Goal: Task Accomplishment & Management: Use online tool/utility

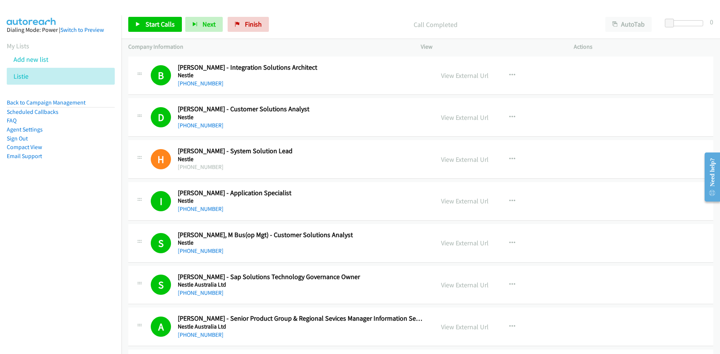
scroll to position [6366, 0]
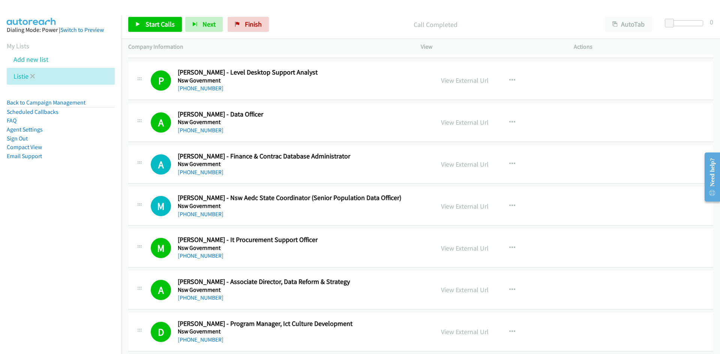
drag, startPoint x: 0, startPoint y: 0, endPoint x: 36, endPoint y: 76, distance: 84.5
click at [36, 76] on li "Listie" at bounding box center [61, 76] width 108 height 17
click at [32, 76] on icon at bounding box center [32, 76] width 5 height 5
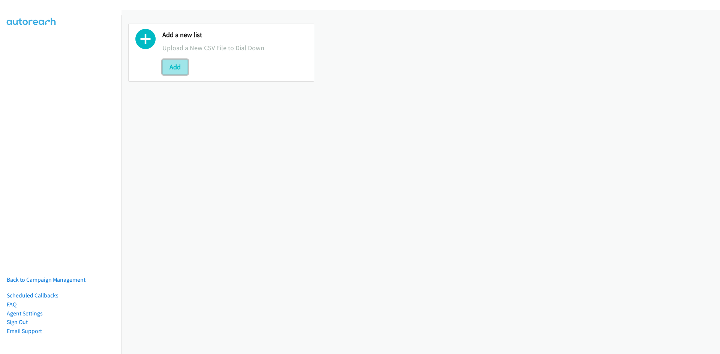
click at [175, 63] on button "Add" at bounding box center [174, 67] width 25 height 15
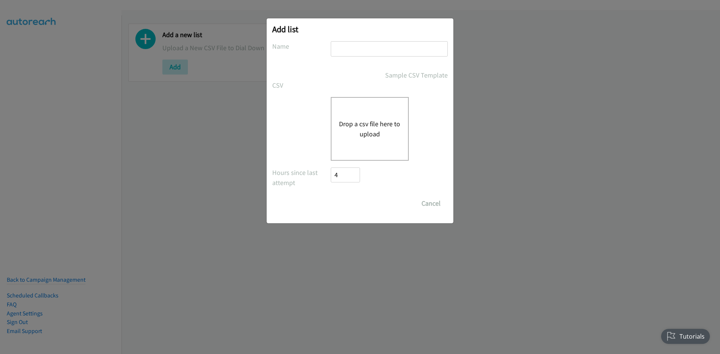
click at [354, 132] on button "Drop a csv file here to upload" at bounding box center [369, 129] width 61 height 20
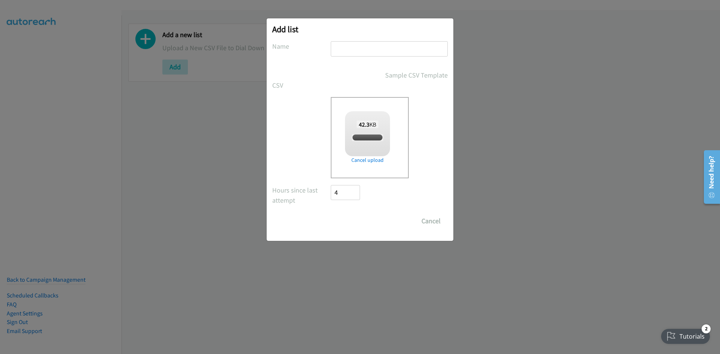
checkbox input "true"
click at [341, 49] on input "text" at bounding box center [389, 48] width 117 height 15
type input "asia"
click at [331, 214] on input "Save List" at bounding box center [350, 221] width 39 height 15
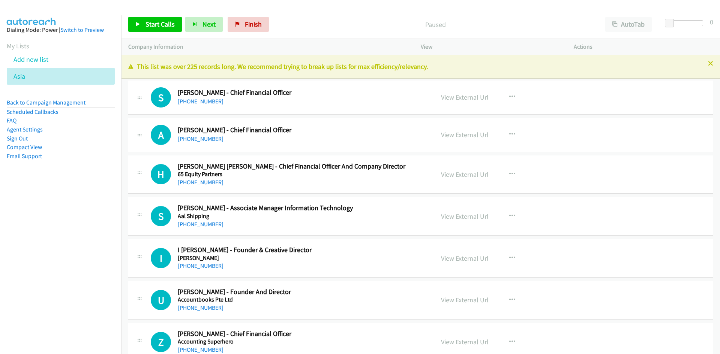
click at [207, 100] on link "+65 9829 0285" at bounding box center [201, 101] width 46 height 7
click at [197, 141] on link "+65 9695 8580" at bounding box center [201, 138] width 46 height 7
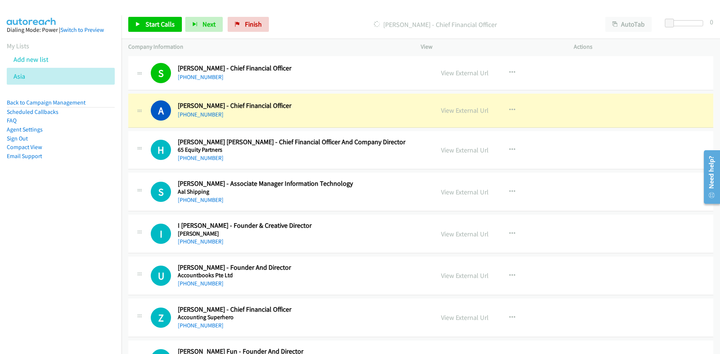
scroll to position [37, 0]
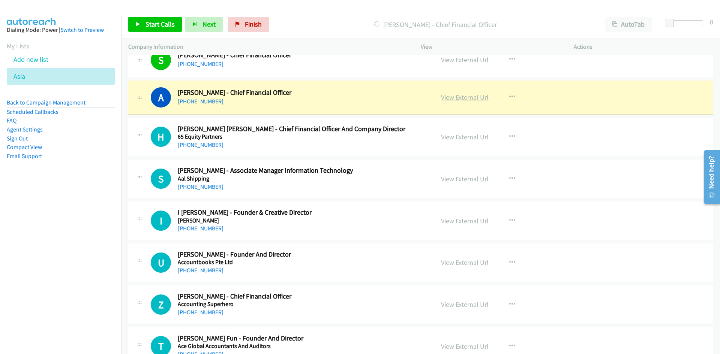
click at [454, 100] on link "View External Url" at bounding box center [465, 97] width 48 height 9
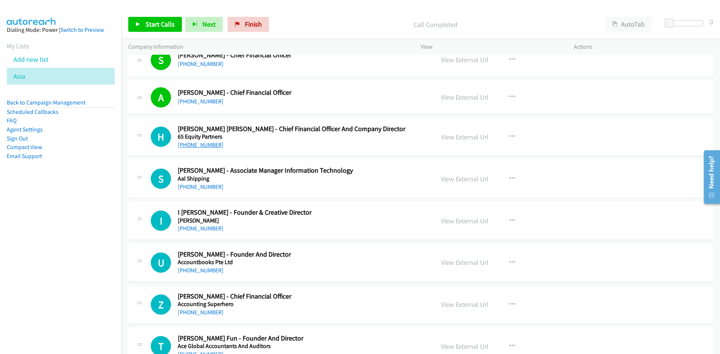
click at [202, 142] on link "+65 8798 0325" at bounding box center [201, 144] width 46 height 7
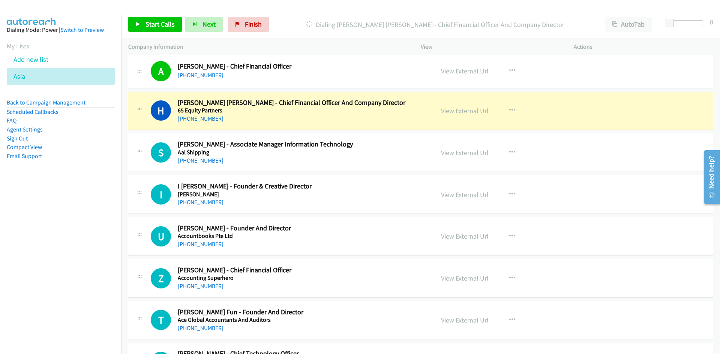
scroll to position [75, 0]
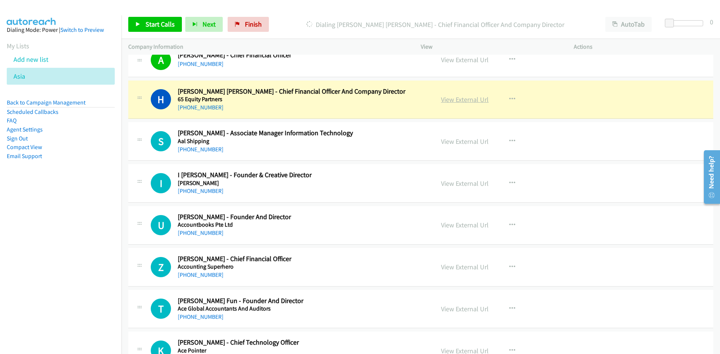
click at [457, 100] on link "View External Url" at bounding box center [465, 99] width 48 height 9
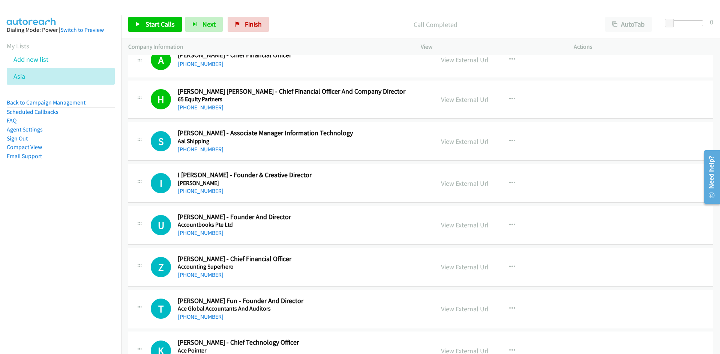
click at [196, 152] on link "+65 9691 4162" at bounding box center [201, 149] width 46 height 7
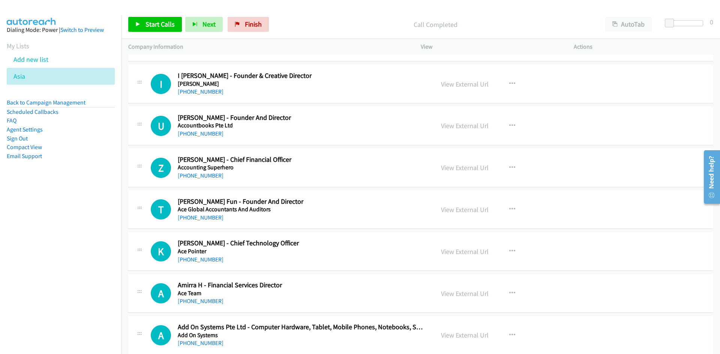
scroll to position [187, 0]
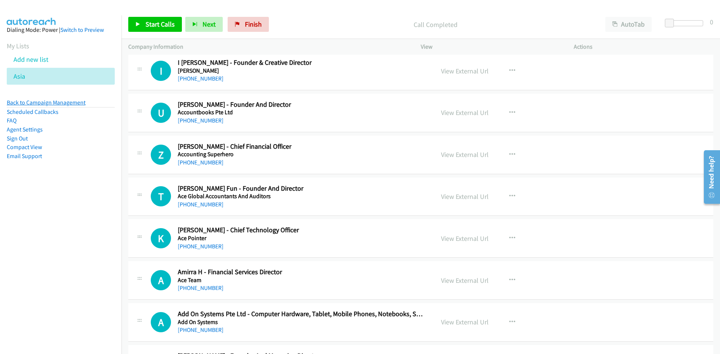
drag, startPoint x: 207, startPoint y: 79, endPoint x: 76, endPoint y: 105, distance: 133.3
click at [207, 79] on link "+65 8874 2286" at bounding box center [201, 78] width 46 height 7
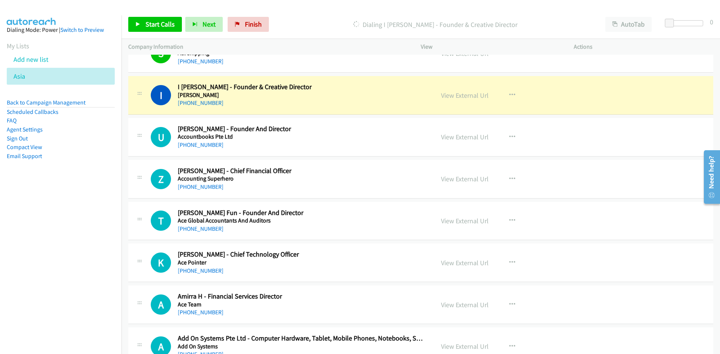
scroll to position [150, 0]
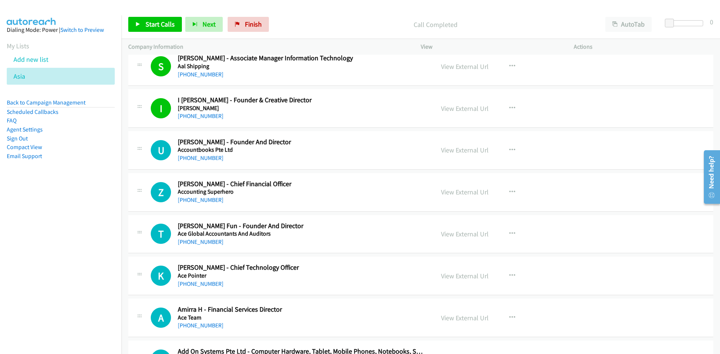
drag, startPoint x: 209, startPoint y: 157, endPoint x: 156, endPoint y: 164, distance: 53.7
click at [209, 157] on link "+65 9455 1453" at bounding box center [201, 157] width 46 height 7
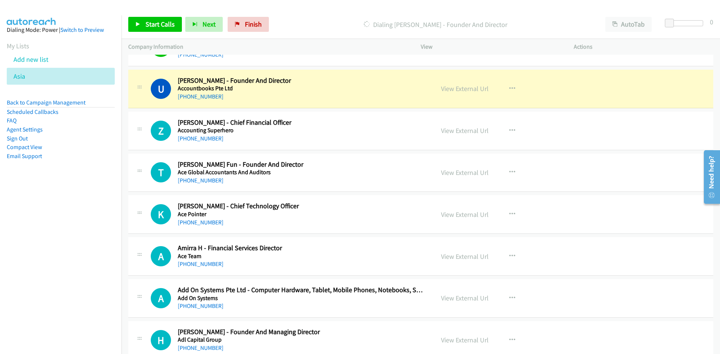
scroll to position [225, 0]
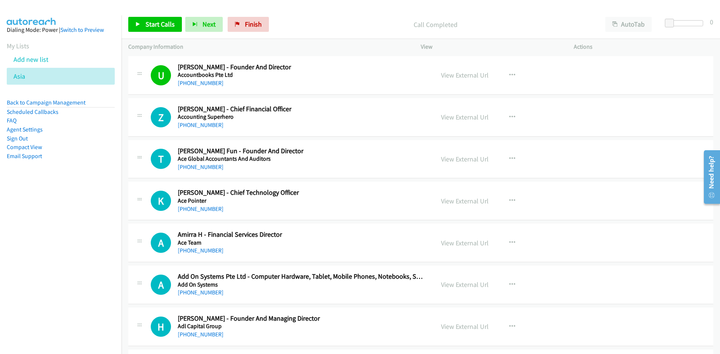
drag, startPoint x: 198, startPoint y: 127, endPoint x: 46, endPoint y: 170, distance: 157.6
click at [198, 127] on link "+65 9836 5272" at bounding box center [201, 124] width 46 height 7
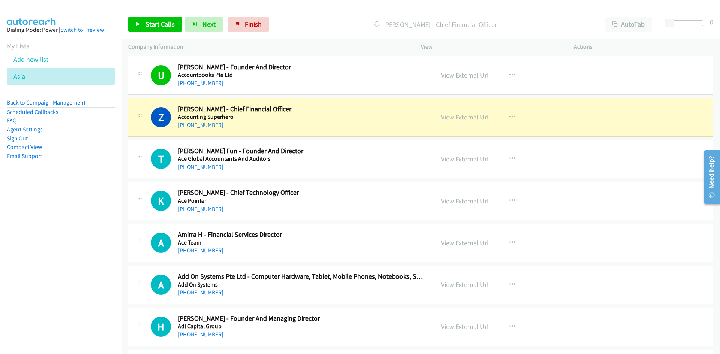
click at [471, 117] on link "View External Url" at bounding box center [465, 117] width 48 height 9
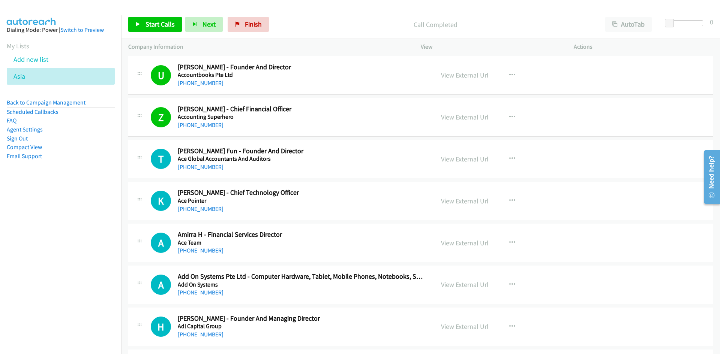
click at [203, 167] on link "+65 9061 2851" at bounding box center [201, 166] width 46 height 7
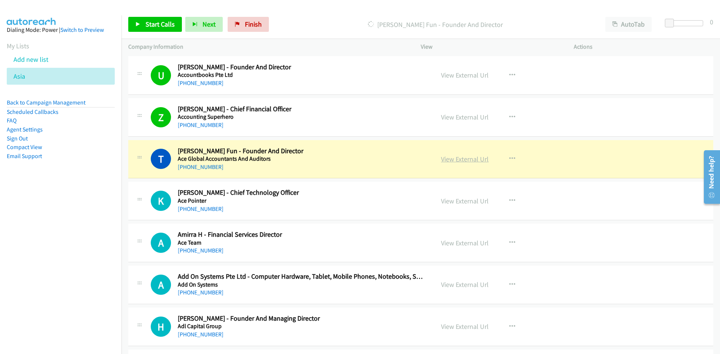
click at [449, 156] on link "View External Url" at bounding box center [465, 159] width 48 height 9
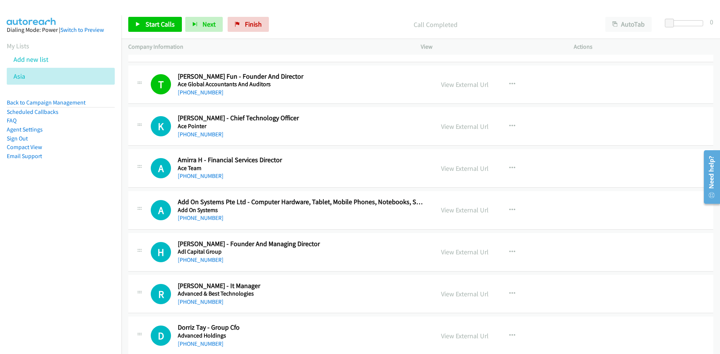
scroll to position [300, 0]
click at [201, 132] on link "+65 8688 8893" at bounding box center [201, 133] width 46 height 7
click at [192, 174] on link "+65 8533 0848" at bounding box center [201, 175] width 46 height 7
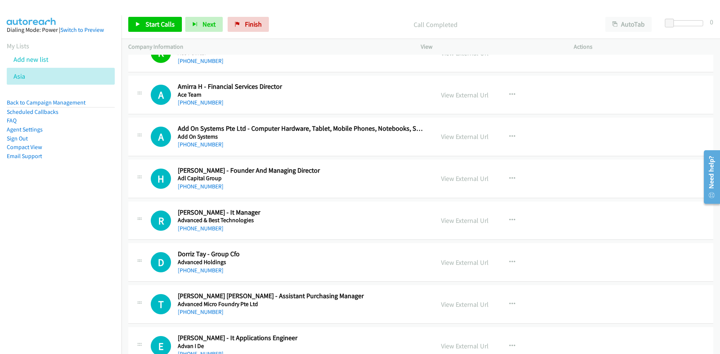
scroll to position [375, 0]
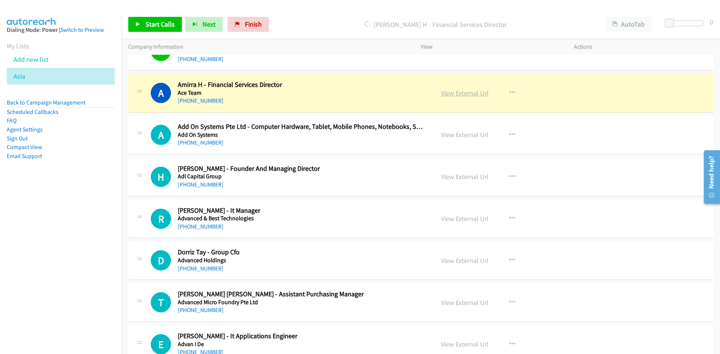
click at [471, 95] on link "View External Url" at bounding box center [465, 93] width 48 height 9
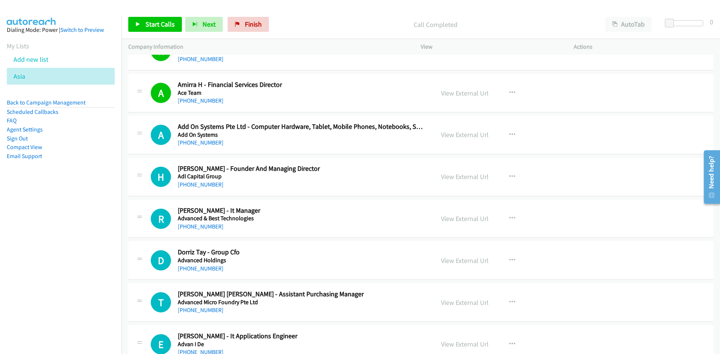
scroll to position [412, 0]
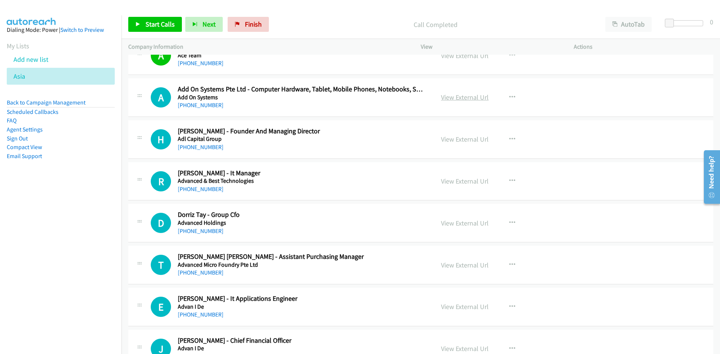
click at [450, 99] on link "View External Url" at bounding box center [465, 97] width 48 height 9
click at [201, 151] on div "+65 9693 1880" at bounding box center [301, 147] width 247 height 9
click at [196, 147] on link "+65 9693 1880" at bounding box center [201, 147] width 46 height 7
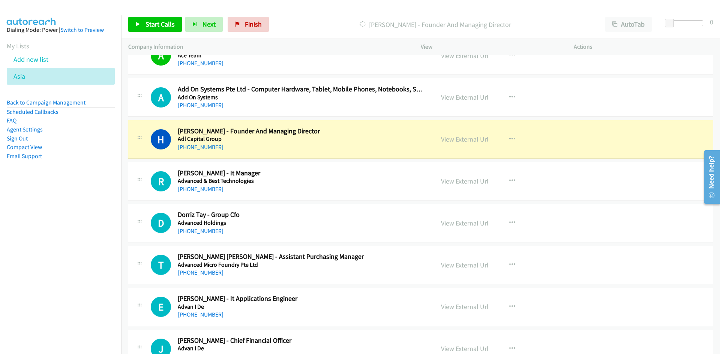
scroll to position [450, 0]
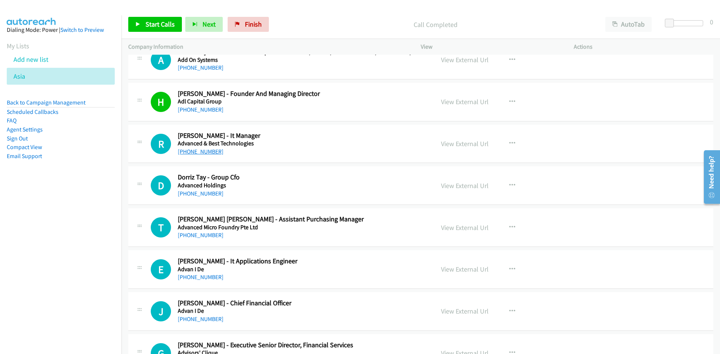
click at [196, 153] on link "+65 8468 4142" at bounding box center [201, 151] width 46 height 7
drag, startPoint x: 203, startPoint y: 195, endPoint x: 0, endPoint y: 241, distance: 207.7
click at [203, 195] on link "+65 9620 0360" at bounding box center [201, 193] width 46 height 7
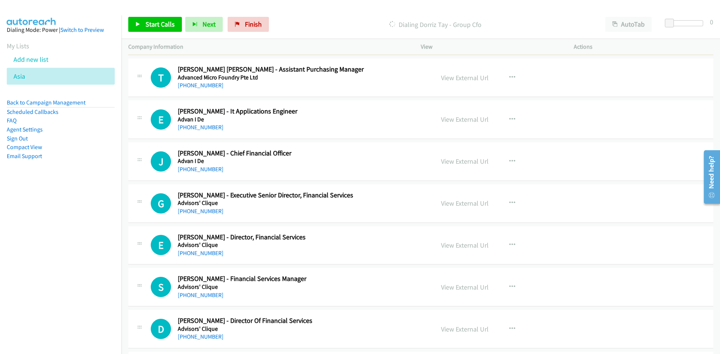
scroll to position [525, 0]
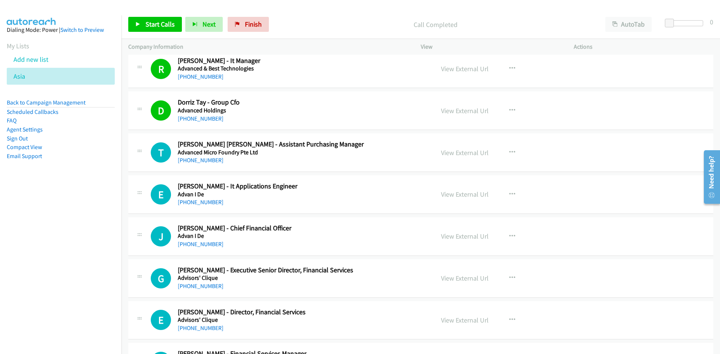
drag, startPoint x: 187, startPoint y: 160, endPoint x: 128, endPoint y: 183, distance: 63.5
click at [187, 160] on link "+65 8571 8263" at bounding box center [201, 160] width 46 height 7
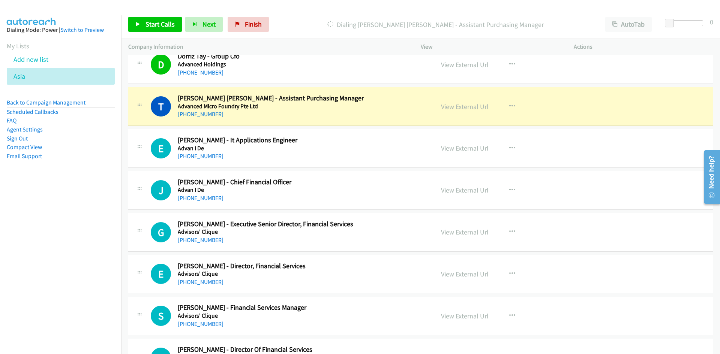
scroll to position [562, 0]
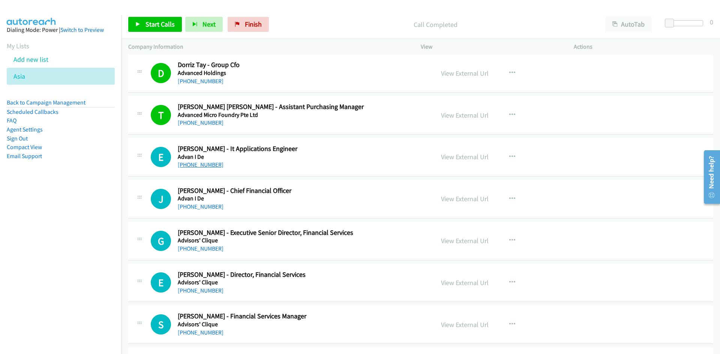
click at [192, 166] on link "+65 9385 6695" at bounding box center [201, 164] width 46 height 7
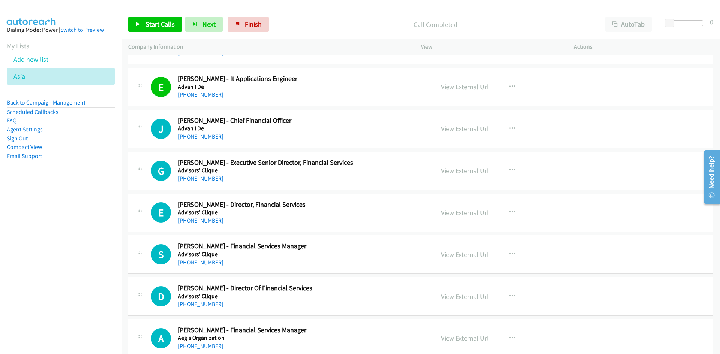
scroll to position [675, 0]
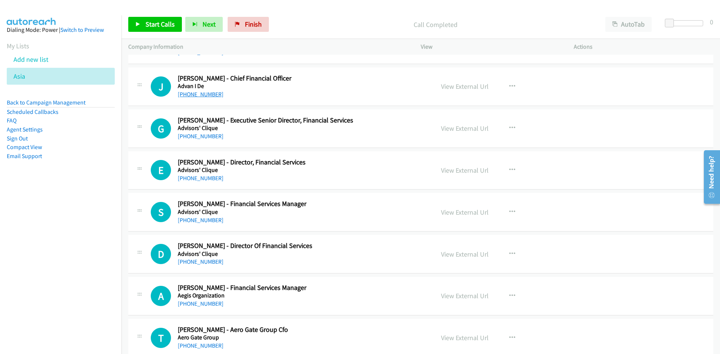
drag, startPoint x: 207, startPoint y: 92, endPoint x: 196, endPoint y: 96, distance: 11.9
click at [207, 92] on link "+65 9061 5660" at bounding box center [201, 94] width 46 height 7
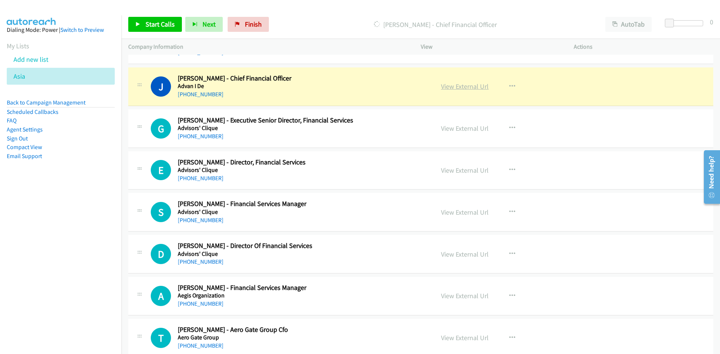
click at [462, 87] on link "View External Url" at bounding box center [465, 86] width 48 height 9
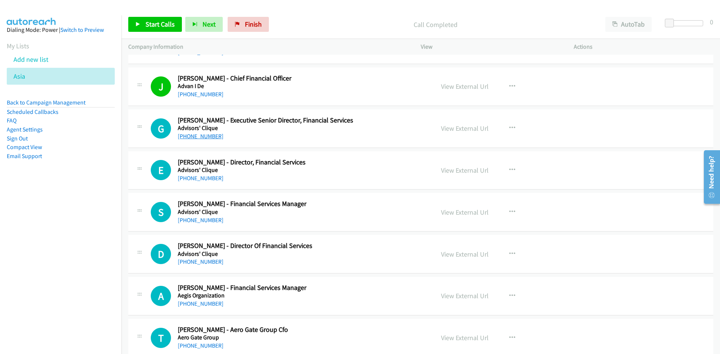
click at [199, 135] on link "+65 9764 0990" at bounding box center [201, 136] width 46 height 7
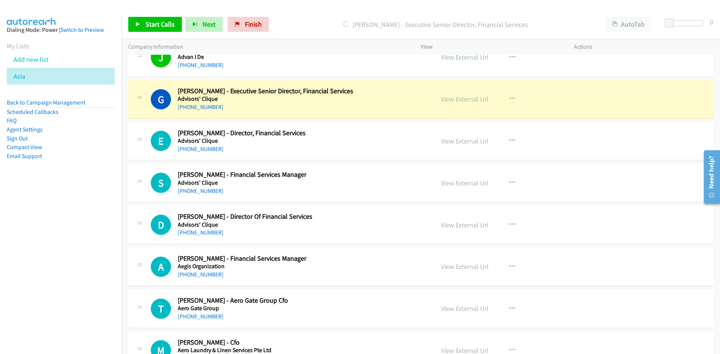
scroll to position [712, 0]
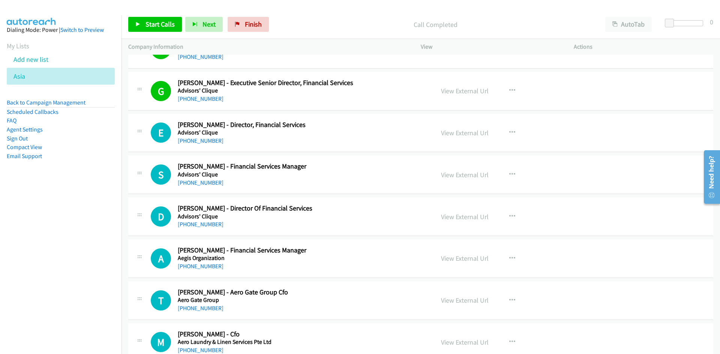
drag, startPoint x: 194, startPoint y: 141, endPoint x: 71, endPoint y: 162, distance: 124.8
click at [194, 141] on link "+65 9768 8962" at bounding box center [201, 140] width 46 height 7
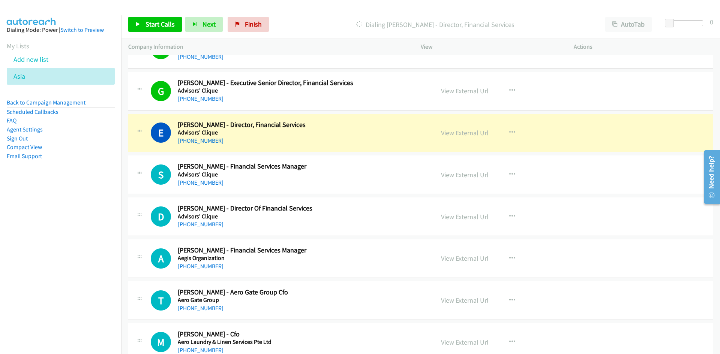
scroll to position [750, 0]
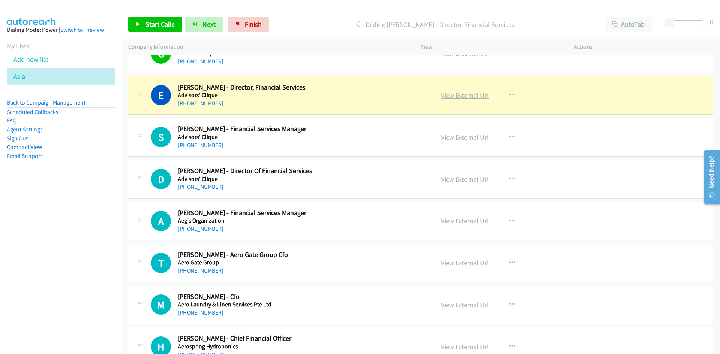
click at [478, 94] on link "View External Url" at bounding box center [465, 95] width 48 height 9
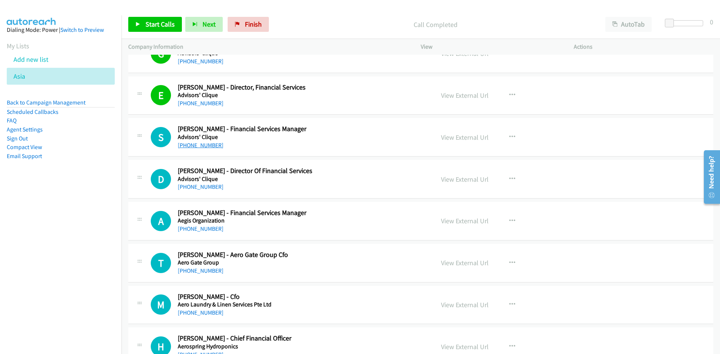
click at [192, 146] on link "+65 9002 8516" at bounding box center [201, 145] width 46 height 7
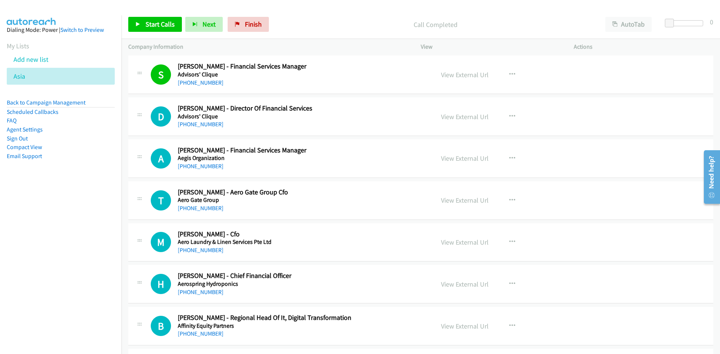
scroll to position [825, 0]
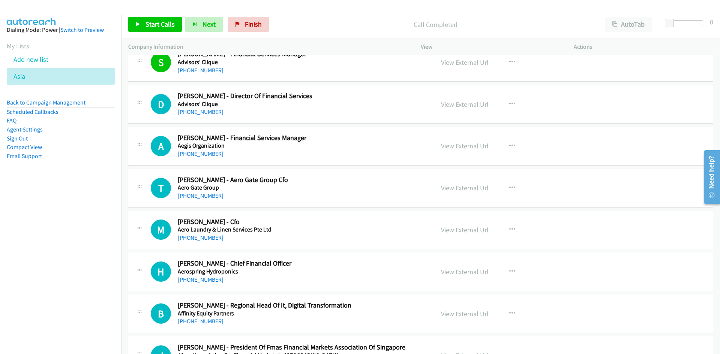
drag, startPoint x: 200, startPoint y: 115, endPoint x: 171, endPoint y: 125, distance: 30.9
click at [200, 115] on link "+65 8338 0669" at bounding box center [201, 111] width 46 height 7
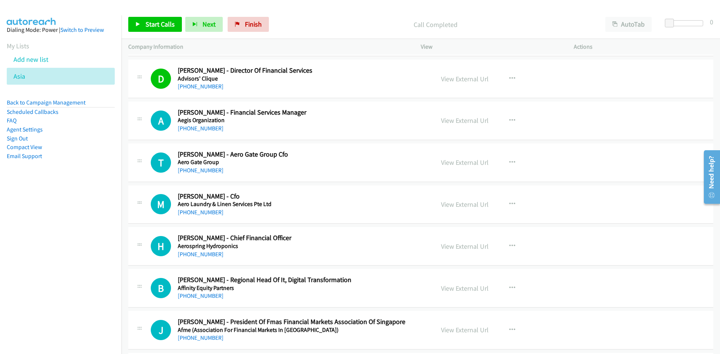
scroll to position [862, 0]
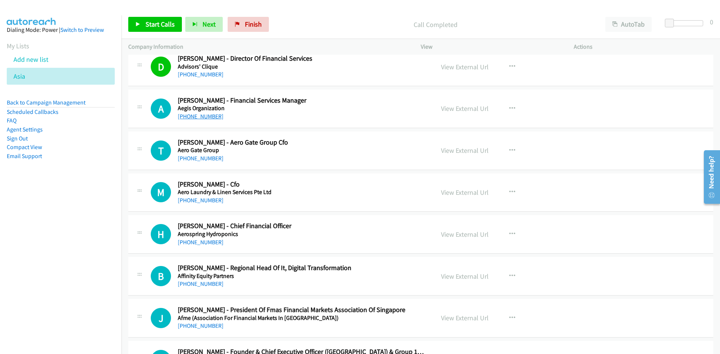
click at [195, 118] on link "+65 9695 6575" at bounding box center [201, 116] width 46 height 7
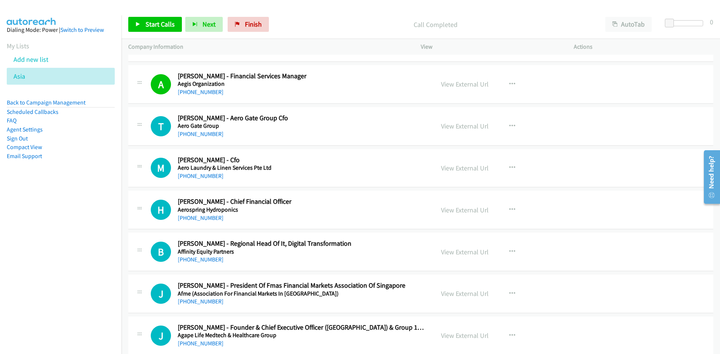
scroll to position [900, 0]
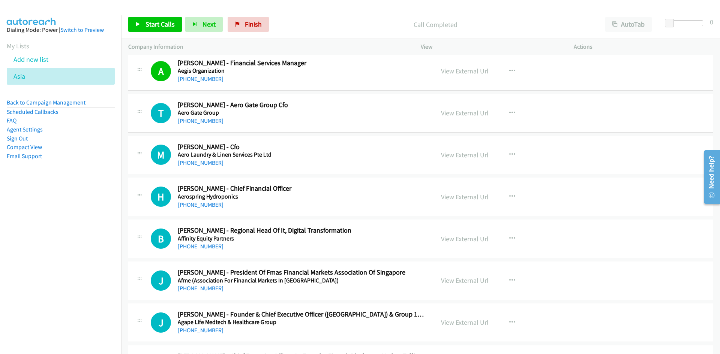
drag, startPoint x: 204, startPoint y: 162, endPoint x: 164, endPoint y: 173, distance: 42.0
click at [197, 160] on link "+65 9833 1912" at bounding box center [201, 162] width 46 height 7
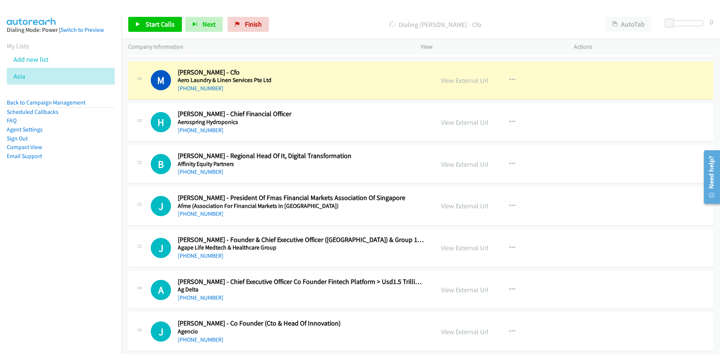
scroll to position [975, 0]
drag, startPoint x: 201, startPoint y: 131, endPoint x: 97, endPoint y: 162, distance: 108.6
click at [201, 131] on link "+65 9635 7896" at bounding box center [201, 129] width 46 height 7
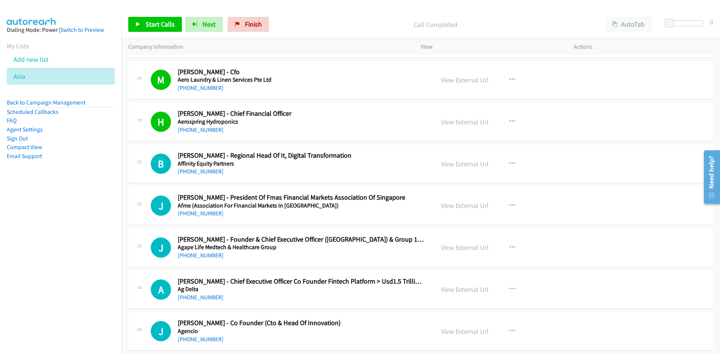
drag, startPoint x: 197, startPoint y: 172, endPoint x: 125, endPoint y: 194, distance: 74.9
click at [197, 172] on link "+65 8123 2416" at bounding box center [201, 171] width 46 height 7
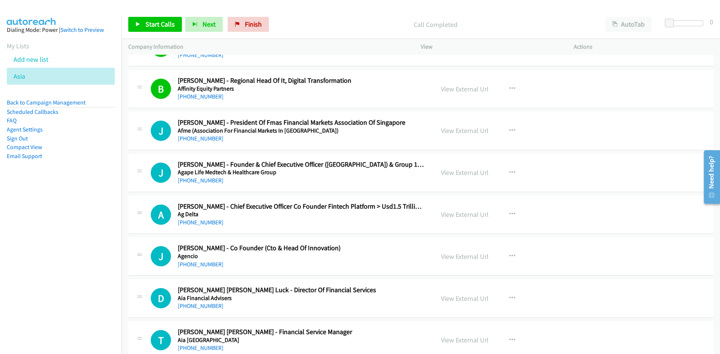
scroll to position [1087, 0]
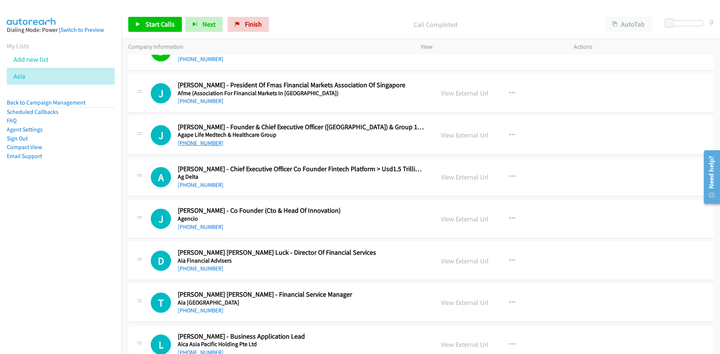
click at [205, 144] on link "+65 8198 5110" at bounding box center [201, 142] width 46 height 7
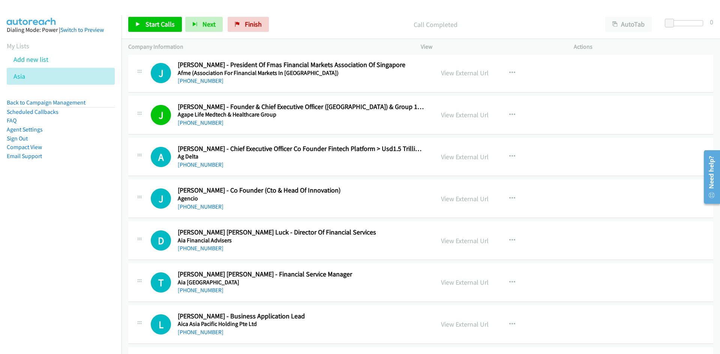
scroll to position [1125, 0]
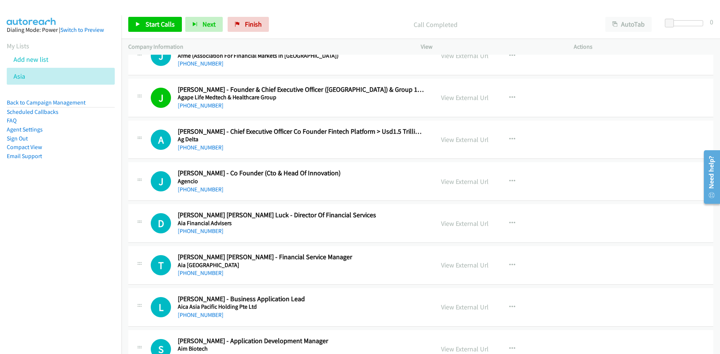
drag, startPoint x: 193, startPoint y: 149, endPoint x: 131, endPoint y: 169, distance: 64.6
click at [193, 149] on link "+65 9011 9547" at bounding box center [201, 147] width 46 height 7
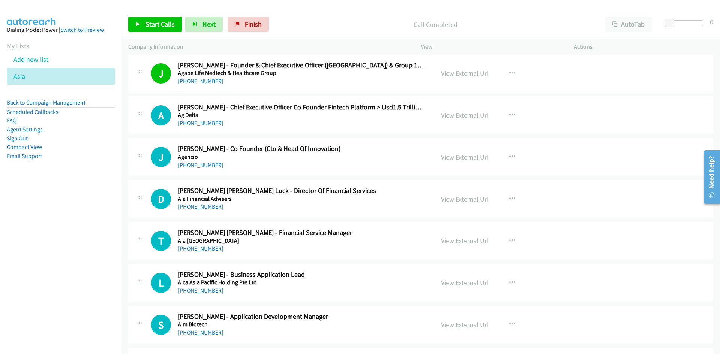
scroll to position [1162, 0]
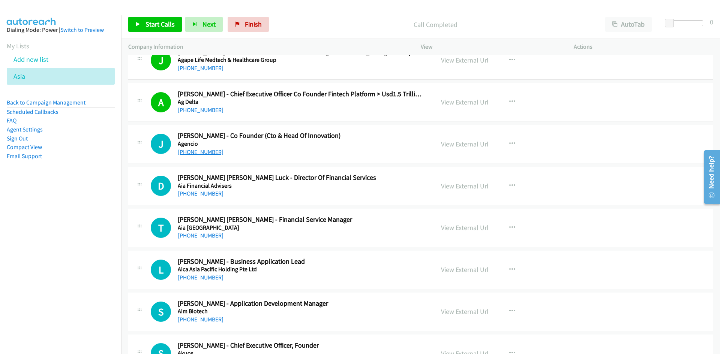
click at [198, 153] on link "+65 8595 2648" at bounding box center [201, 151] width 46 height 7
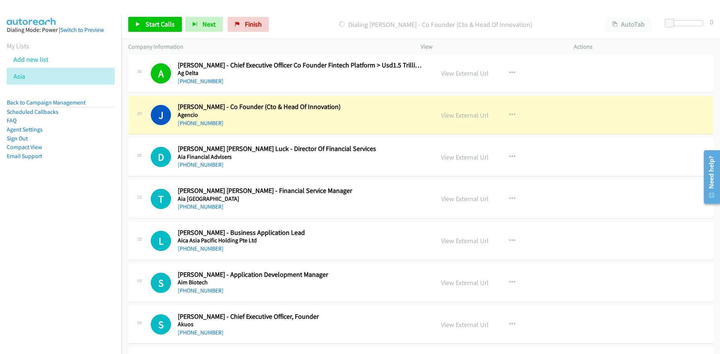
scroll to position [1200, 0]
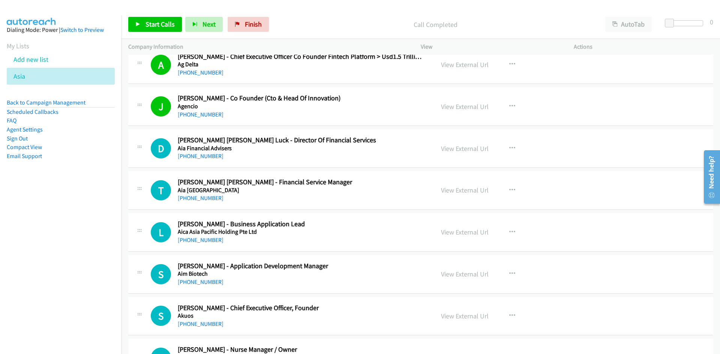
drag, startPoint x: 197, startPoint y: 158, endPoint x: 115, endPoint y: 177, distance: 83.6
click at [197, 158] on link "+65 9741 6005" at bounding box center [201, 156] width 46 height 7
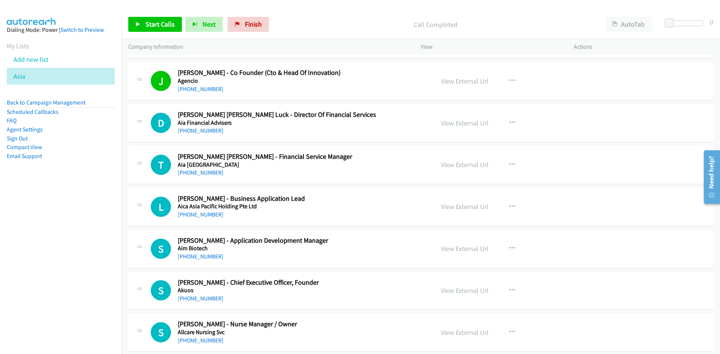
scroll to position [1237, 0]
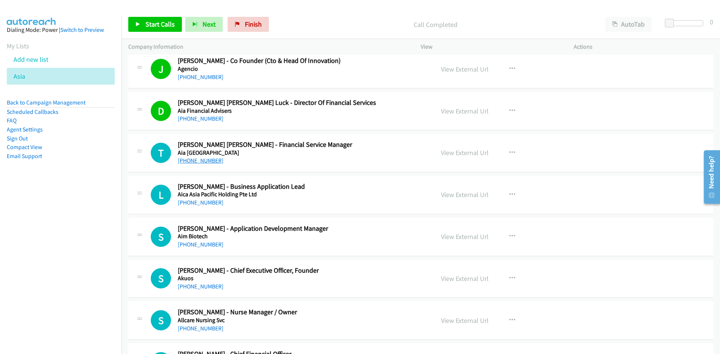
click at [192, 162] on link "+65 9457 3664" at bounding box center [201, 160] width 46 height 7
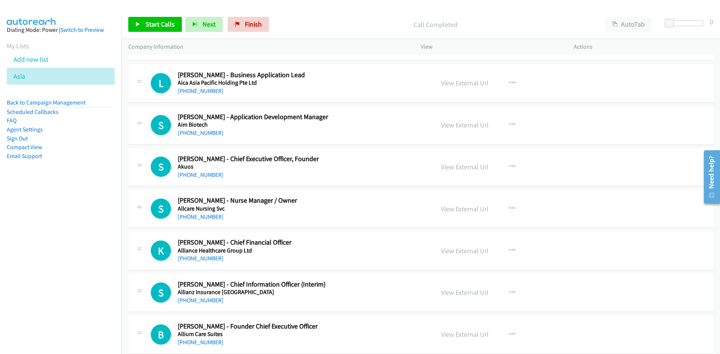
scroll to position [1349, 0]
drag, startPoint x: 192, startPoint y: 130, endPoint x: 165, endPoint y: 139, distance: 28.7
click at [192, 130] on link "+65 8182 5659" at bounding box center [201, 132] width 46 height 7
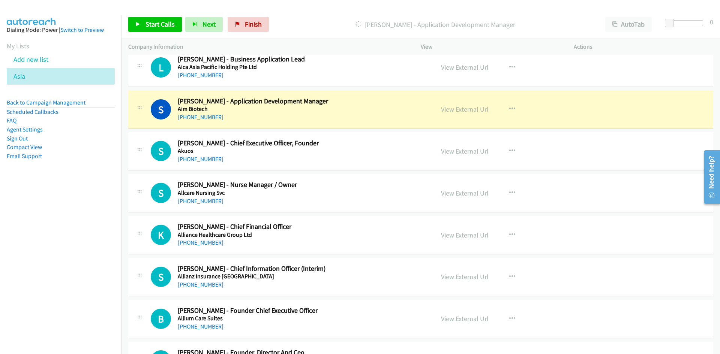
scroll to position [1387, 0]
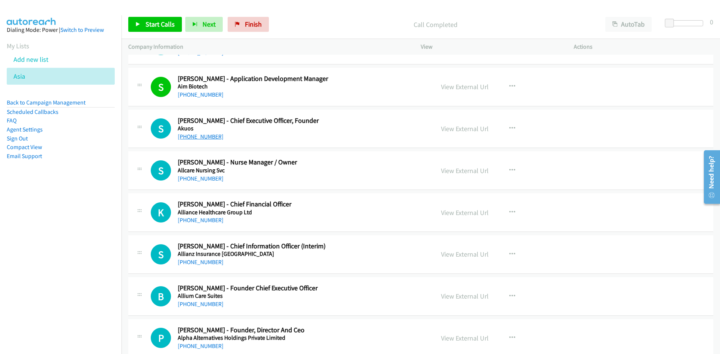
click at [198, 135] on link "+65 8748 3744" at bounding box center [201, 136] width 46 height 7
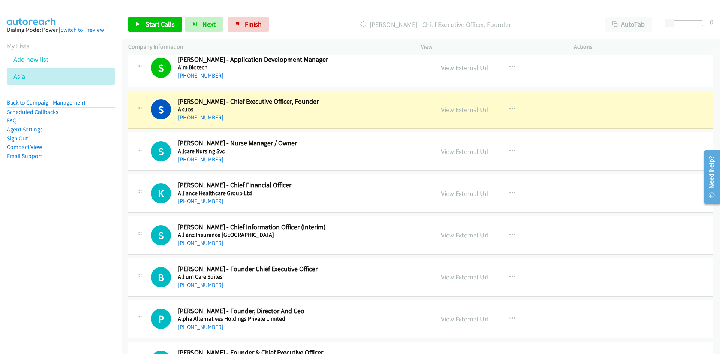
scroll to position [1424, 0]
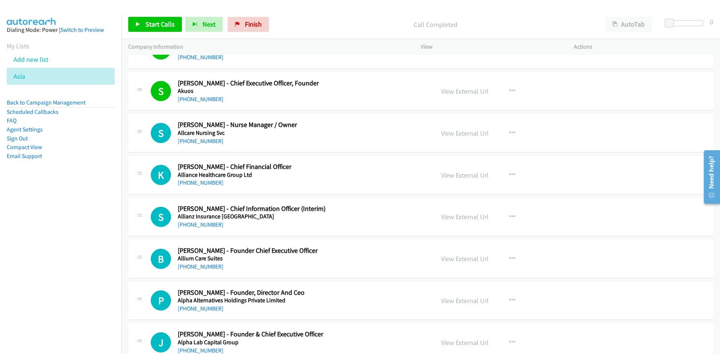
drag, startPoint x: 198, startPoint y: 181, endPoint x: 112, endPoint y: 199, distance: 88.0
click at [197, 183] on link "+65 9298 1983" at bounding box center [201, 182] width 46 height 7
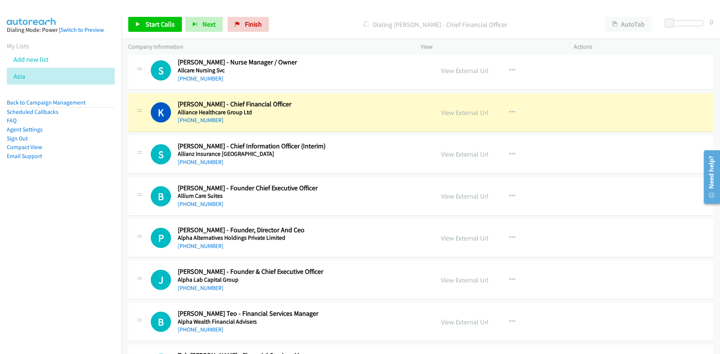
scroll to position [1499, 0]
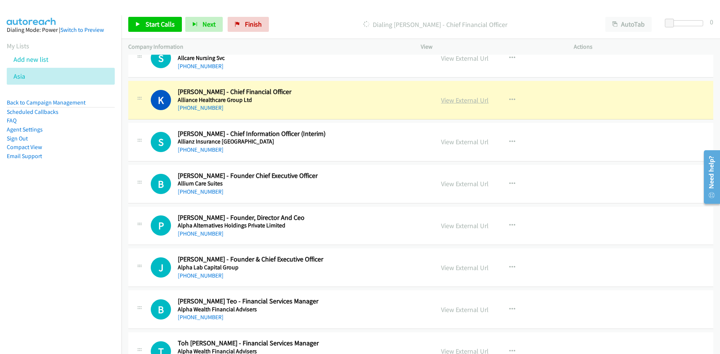
click at [451, 97] on link "View External Url" at bounding box center [465, 100] width 48 height 9
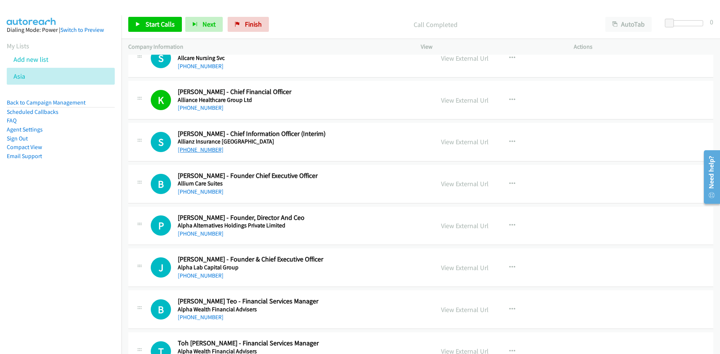
click at [204, 151] on link "+65 8410 5327" at bounding box center [201, 149] width 46 height 7
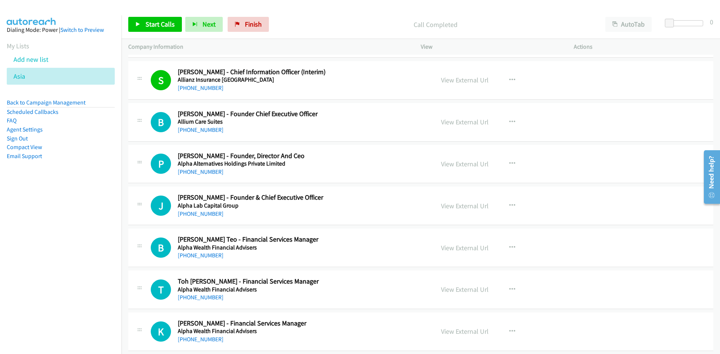
scroll to position [1574, 0]
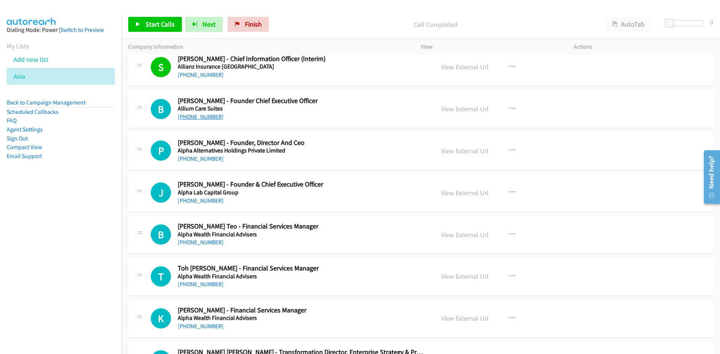
click at [198, 116] on link "+65 8606 0742" at bounding box center [201, 116] width 46 height 7
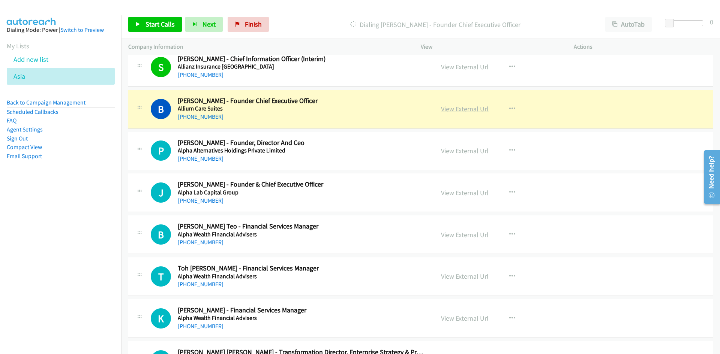
click at [455, 110] on link "View External Url" at bounding box center [465, 109] width 48 height 9
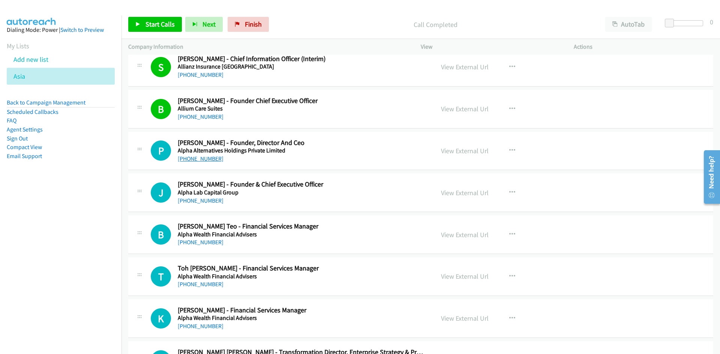
click at [201, 159] on link "+65 9750 9740" at bounding box center [201, 158] width 46 height 7
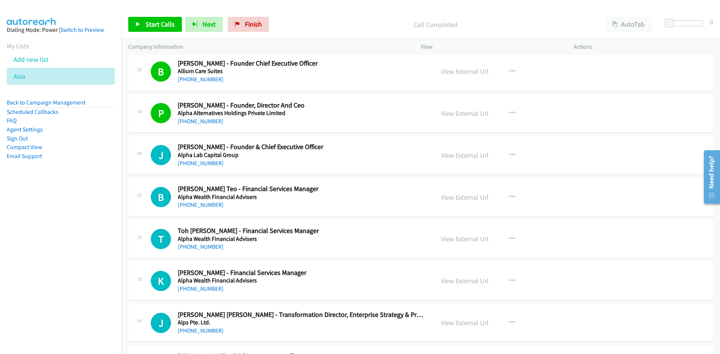
drag, startPoint x: 196, startPoint y: 163, endPoint x: 64, endPoint y: 189, distance: 134.5
click at [196, 163] on link "+65 9232 8730" at bounding box center [201, 163] width 46 height 7
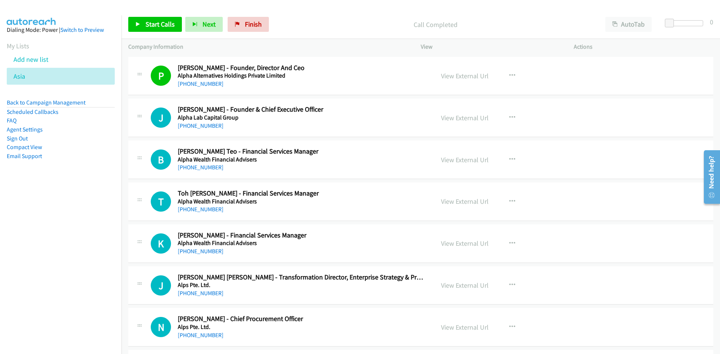
scroll to position [1687, 0]
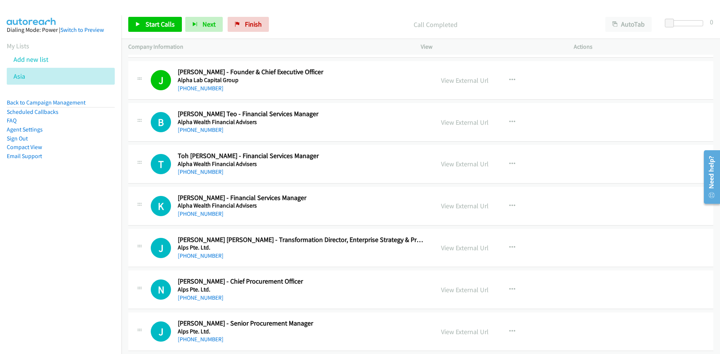
drag, startPoint x: 190, startPoint y: 133, endPoint x: 138, endPoint y: 137, distance: 51.9
click at [190, 133] on link "+65 9845 6328" at bounding box center [201, 129] width 46 height 7
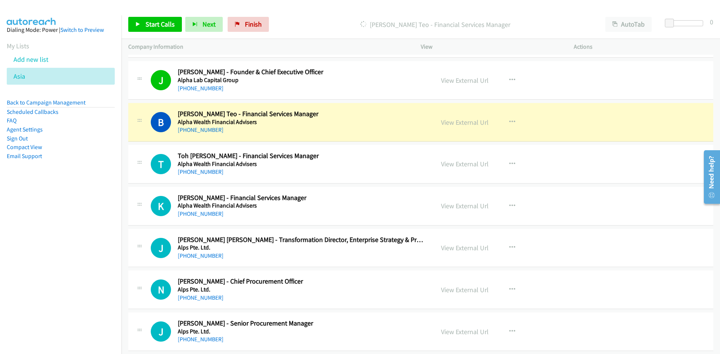
scroll to position [1724, 0]
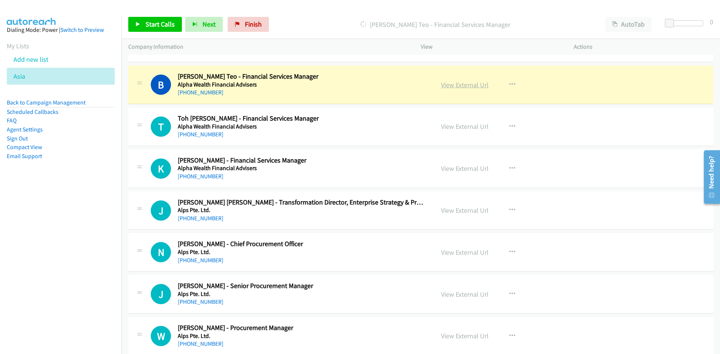
click at [460, 84] on link "View External Url" at bounding box center [465, 85] width 48 height 9
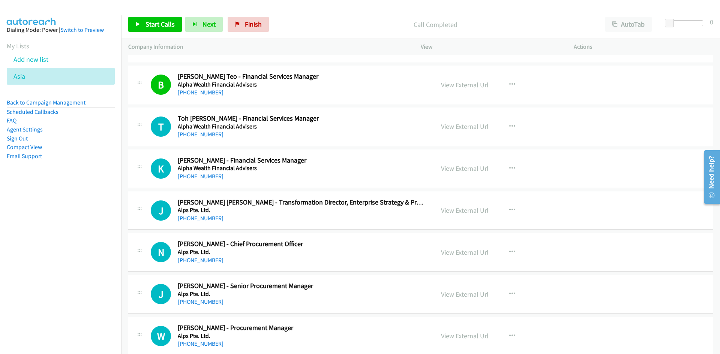
click at [201, 135] on link "+65 9435 3955" at bounding box center [201, 134] width 46 height 7
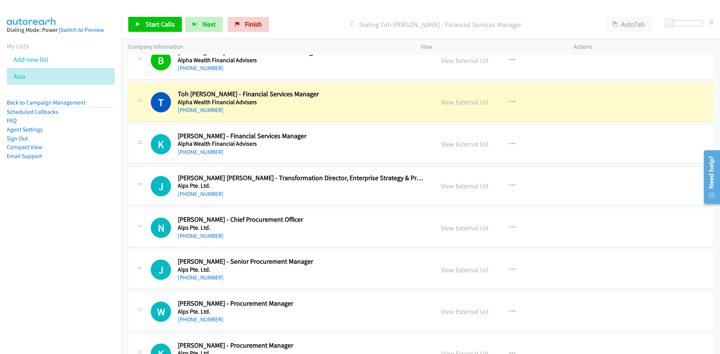
scroll to position [1762, 0]
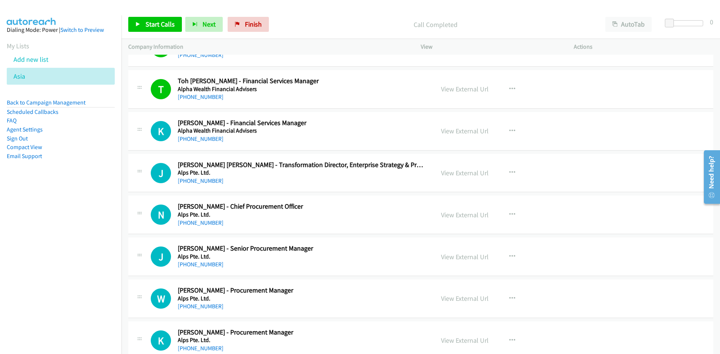
drag, startPoint x: 203, startPoint y: 139, endPoint x: 149, endPoint y: 151, distance: 55.4
click at [203, 139] on link "+65 8488 5878" at bounding box center [201, 138] width 46 height 7
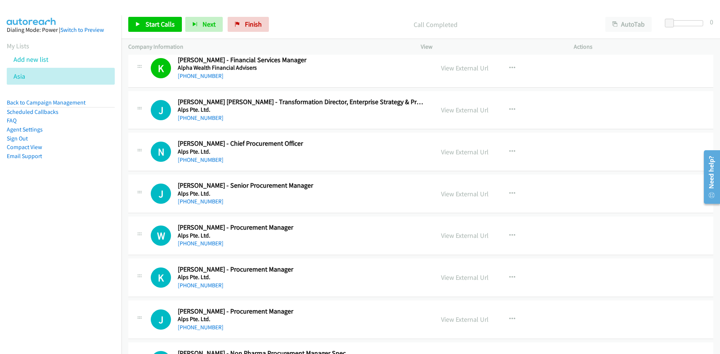
scroll to position [1837, 0]
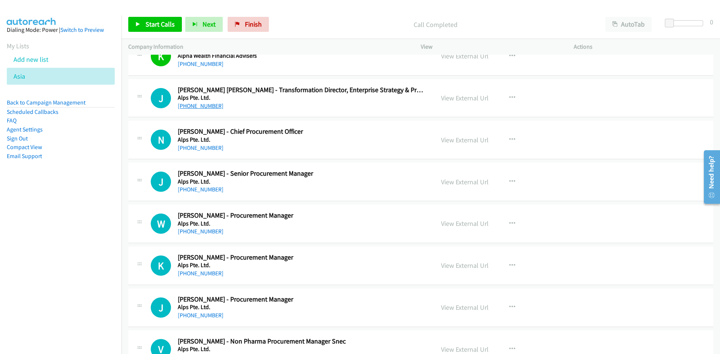
click at [194, 106] on link "+65 9069 7741" at bounding box center [201, 105] width 46 height 7
click at [199, 147] on link "+65 9028 7358" at bounding box center [201, 147] width 46 height 7
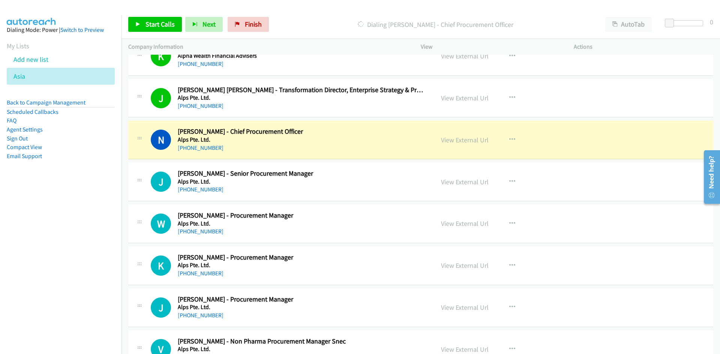
scroll to position [1874, 0]
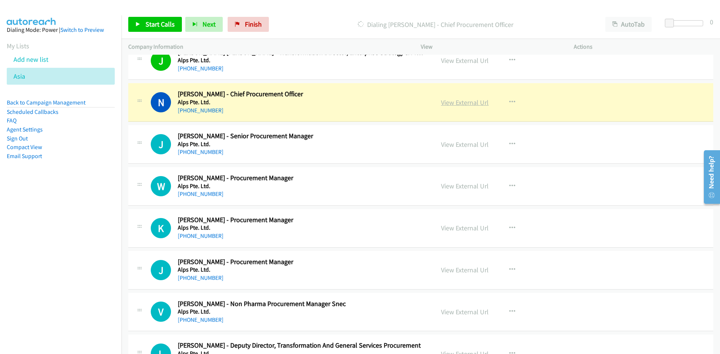
click at [466, 103] on link "View External Url" at bounding box center [465, 102] width 48 height 9
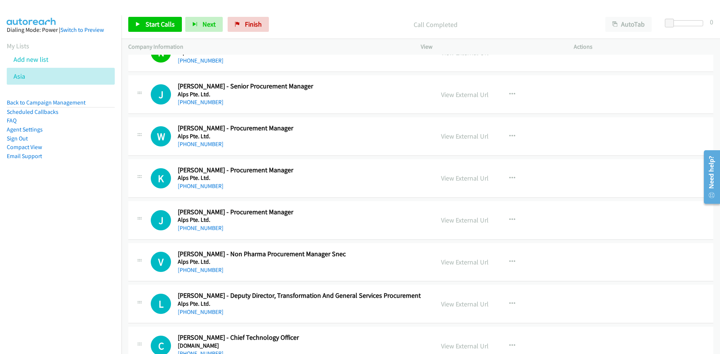
scroll to position [1912, 0]
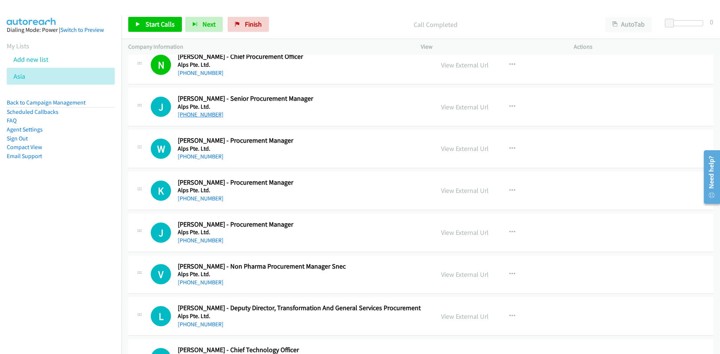
click at [203, 112] on link "+65 9828 8180" at bounding box center [201, 114] width 46 height 7
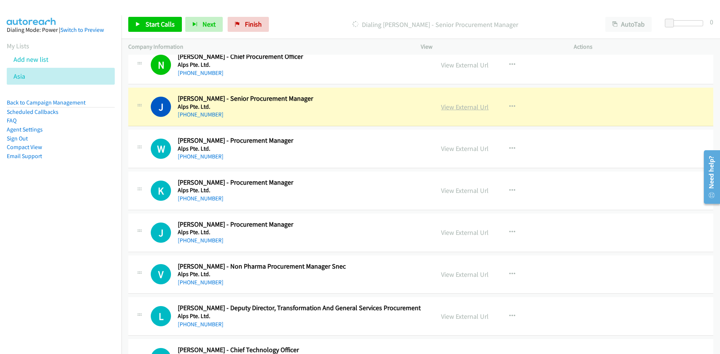
click at [467, 107] on link "View External Url" at bounding box center [465, 107] width 48 height 9
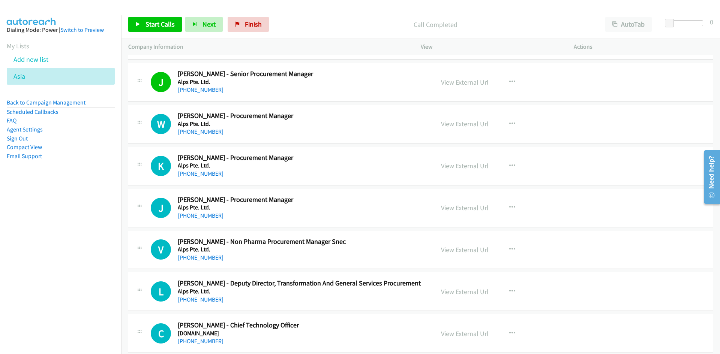
scroll to position [1949, 0]
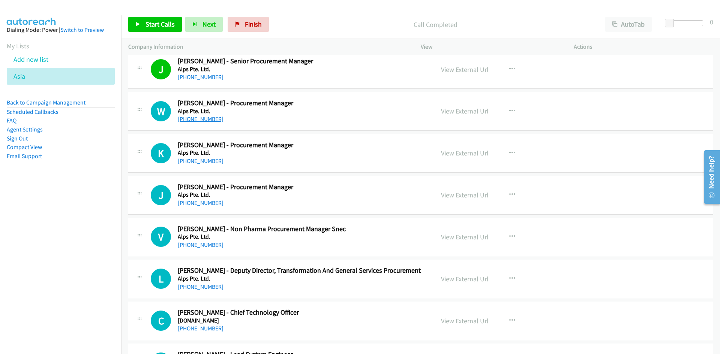
click at [204, 117] on link "+65 8468 1978" at bounding box center [201, 118] width 46 height 7
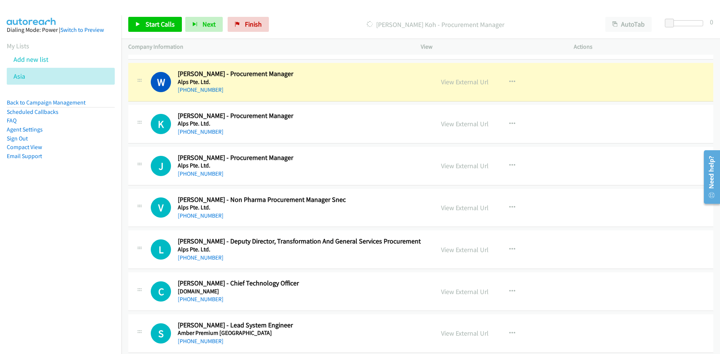
scroll to position [1987, 0]
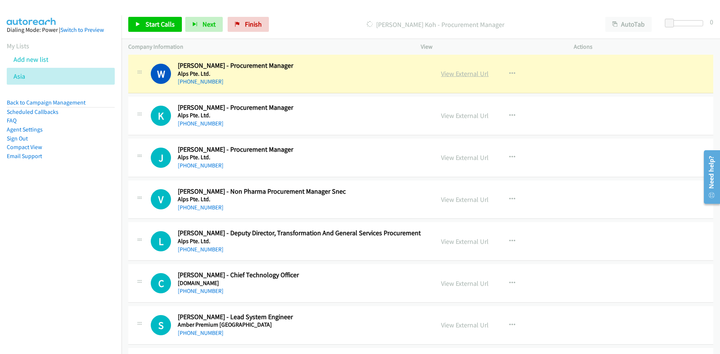
click at [462, 73] on link "View External Url" at bounding box center [465, 73] width 48 height 9
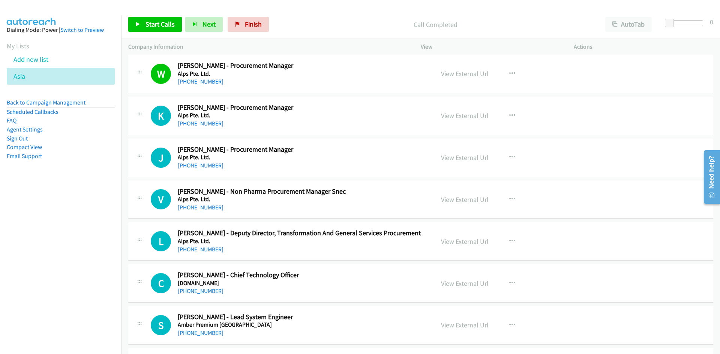
click at [198, 123] on link "+65 9798 4419" at bounding box center [201, 123] width 46 height 7
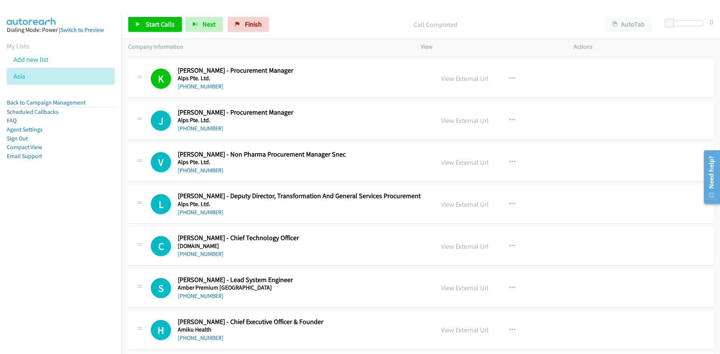
scroll to position [2024, 0]
click at [204, 131] on link "+65 9834 5454" at bounding box center [201, 127] width 46 height 7
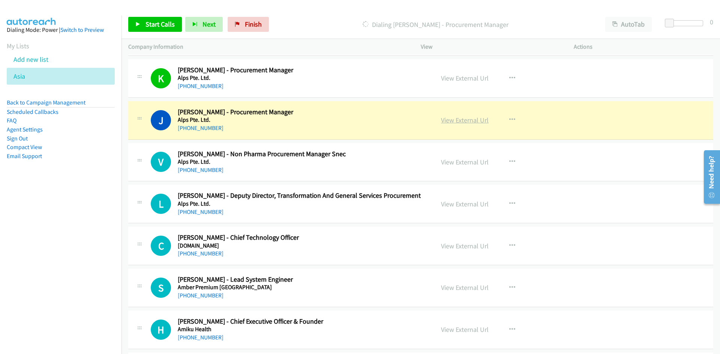
click at [457, 118] on link "View External Url" at bounding box center [465, 120] width 48 height 9
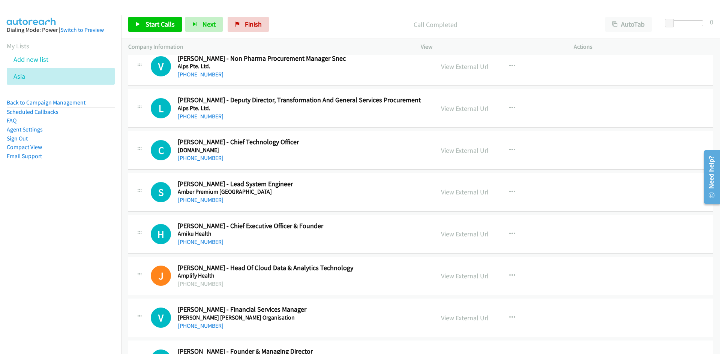
scroll to position [2137, 0]
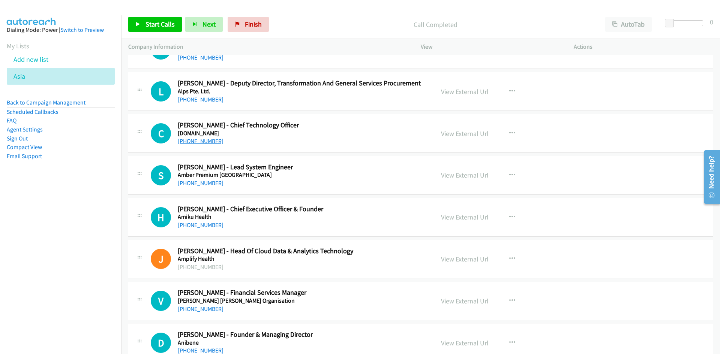
click at [192, 140] on link "+65 8181 5408" at bounding box center [201, 141] width 46 height 7
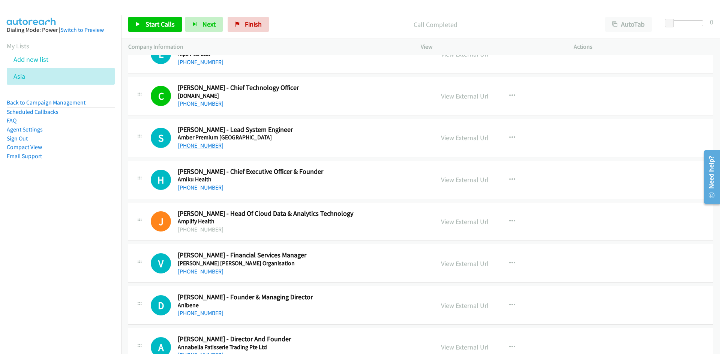
click at [189, 144] on link "+65 8495 2000" at bounding box center [201, 145] width 46 height 7
drag, startPoint x: 195, startPoint y: 187, endPoint x: 8, endPoint y: 240, distance: 194.3
click at [195, 187] on link "+65 8428 9943" at bounding box center [201, 187] width 46 height 7
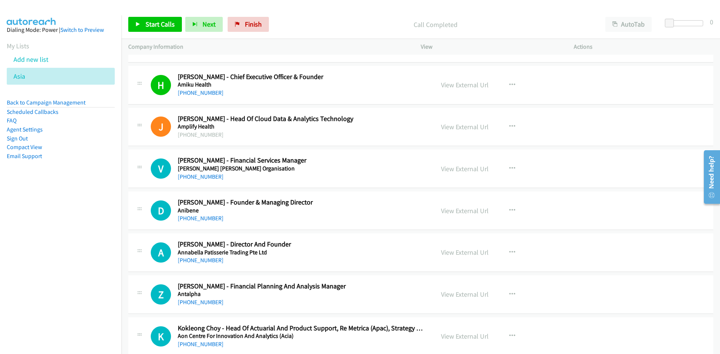
scroll to position [2287, 0]
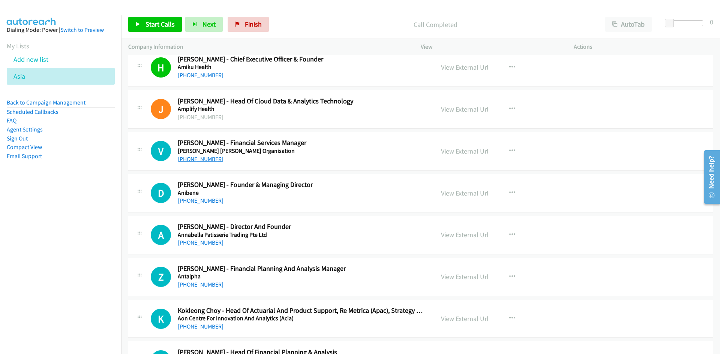
click at [197, 160] on link "+65 9383 2102" at bounding box center [201, 159] width 46 height 7
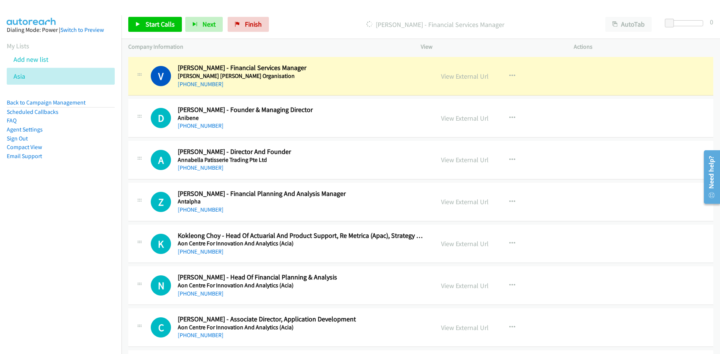
scroll to position [2324, 0]
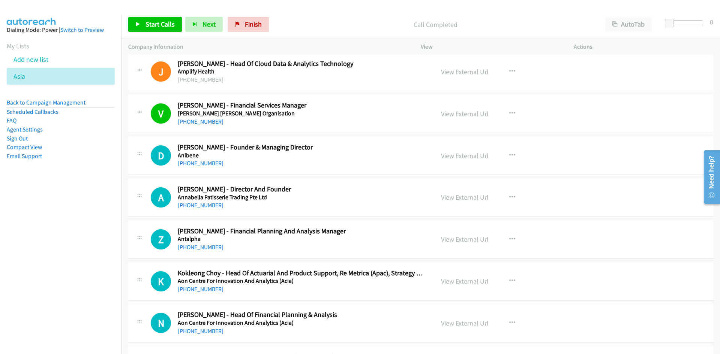
drag, startPoint x: 198, startPoint y: 165, endPoint x: 131, endPoint y: 166, distance: 67.1
click at [198, 165] on link "+65 9872 2742" at bounding box center [201, 163] width 46 height 7
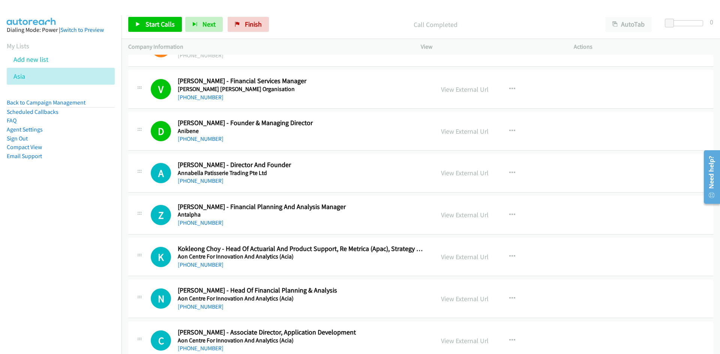
scroll to position [2362, 0]
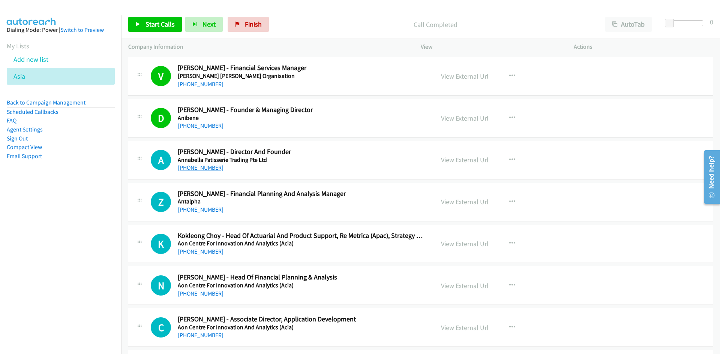
click at [207, 169] on link "+65 8823 8808" at bounding box center [201, 167] width 46 height 7
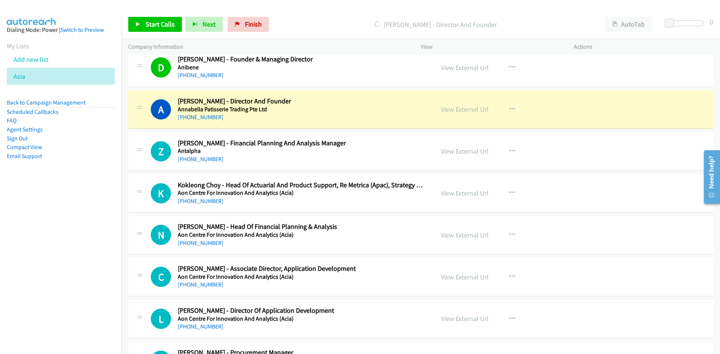
scroll to position [2399, 0]
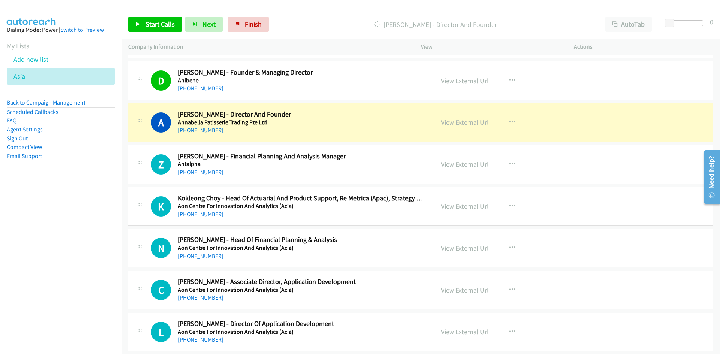
click at [461, 121] on link "View External Url" at bounding box center [465, 122] width 48 height 9
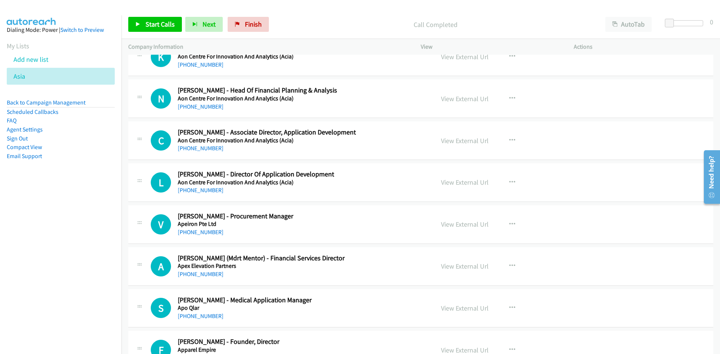
scroll to position [2549, 0]
click at [203, 106] on link "+65 9247 2729" at bounding box center [201, 106] width 46 height 7
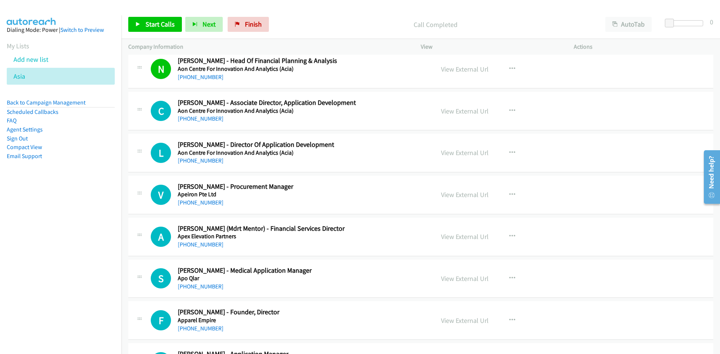
scroll to position [2586, 0]
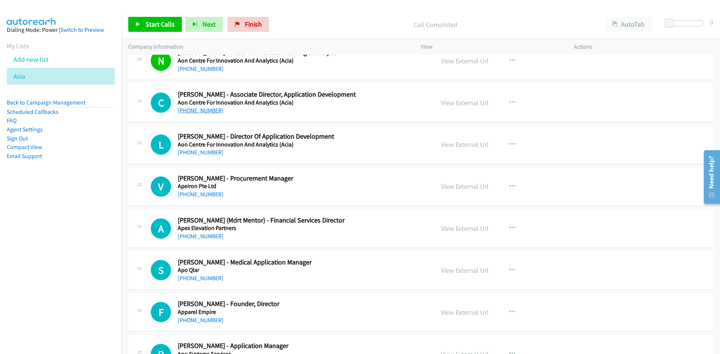
click at [204, 112] on link "+65 9644 2717" at bounding box center [201, 110] width 46 height 7
drag, startPoint x: 208, startPoint y: 153, endPoint x: 116, endPoint y: 184, distance: 96.6
click at [208, 153] on link "+65 9146 8261" at bounding box center [201, 152] width 46 height 7
click at [200, 193] on link "+65 8654 5843" at bounding box center [201, 194] width 46 height 7
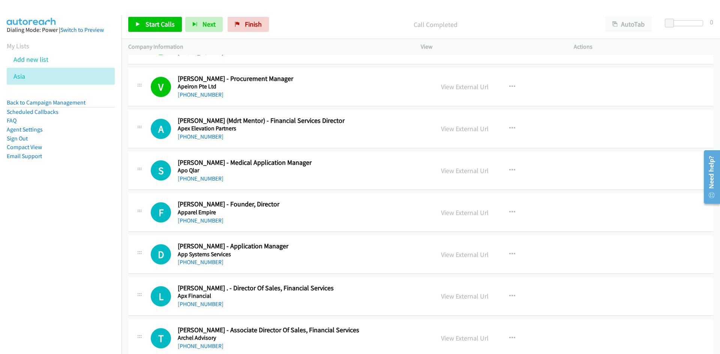
scroll to position [2699, 0]
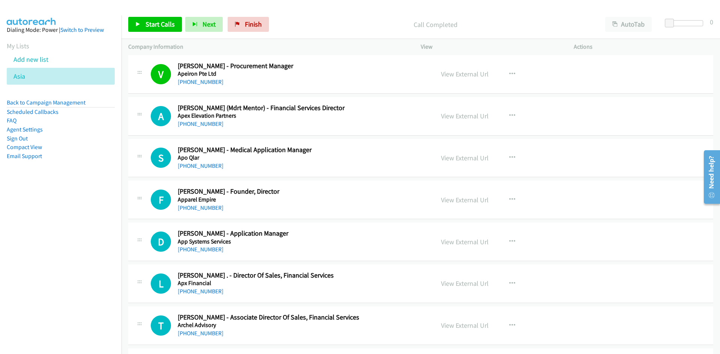
drag, startPoint x: 196, startPoint y: 121, endPoint x: 111, endPoint y: 129, distance: 85.4
drag, startPoint x: 205, startPoint y: 127, endPoint x: 95, endPoint y: 155, distance: 113.8
click at [191, 125] on link "+65 9768 4131" at bounding box center [201, 123] width 46 height 7
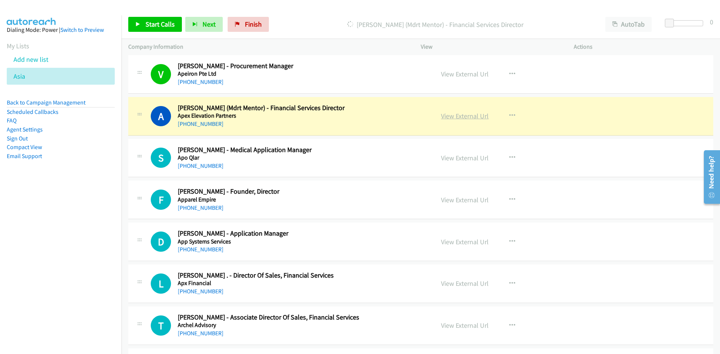
click at [453, 114] on link "View External Url" at bounding box center [465, 116] width 48 height 9
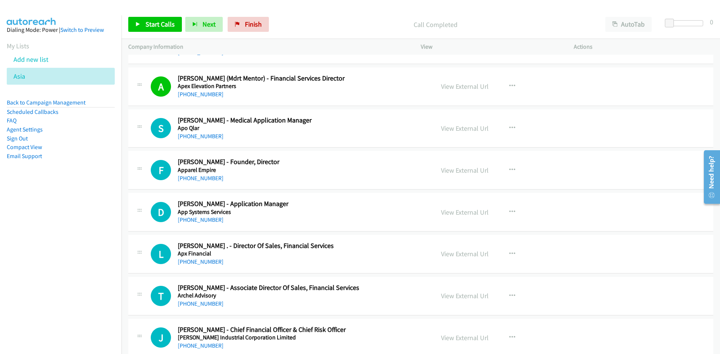
scroll to position [2774, 0]
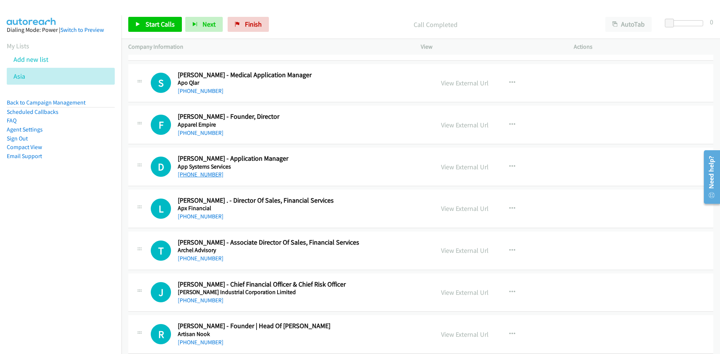
click at [193, 174] on link "+65 9841 7599" at bounding box center [201, 174] width 46 height 7
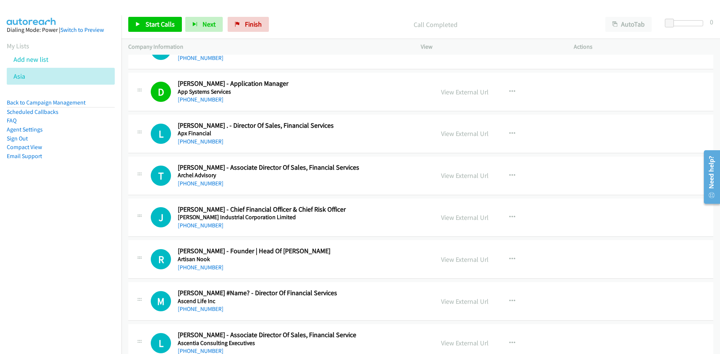
scroll to position [2886, 0]
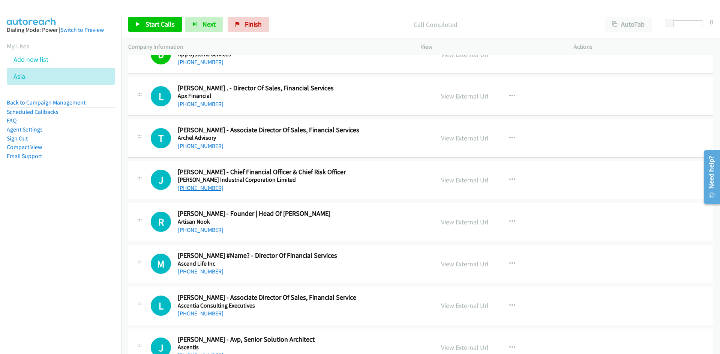
click at [202, 189] on link "+65 9119 9954" at bounding box center [201, 187] width 46 height 7
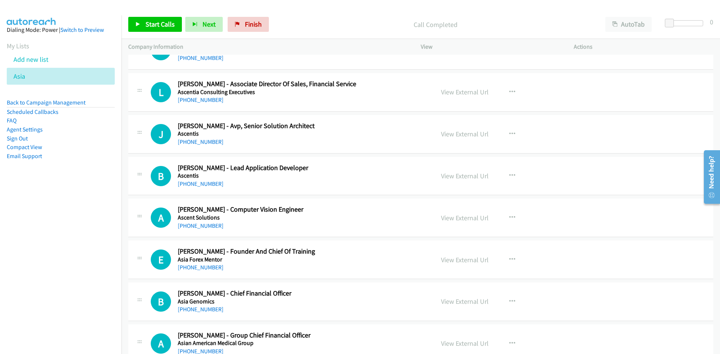
scroll to position [3111, 0]
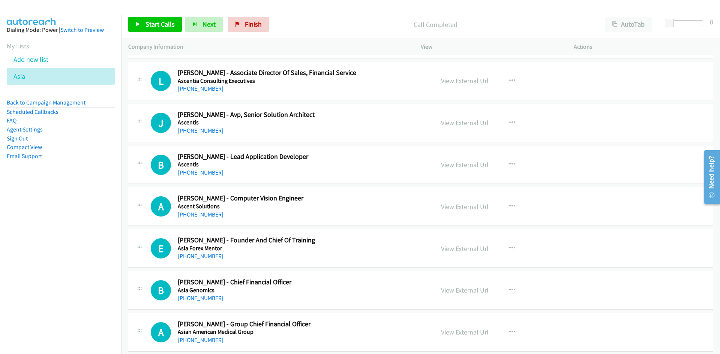
drag, startPoint x: 195, startPoint y: 128, endPoint x: 129, endPoint y: 160, distance: 72.9
click at [195, 128] on link "+65 9698 0939" at bounding box center [201, 130] width 46 height 7
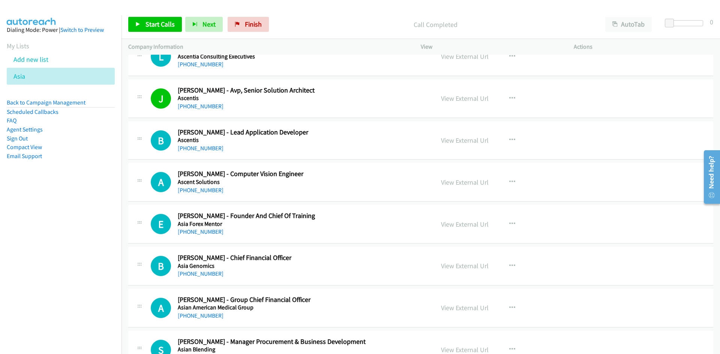
scroll to position [3149, 0]
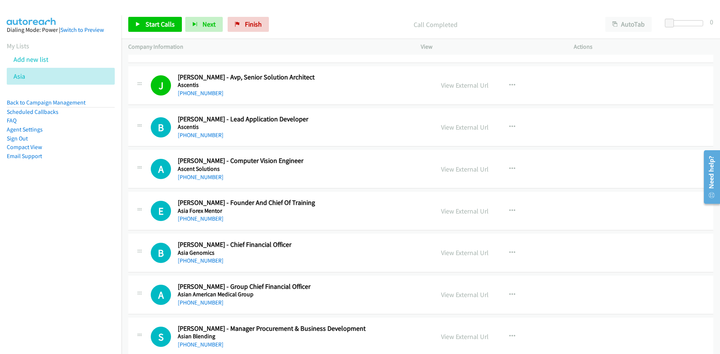
drag, startPoint x: 201, startPoint y: 135, endPoint x: 160, endPoint y: 147, distance: 43.4
click at [201, 135] on link "+65 8616 8751" at bounding box center [201, 135] width 46 height 7
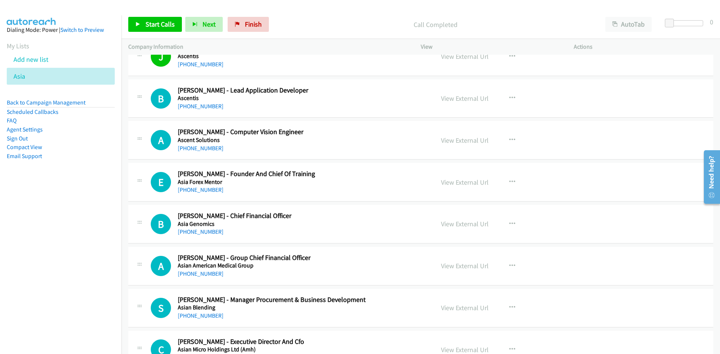
scroll to position [3186, 0]
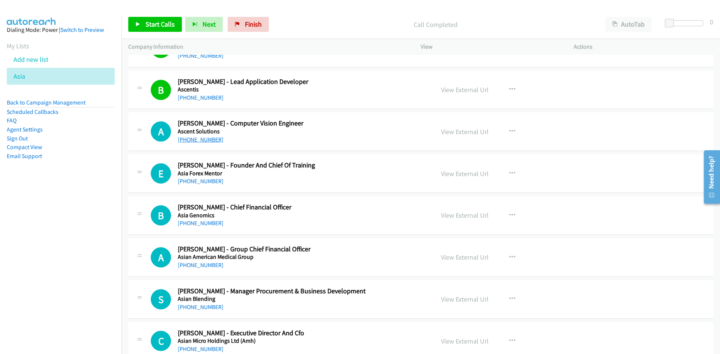
click at [200, 139] on link "+65 8203 8033" at bounding box center [201, 139] width 46 height 7
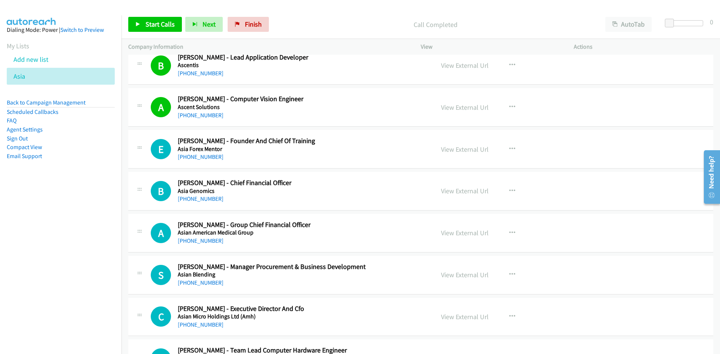
scroll to position [3224, 0]
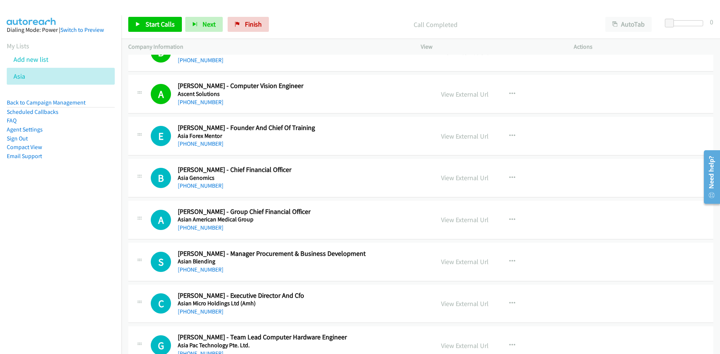
drag, startPoint x: 198, startPoint y: 145, endPoint x: 182, endPoint y: 158, distance: 20.2
click at [198, 145] on link "+65 8786 8319" at bounding box center [201, 143] width 46 height 7
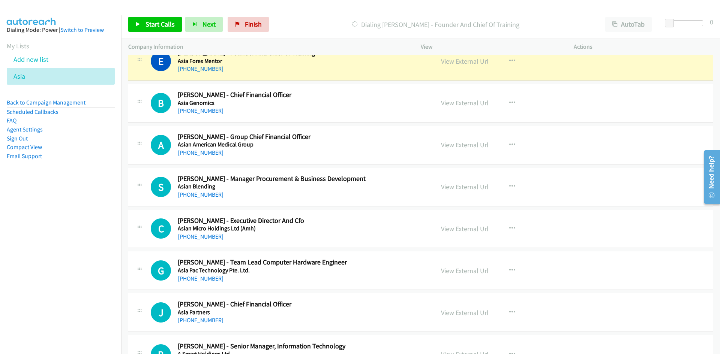
scroll to position [3261, 0]
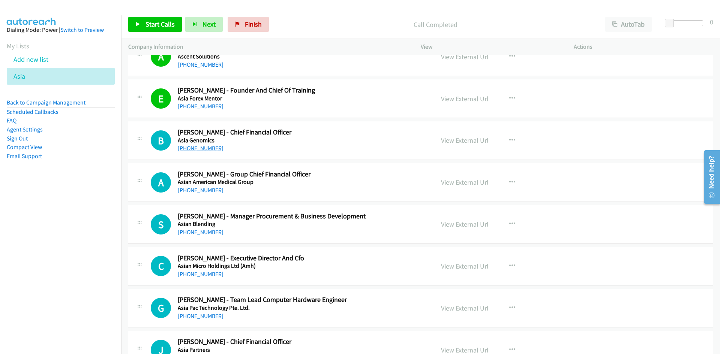
click at [195, 150] on link "+65 9889 4755" at bounding box center [201, 148] width 46 height 7
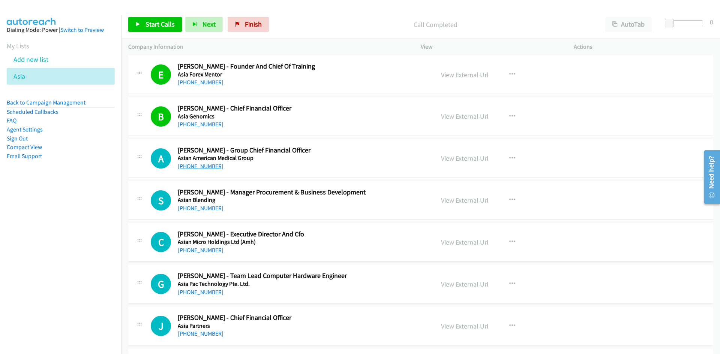
scroll to position [3299, 0]
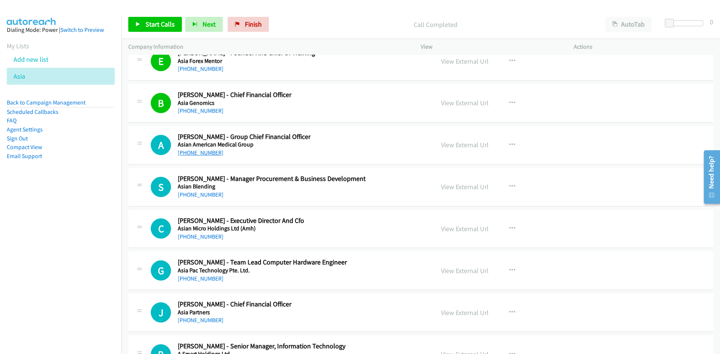
click at [184, 154] on link "+65 9025 3276" at bounding box center [201, 152] width 46 height 7
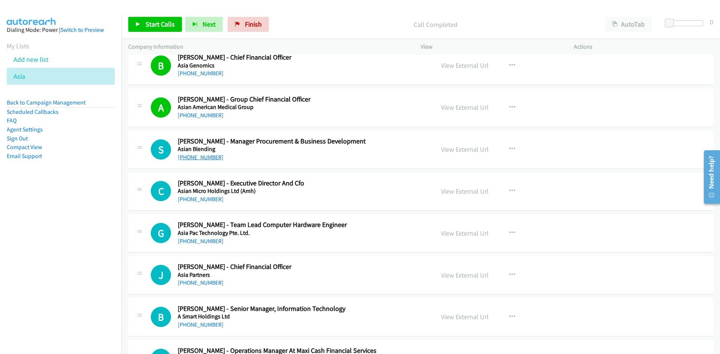
click at [202, 159] on link "+65 9114 5278" at bounding box center [201, 157] width 46 height 7
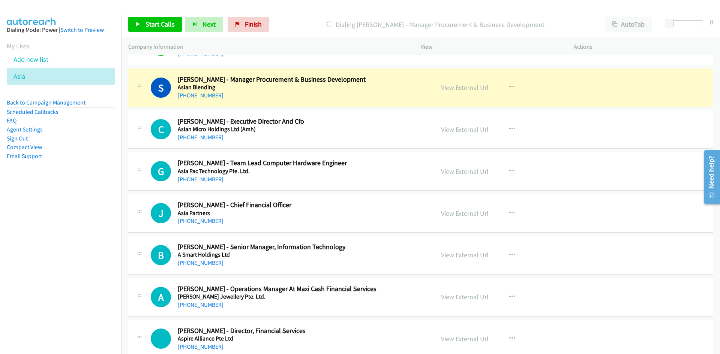
scroll to position [3411, 0]
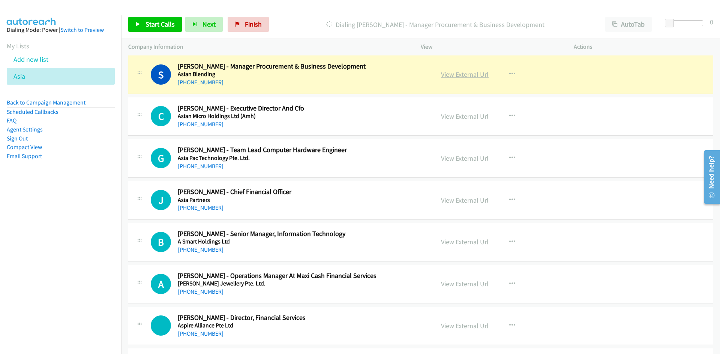
click at [451, 71] on link "View External Url" at bounding box center [465, 74] width 48 height 9
click at [457, 76] on link "View External Url" at bounding box center [465, 74] width 48 height 9
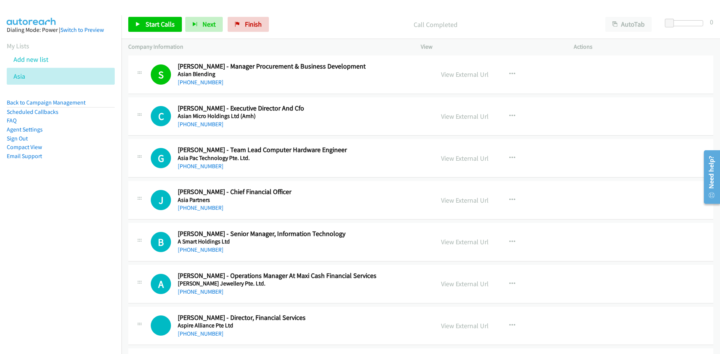
drag, startPoint x: 201, startPoint y: 125, endPoint x: 184, endPoint y: 129, distance: 17.4
click at [201, 125] on link "+65 9747 0970" at bounding box center [201, 124] width 46 height 7
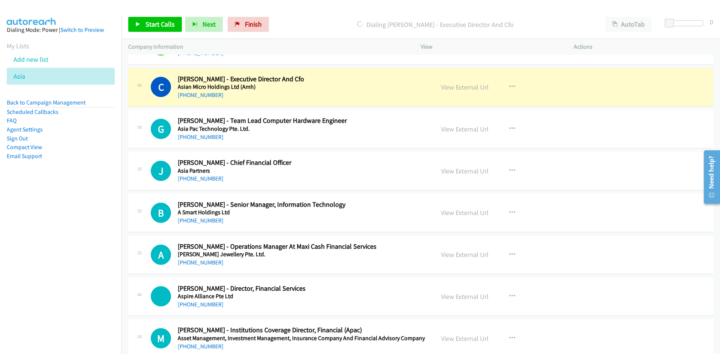
scroll to position [3449, 0]
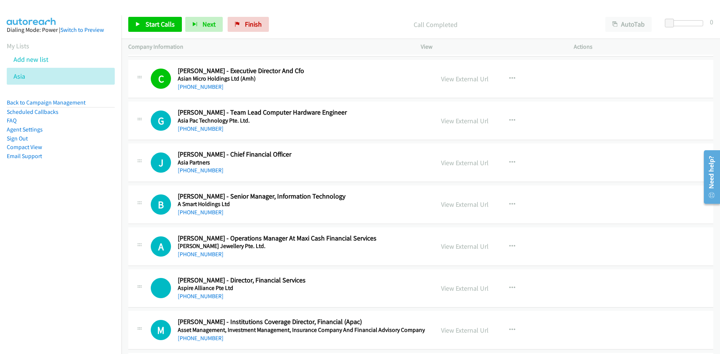
click at [196, 133] on div "+65 9016 0745" at bounding box center [301, 128] width 247 height 9
click at [193, 129] on link "+65 9016 0745" at bounding box center [201, 128] width 46 height 7
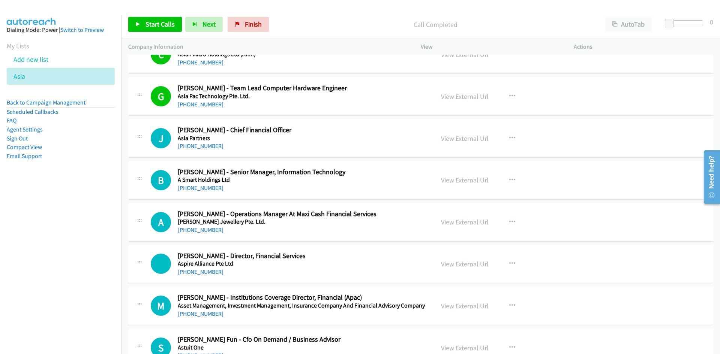
scroll to position [3486, 0]
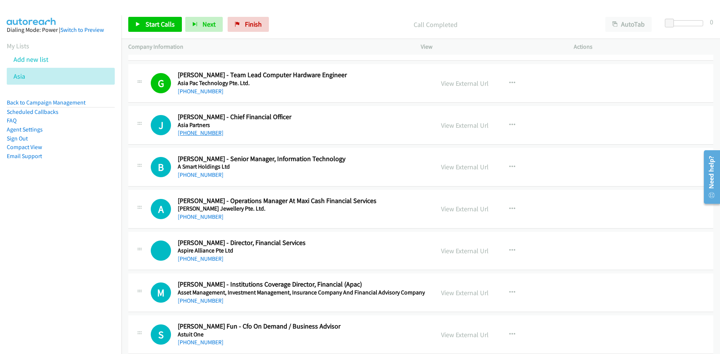
drag, startPoint x: 195, startPoint y: 131, endPoint x: 181, endPoint y: 132, distance: 13.5
click at [195, 131] on link "+65 8784 1226" at bounding box center [201, 132] width 46 height 7
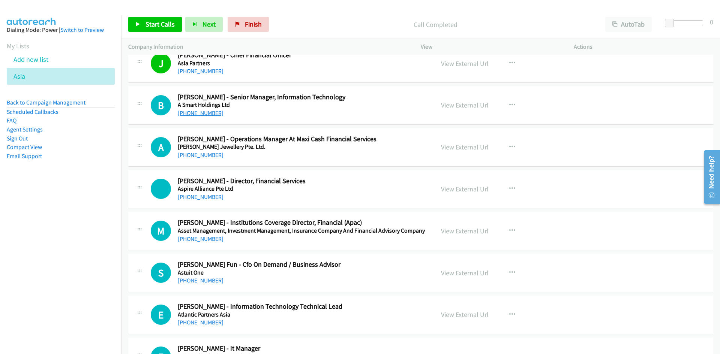
scroll to position [3561, 0]
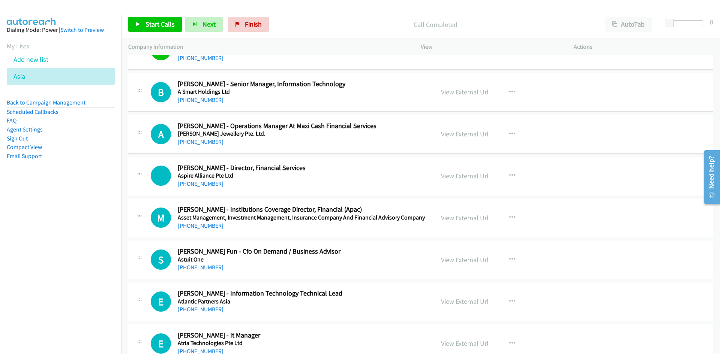
drag, startPoint x: 186, startPoint y: 100, endPoint x: 176, endPoint y: 109, distance: 13.1
click at [186, 100] on link "+65 9119 0006" at bounding box center [201, 99] width 46 height 7
click at [187, 142] on link "+65 9841 5215" at bounding box center [201, 141] width 46 height 7
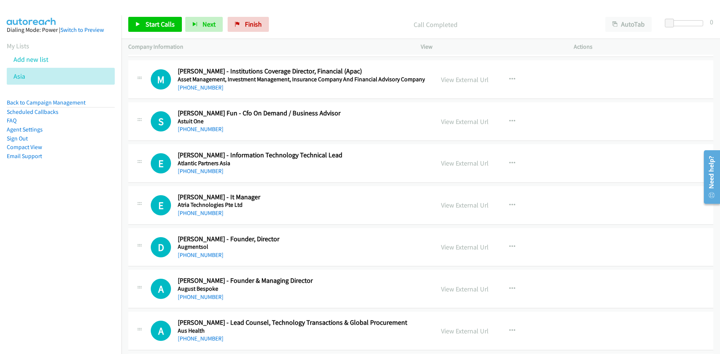
scroll to position [3711, 0]
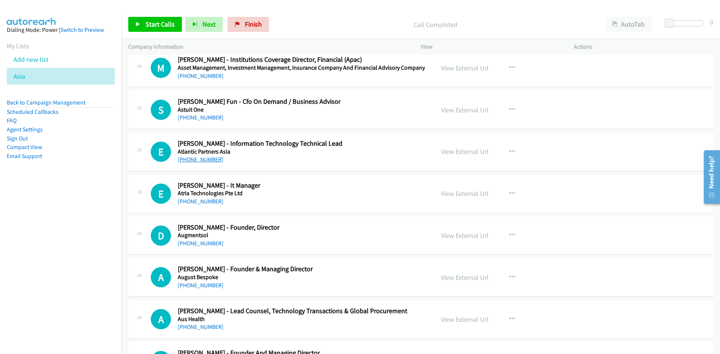
click at [209, 160] on link "+65 9655 0053" at bounding box center [201, 159] width 46 height 7
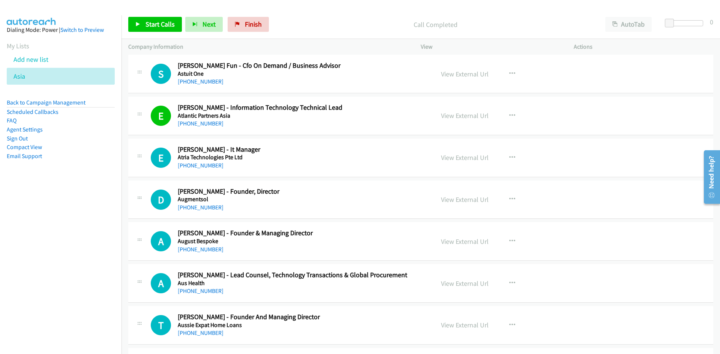
scroll to position [3748, 0]
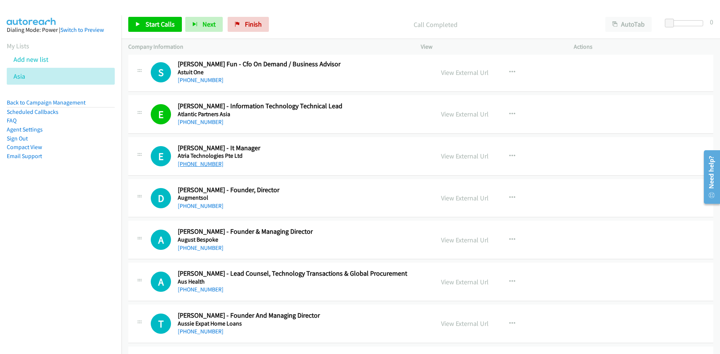
click at [207, 166] on link "+65 9688 2241" at bounding box center [201, 163] width 46 height 7
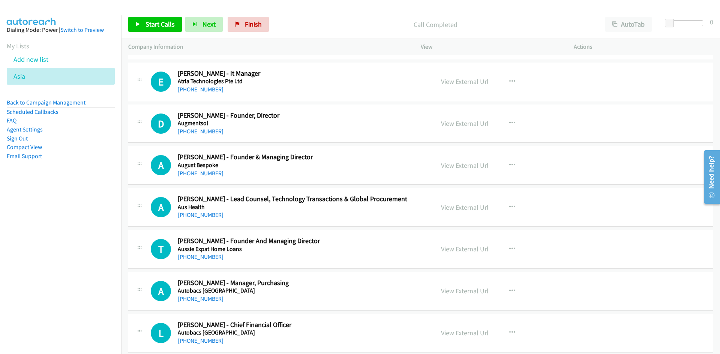
scroll to position [3823, 0]
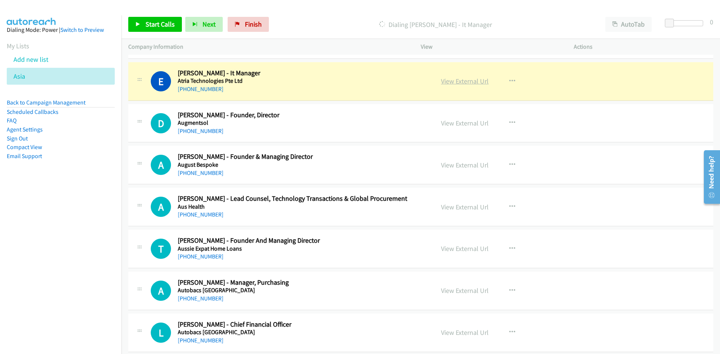
click at [462, 83] on link "View External Url" at bounding box center [465, 81] width 48 height 9
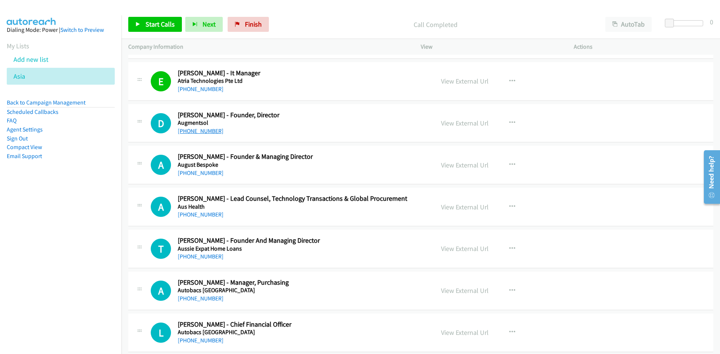
click at [190, 130] on link "+65 9187 6432" at bounding box center [201, 130] width 46 height 7
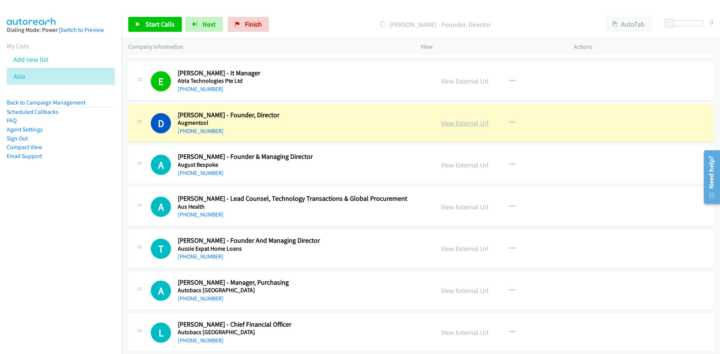
click at [461, 124] on link "View External Url" at bounding box center [465, 123] width 48 height 9
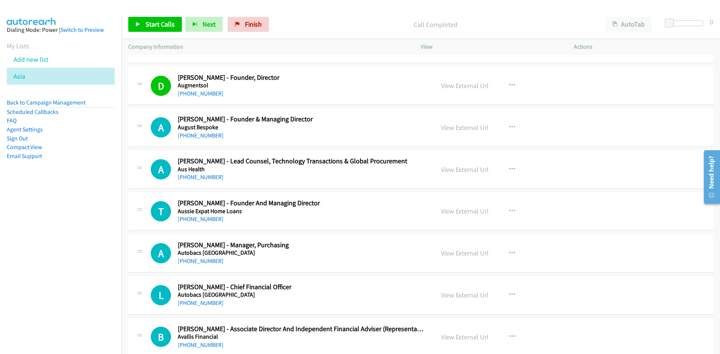
scroll to position [3898, 0]
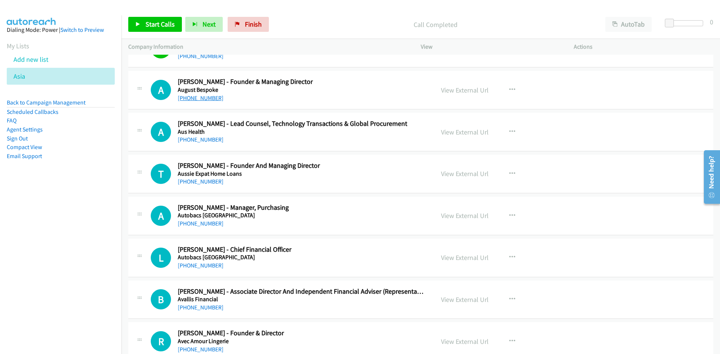
click at [197, 97] on link "+65 9230 1914" at bounding box center [201, 97] width 46 height 7
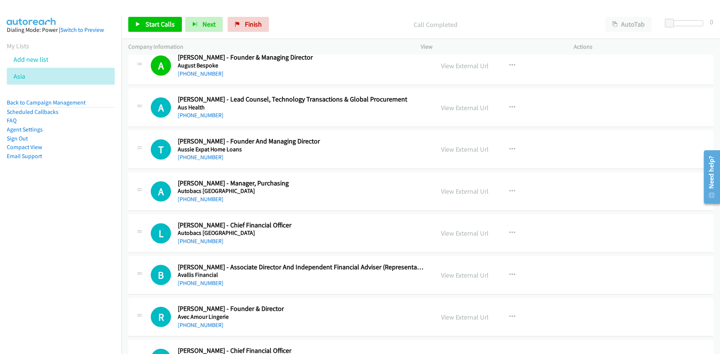
scroll to position [3936, 0]
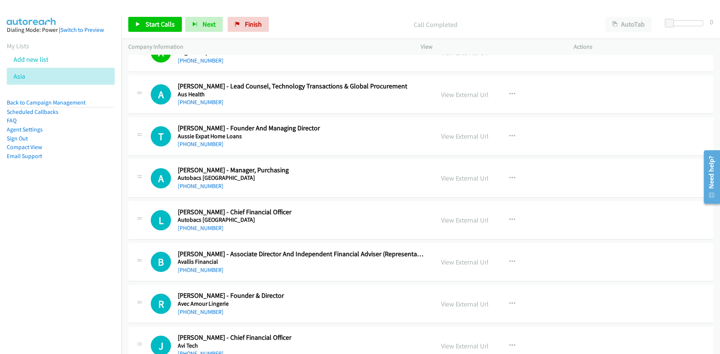
drag, startPoint x: 201, startPoint y: 104, endPoint x: 149, endPoint y: 115, distance: 53.2
click at [201, 104] on link "+65 8268 4456" at bounding box center [201, 102] width 46 height 7
drag, startPoint x: 192, startPoint y: 145, endPoint x: 106, endPoint y: 175, distance: 90.8
click at [192, 145] on link "+65 8479 3873" at bounding box center [201, 144] width 46 height 7
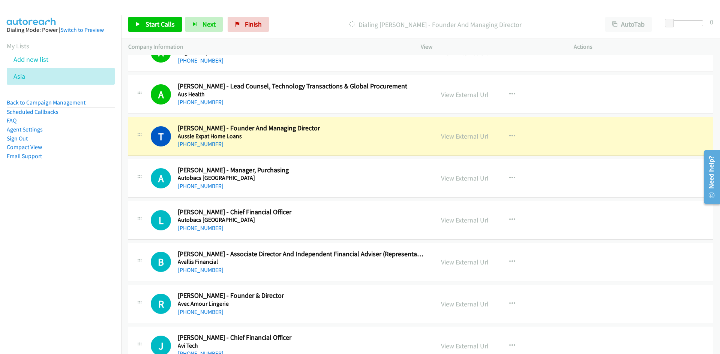
scroll to position [3973, 0]
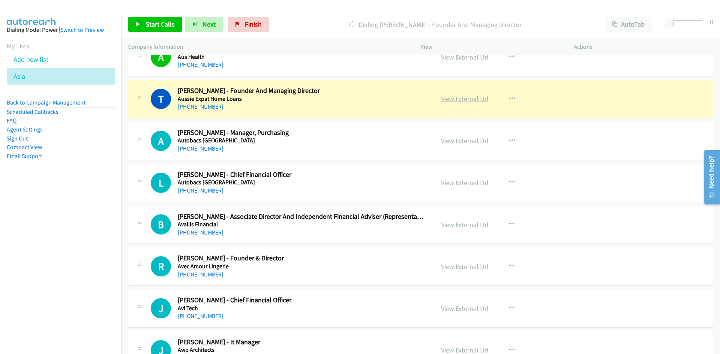
click at [453, 97] on link "View External Url" at bounding box center [465, 98] width 48 height 9
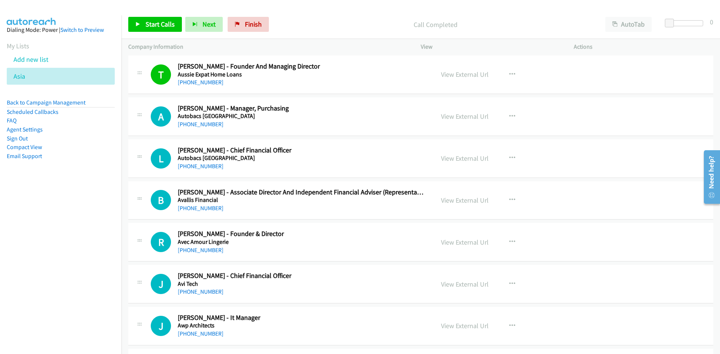
scroll to position [4011, 0]
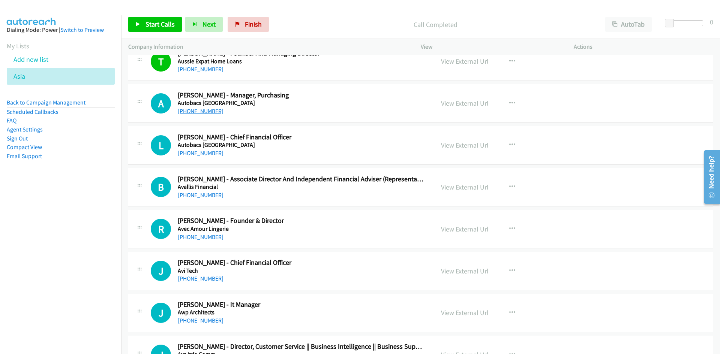
click at [202, 110] on link "+65 9815 7755" at bounding box center [201, 111] width 46 height 7
drag, startPoint x: 190, startPoint y: 153, endPoint x: 109, endPoint y: 162, distance: 82.2
click at [192, 150] on link "+65 9743 2291" at bounding box center [201, 153] width 46 height 7
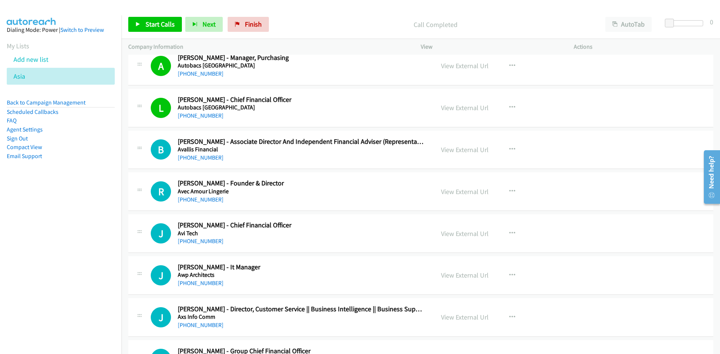
scroll to position [4086, 0]
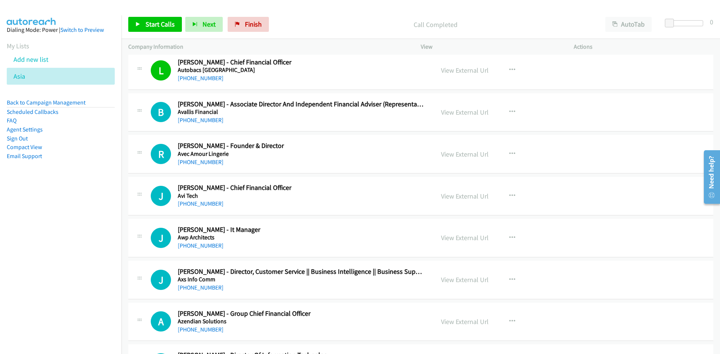
drag, startPoint x: 193, startPoint y: 161, endPoint x: 54, endPoint y: 191, distance: 142.6
click at [193, 161] on link "+65 9235 5100" at bounding box center [201, 162] width 46 height 7
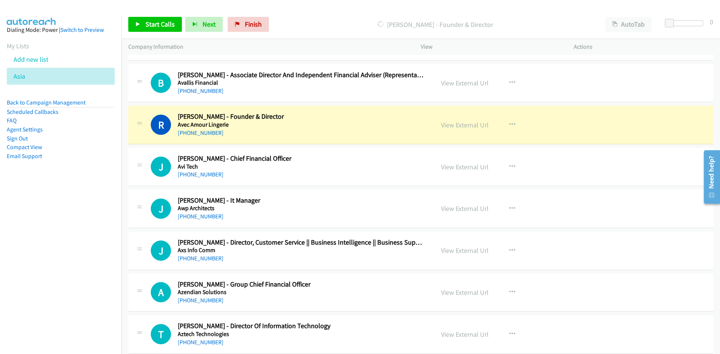
scroll to position [4123, 0]
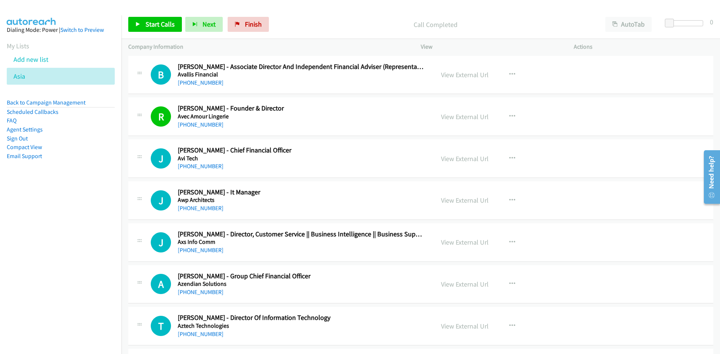
drag, startPoint x: 201, startPoint y: 163, endPoint x: 111, endPoint y: 185, distance: 92.8
click at [208, 164] on link "+65 9770 4188" at bounding box center [201, 166] width 46 height 7
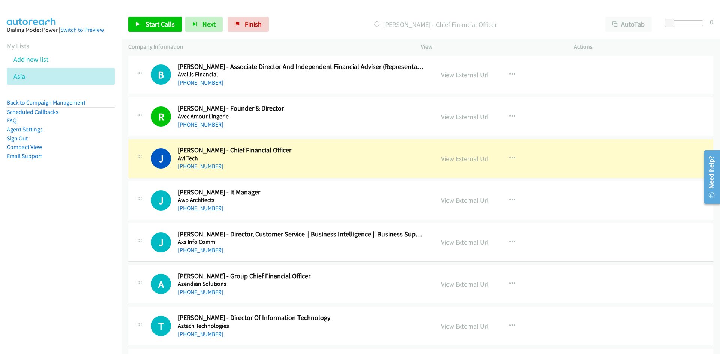
scroll to position [4161, 0]
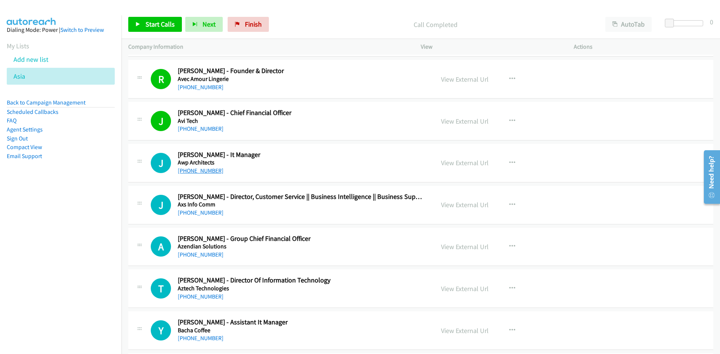
click at [195, 174] on link "+65 9247 5460" at bounding box center [201, 170] width 46 height 7
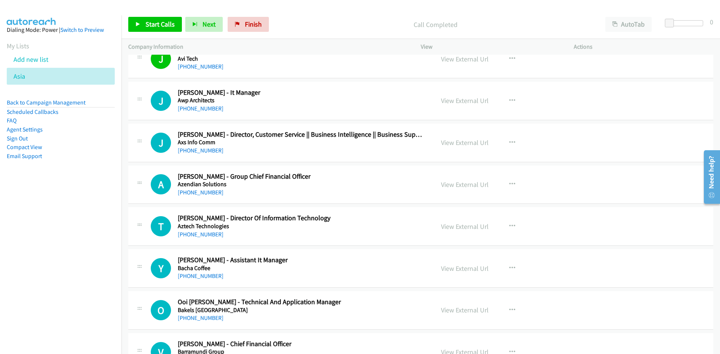
scroll to position [4236, 0]
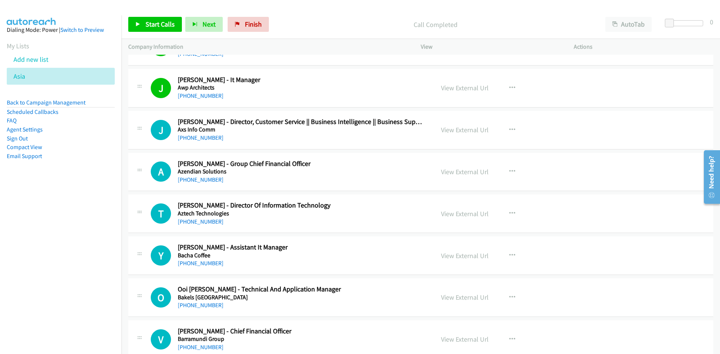
drag, startPoint x: 212, startPoint y: 138, endPoint x: 115, endPoint y: 159, distance: 99.1
click at [212, 138] on link "+65 9430 1428" at bounding box center [201, 137] width 46 height 7
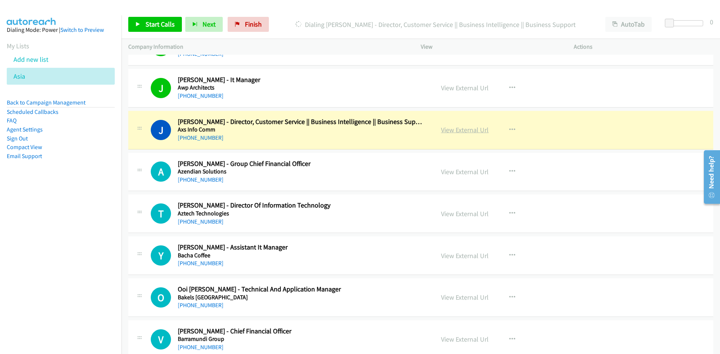
click at [463, 129] on link "View External Url" at bounding box center [465, 130] width 48 height 9
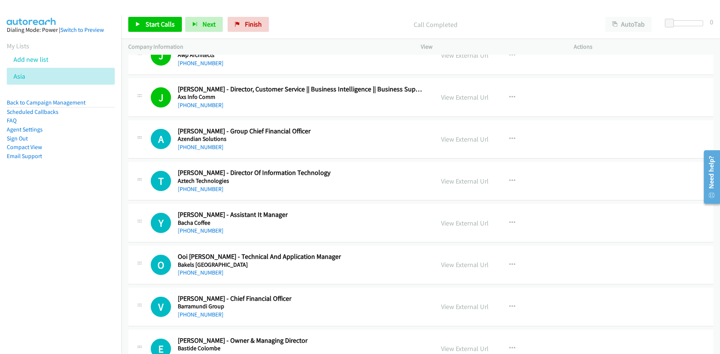
scroll to position [4311, 0]
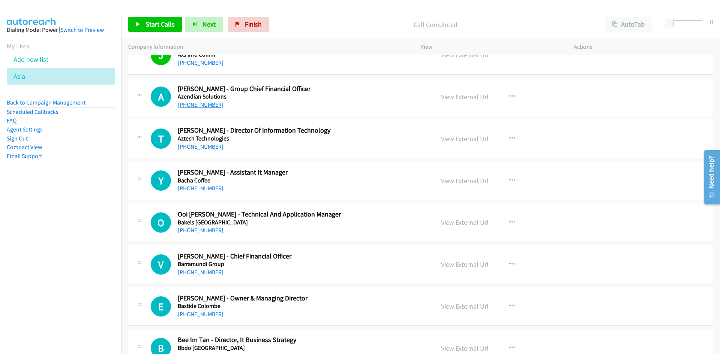
click at [201, 106] on link "+65 9850 0597" at bounding box center [201, 104] width 46 height 7
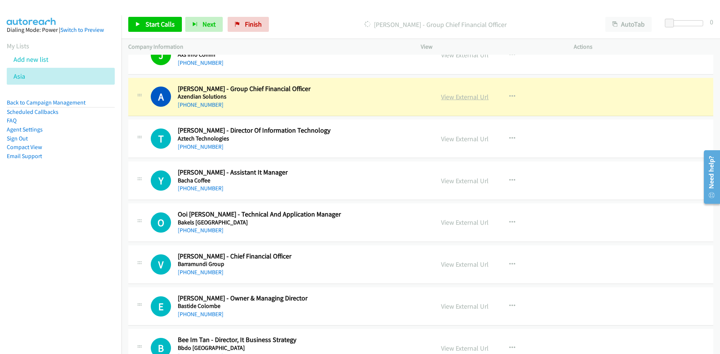
click at [449, 95] on link "View External Url" at bounding box center [465, 97] width 48 height 9
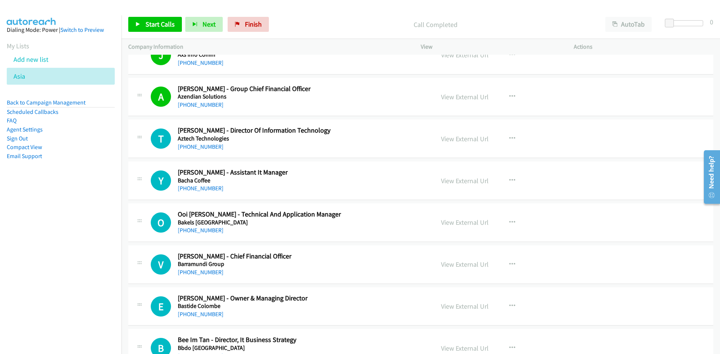
scroll to position [4348, 0]
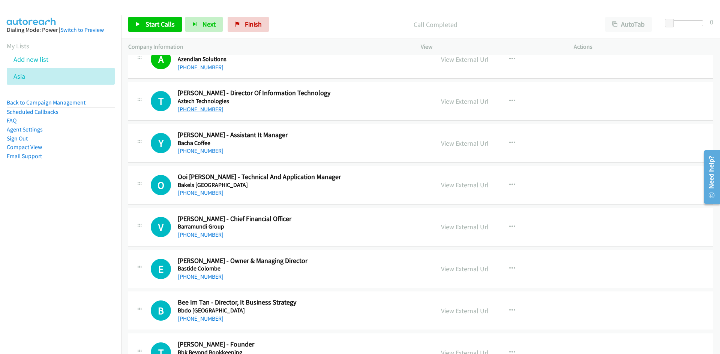
click at [198, 110] on link "+65 9233 1768" at bounding box center [201, 109] width 46 height 7
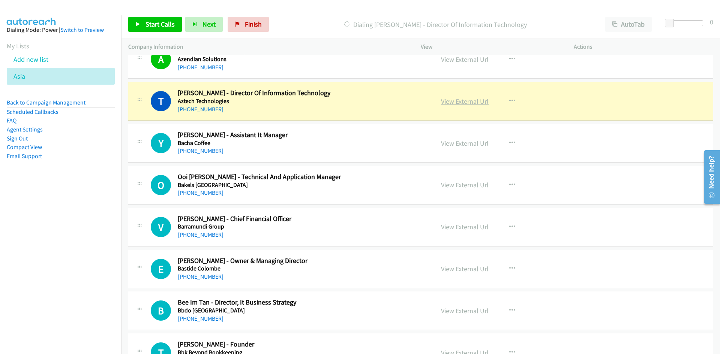
click at [452, 102] on link "View External Url" at bounding box center [465, 101] width 48 height 9
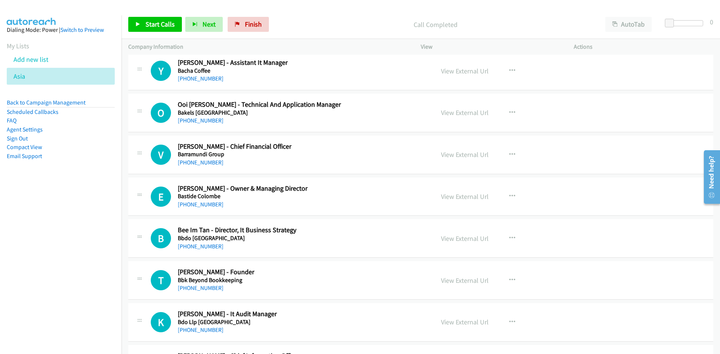
scroll to position [4423, 0]
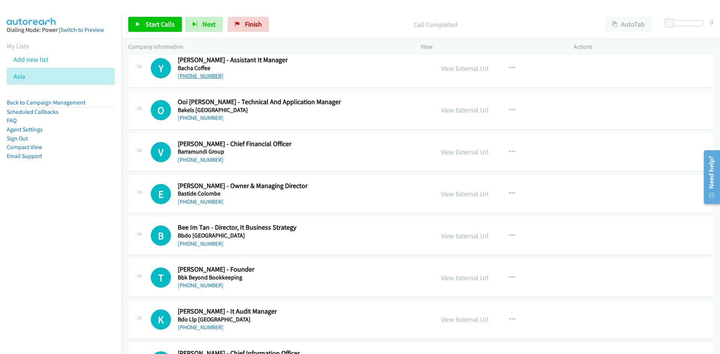
click at [198, 74] on link "+65 9889 1459" at bounding box center [201, 75] width 46 height 7
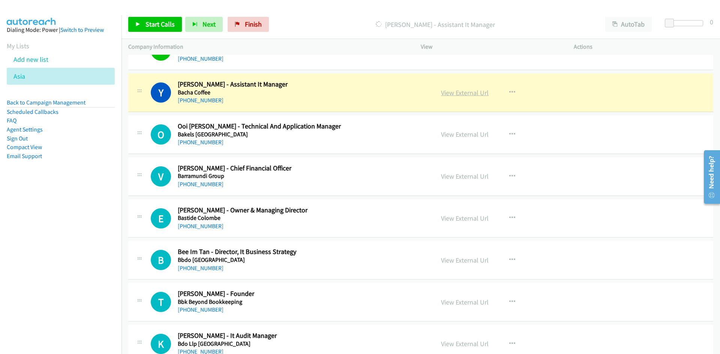
scroll to position [4386, 0]
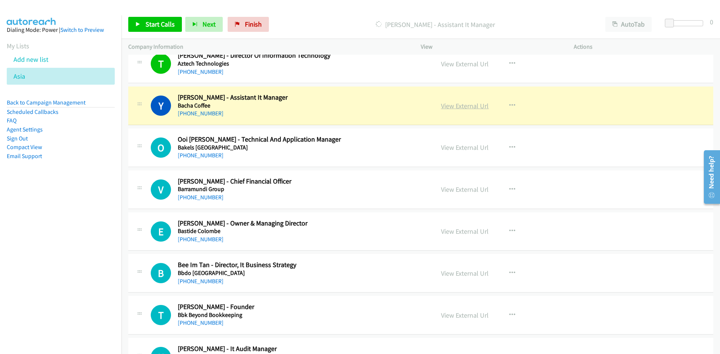
click at [467, 106] on link "View External Url" at bounding box center [465, 106] width 48 height 9
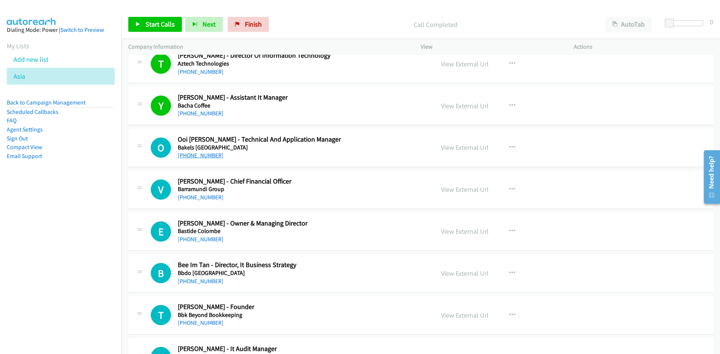
click at [184, 152] on link "+65 9128 9910" at bounding box center [201, 155] width 46 height 7
drag, startPoint x: 199, startPoint y: 197, endPoint x: 21, endPoint y: 220, distance: 178.8
click at [199, 197] on link "+65 9666 1701" at bounding box center [201, 197] width 46 height 7
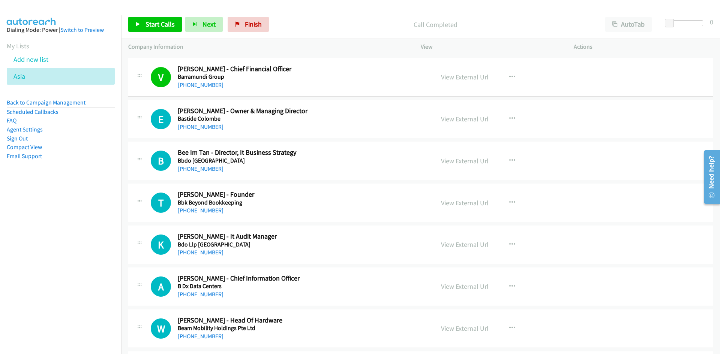
scroll to position [4536, 0]
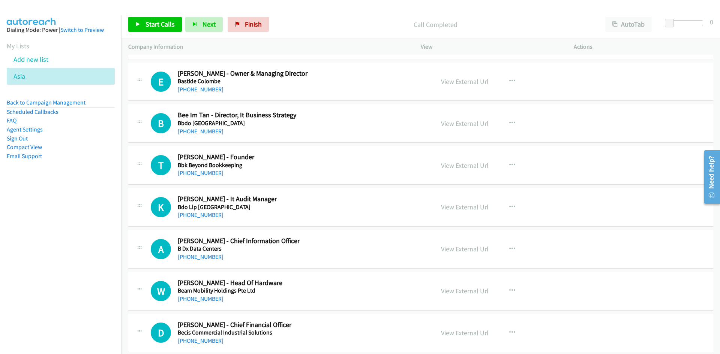
drag, startPoint x: 198, startPoint y: 128, endPoint x: 154, endPoint y: 141, distance: 45.7
click at [198, 128] on link "+65 9850 4973" at bounding box center [201, 131] width 46 height 7
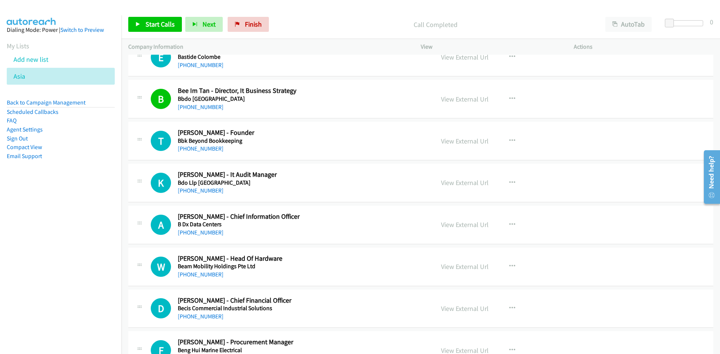
scroll to position [4573, 0]
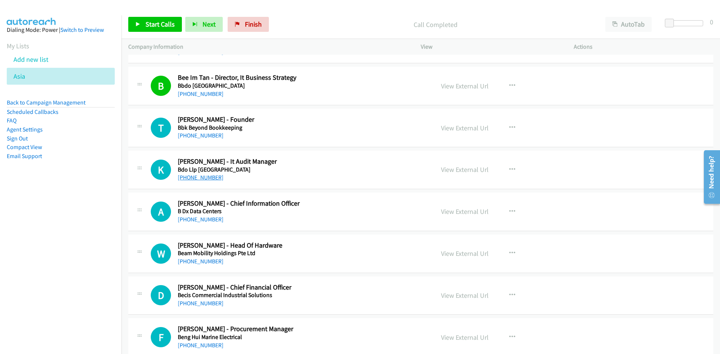
click at [196, 180] on link "+65 9483 7213" at bounding box center [201, 177] width 46 height 7
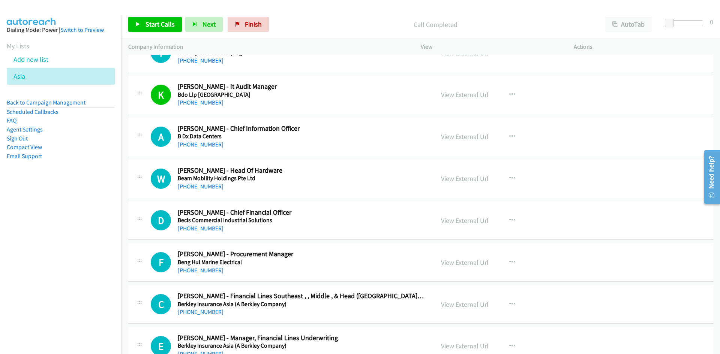
scroll to position [4686, 0]
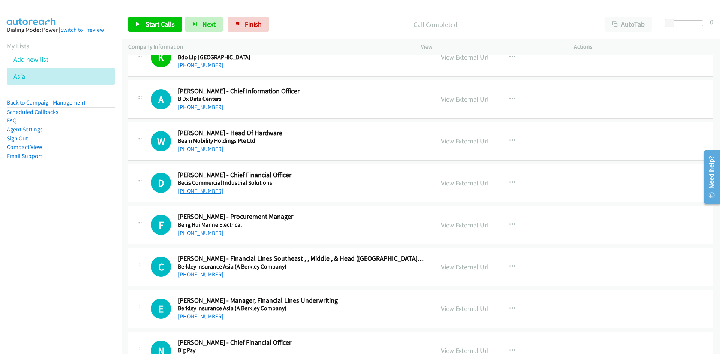
click at [193, 189] on link "+65 8817 0645" at bounding box center [201, 190] width 46 height 7
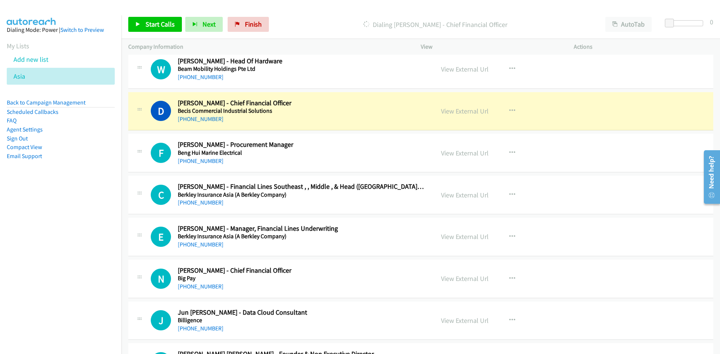
scroll to position [4761, 0]
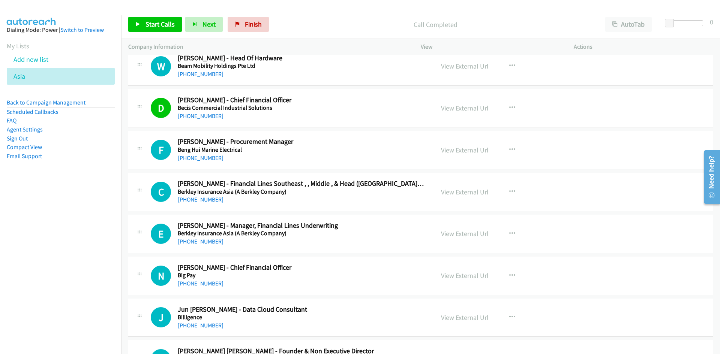
drag, startPoint x: 196, startPoint y: 156, endPoint x: 7, endPoint y: 229, distance: 202.2
click at [196, 156] on link "+65 9168 9454" at bounding box center [201, 157] width 46 height 7
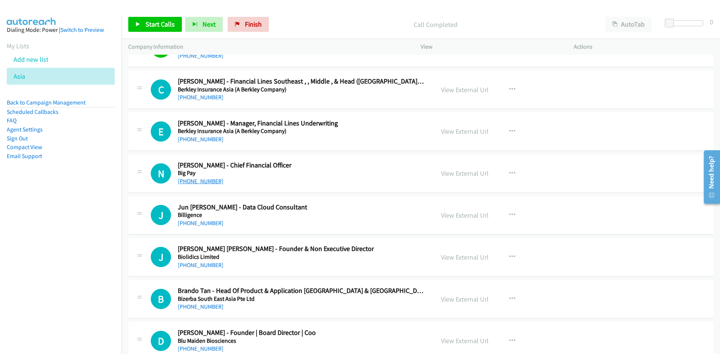
scroll to position [4873, 0]
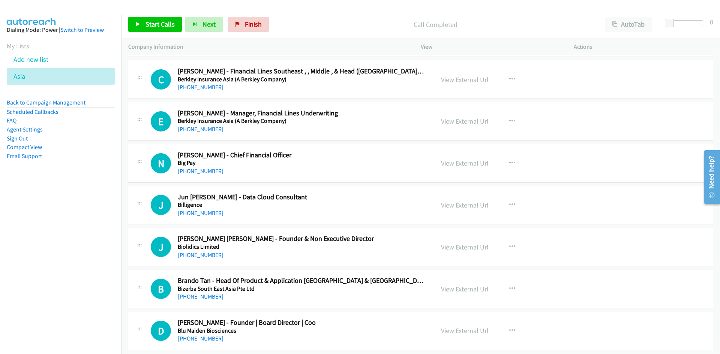
drag, startPoint x: 199, startPoint y: 169, endPoint x: 82, endPoint y: 205, distance: 122.5
click at [199, 169] on link "+65 9622 6647" at bounding box center [201, 171] width 46 height 7
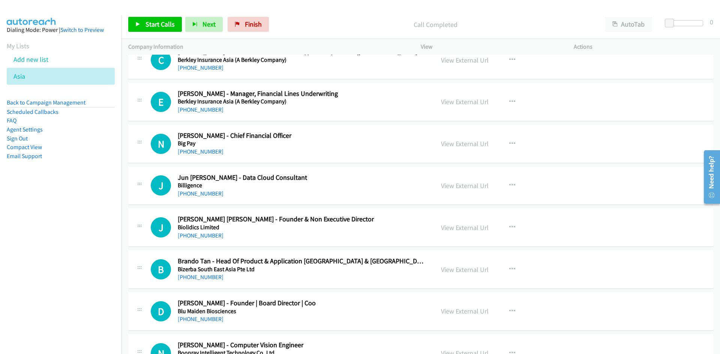
scroll to position [4910, 0]
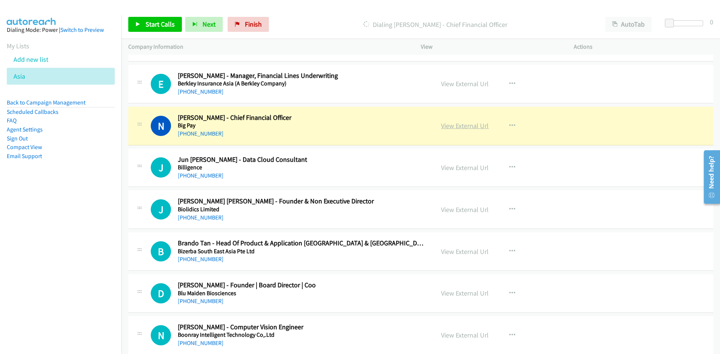
click at [458, 126] on link "View External Url" at bounding box center [465, 125] width 48 height 9
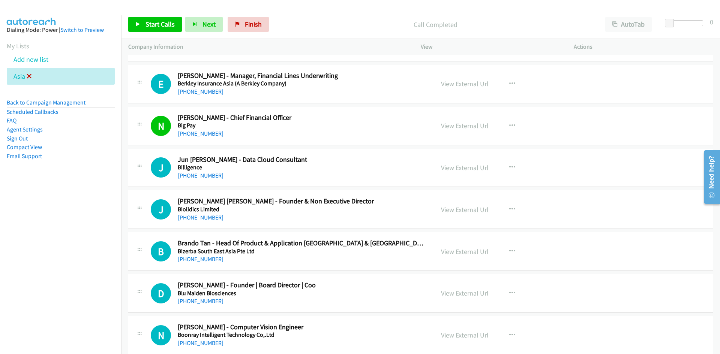
click at [28, 77] on icon at bounding box center [29, 76] width 5 height 5
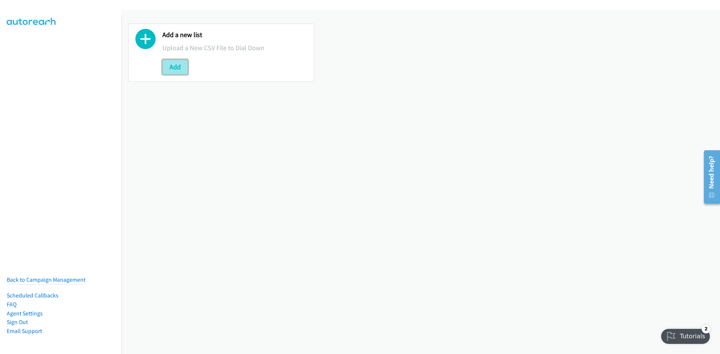
click at [175, 62] on button "Add" at bounding box center [174, 67] width 25 height 15
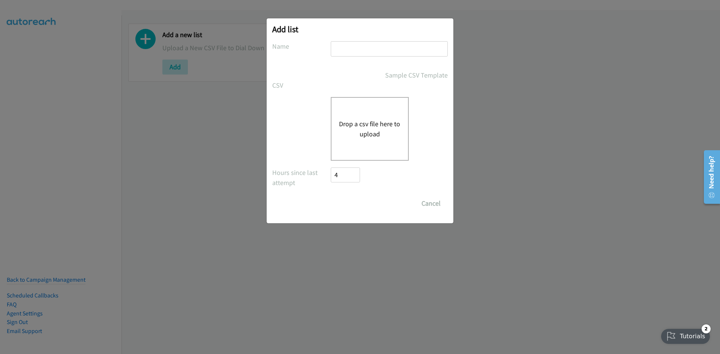
click at [373, 127] on button "Drop a csv file here to upload" at bounding box center [369, 129] width 61 height 20
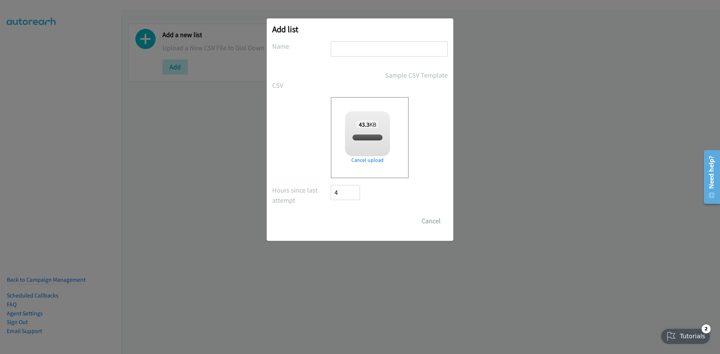
click at [364, 41] on div "Add list No phone fields were returned for that Report or List View Please uplo…" at bounding box center [360, 129] width 187 height 223
checkbox input "true"
click at [367, 48] on input "text" at bounding box center [389, 48] width 117 height 15
type input "listie"
click at [367, 218] on input "Save List" at bounding box center [350, 221] width 39 height 15
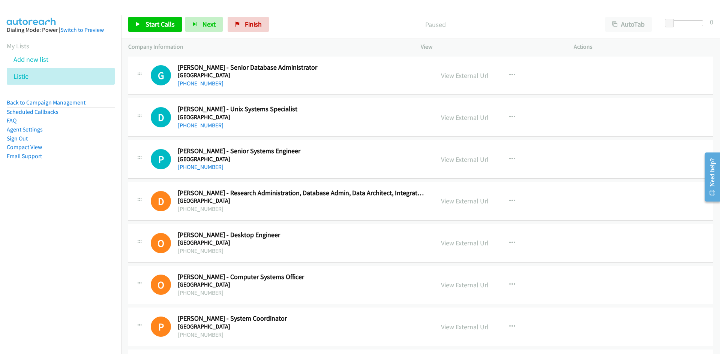
drag, startPoint x: 203, startPoint y: 82, endPoint x: 64, endPoint y: 147, distance: 153.8
click at [203, 82] on link "[PHONE_NUMBER]" at bounding box center [201, 83] width 46 height 7
drag, startPoint x: 191, startPoint y: 87, endPoint x: 67, endPoint y: 126, distance: 129.7
click at [191, 87] on link "[PHONE_NUMBER]" at bounding box center [201, 83] width 46 height 7
click at [198, 171] on div "[PHONE_NUMBER]" at bounding box center [301, 167] width 247 height 9
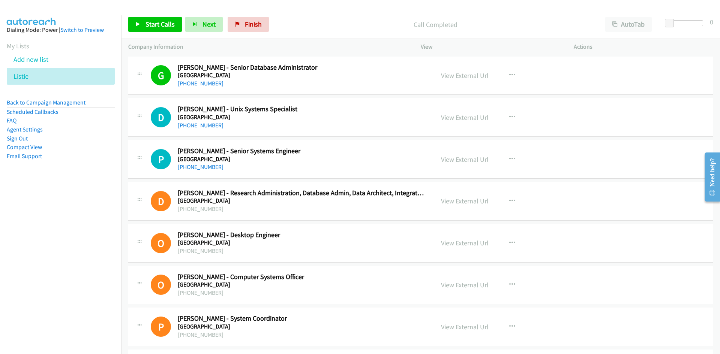
click at [195, 168] on link "[PHONE_NUMBER]" at bounding box center [201, 166] width 46 height 7
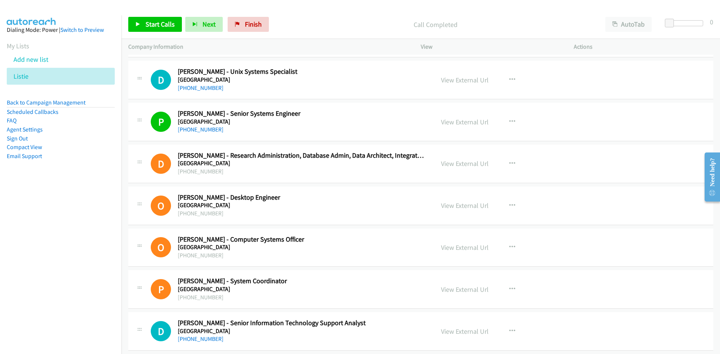
scroll to position [225, 0]
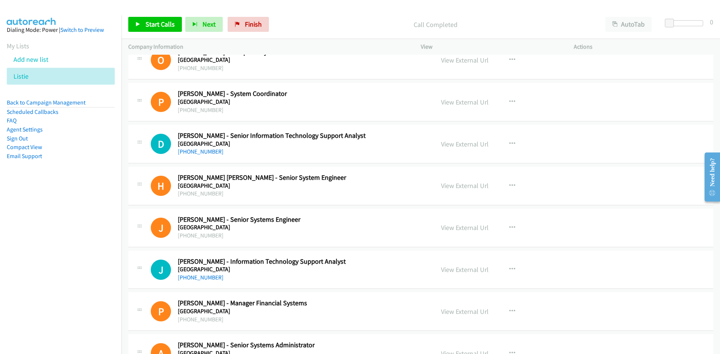
drag, startPoint x: 195, startPoint y: 150, endPoint x: 100, endPoint y: 184, distance: 100.8
click at [195, 150] on link "[PHONE_NUMBER]" at bounding box center [201, 151] width 46 height 7
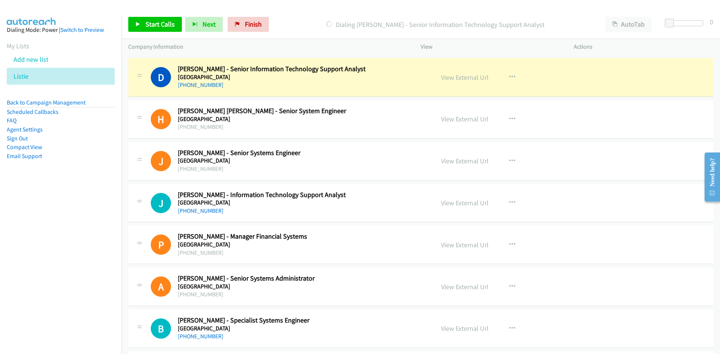
scroll to position [337, 0]
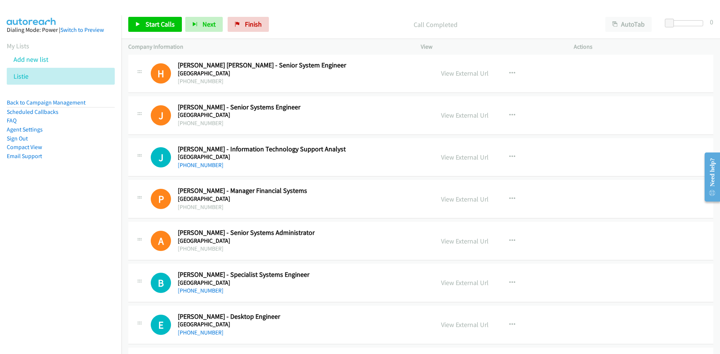
drag, startPoint x: 209, startPoint y: 165, endPoint x: 89, endPoint y: 204, distance: 125.9
click at [209, 165] on link "[PHONE_NUMBER]" at bounding box center [201, 165] width 46 height 7
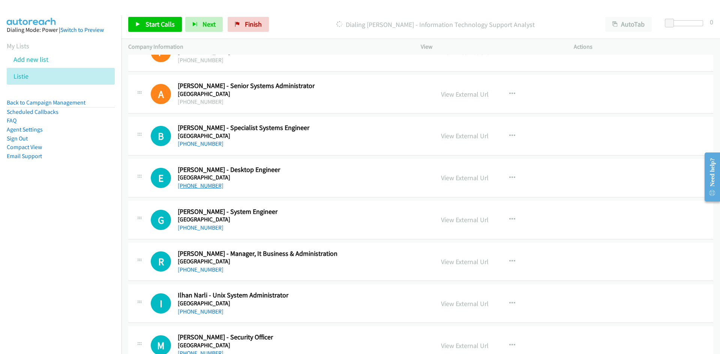
scroll to position [487, 0]
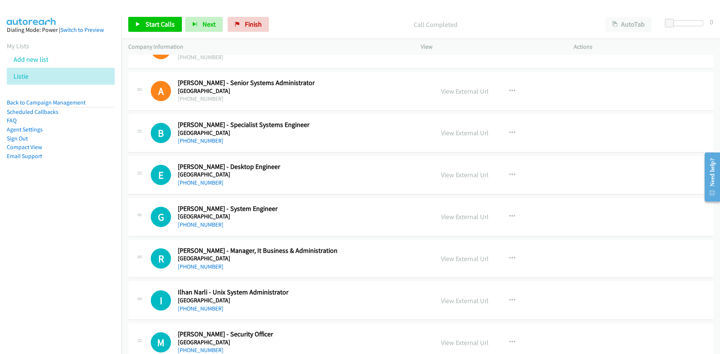
drag, startPoint x: 201, startPoint y: 139, endPoint x: 132, endPoint y: 164, distance: 72.9
click at [201, 139] on link "[PHONE_NUMBER]" at bounding box center [201, 140] width 46 height 7
click at [205, 183] on link "[PHONE_NUMBER]" at bounding box center [201, 182] width 46 height 7
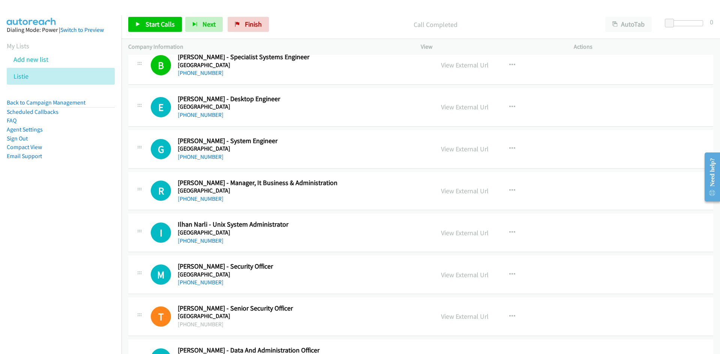
scroll to position [562, 0]
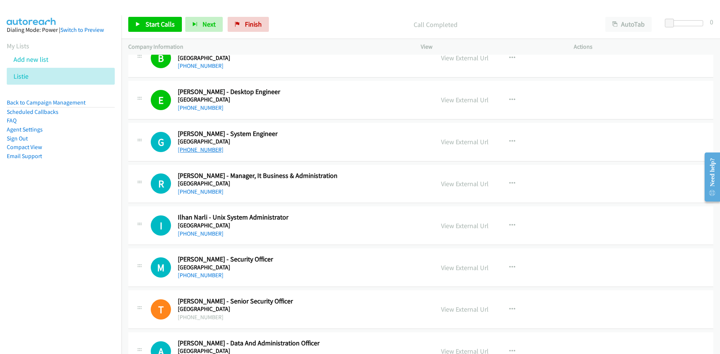
click at [199, 153] on link "[PHONE_NUMBER]" at bounding box center [201, 149] width 46 height 7
click at [203, 192] on link "[PHONE_NUMBER]" at bounding box center [201, 191] width 46 height 7
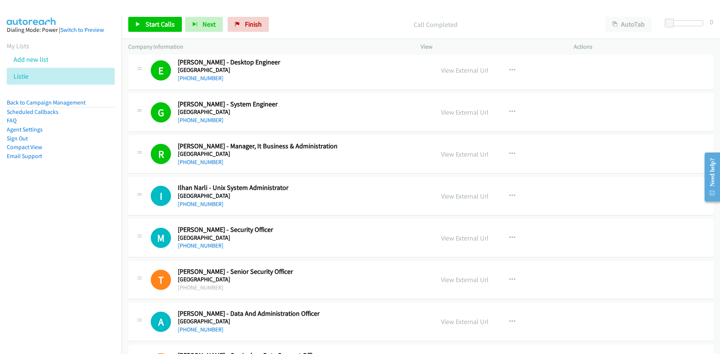
scroll to position [637, 0]
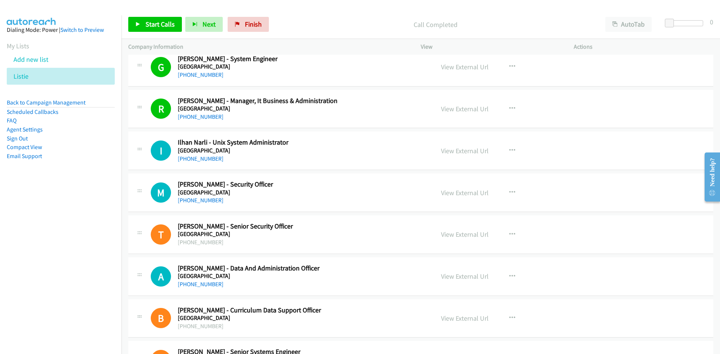
drag, startPoint x: 203, startPoint y: 158, endPoint x: 177, endPoint y: 164, distance: 27.3
click at [203, 158] on link "[PHONE_NUMBER]" at bounding box center [201, 158] width 46 height 7
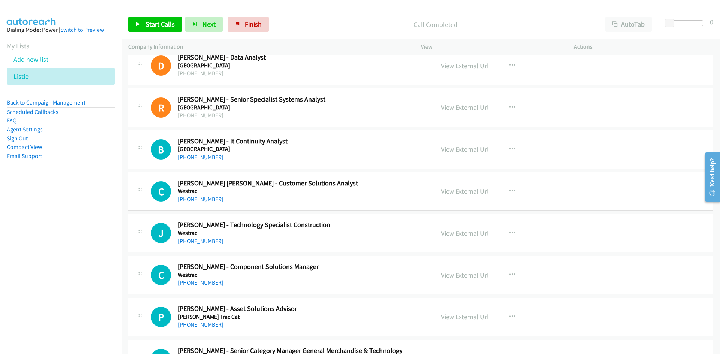
scroll to position [975, 0]
click at [203, 157] on link "[PHONE_NUMBER]" at bounding box center [201, 156] width 46 height 7
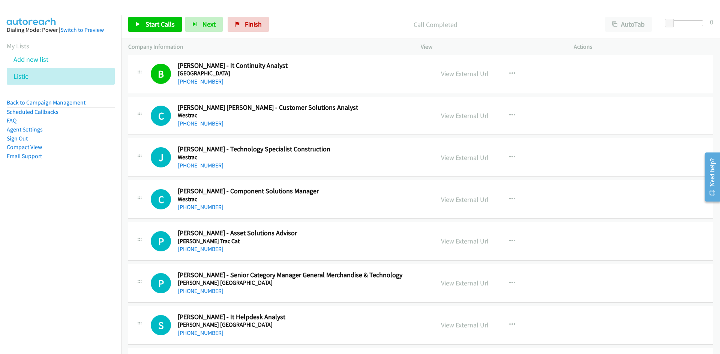
scroll to position [1087, 0]
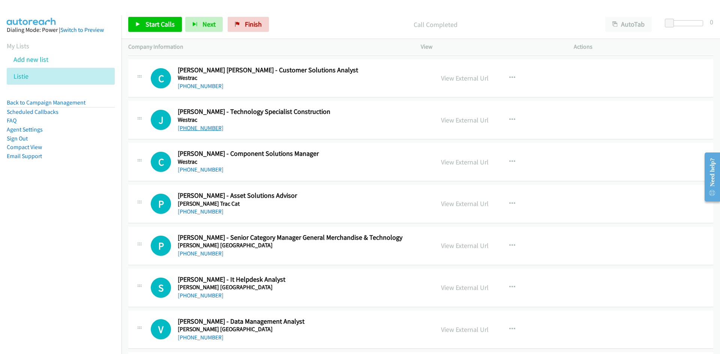
click at [205, 127] on link "[PHONE_NUMBER]" at bounding box center [201, 127] width 46 height 7
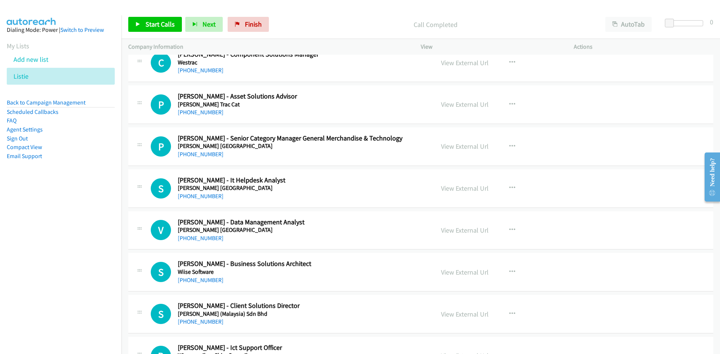
scroll to position [1200, 0]
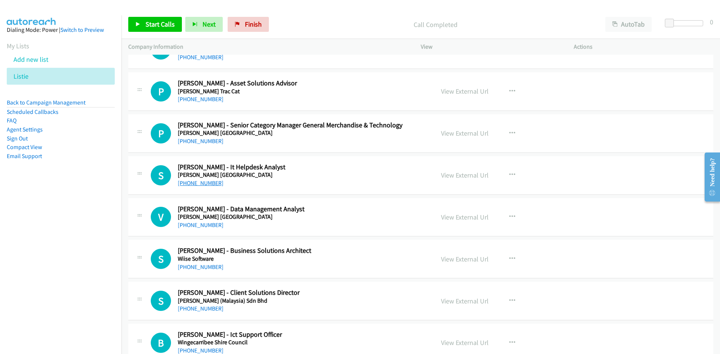
click at [210, 183] on link "[PHONE_NUMBER]" at bounding box center [201, 183] width 46 height 7
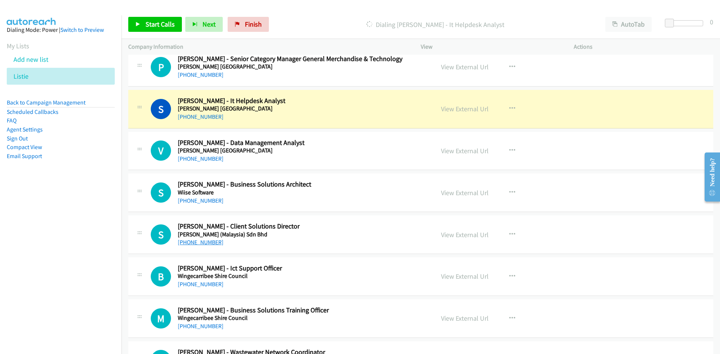
scroll to position [1274, 0]
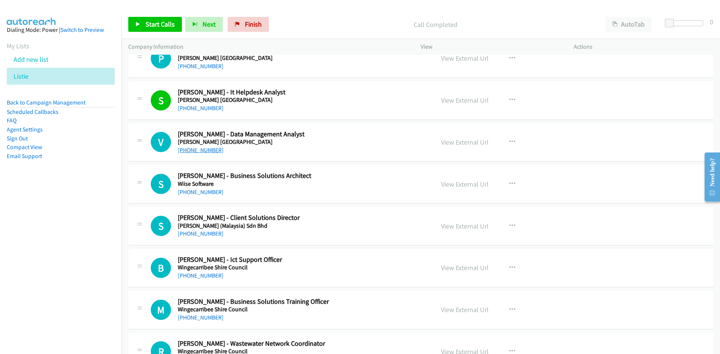
click at [189, 153] on link "[PHONE_NUMBER]" at bounding box center [201, 150] width 46 height 7
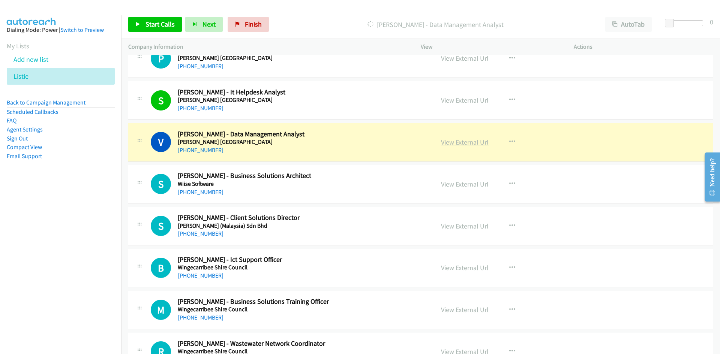
click at [463, 139] on link "View External Url" at bounding box center [465, 142] width 48 height 9
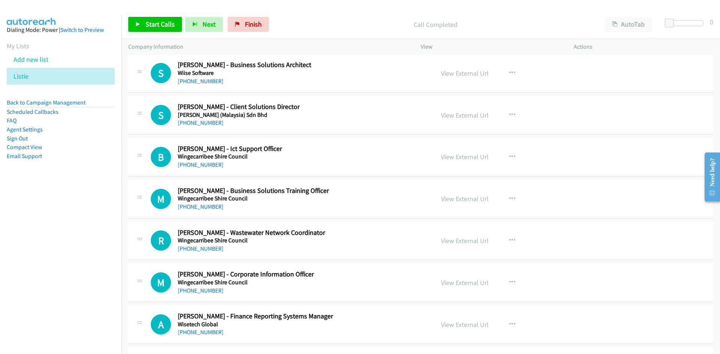
scroll to position [1387, 0]
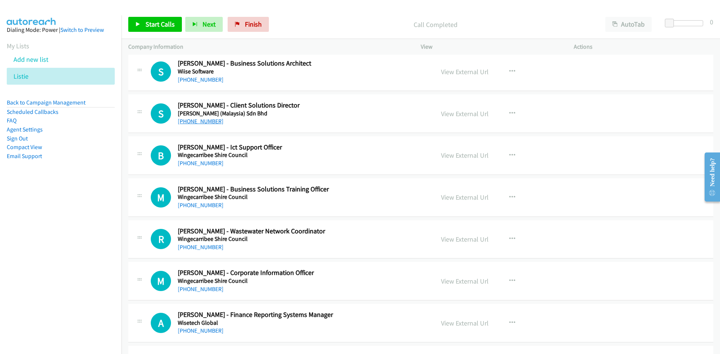
click at [188, 122] on link "[PHONE_NUMBER]" at bounding box center [201, 121] width 46 height 7
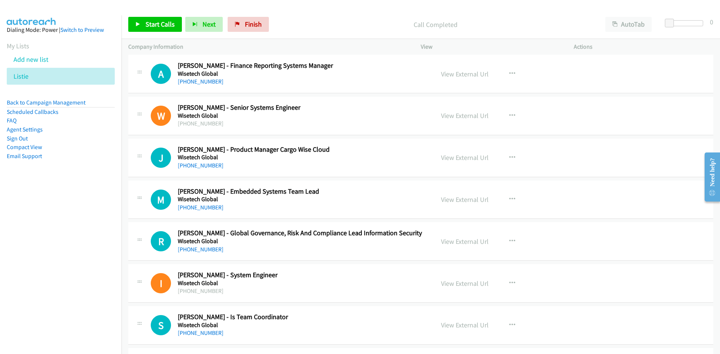
scroll to position [1649, 0]
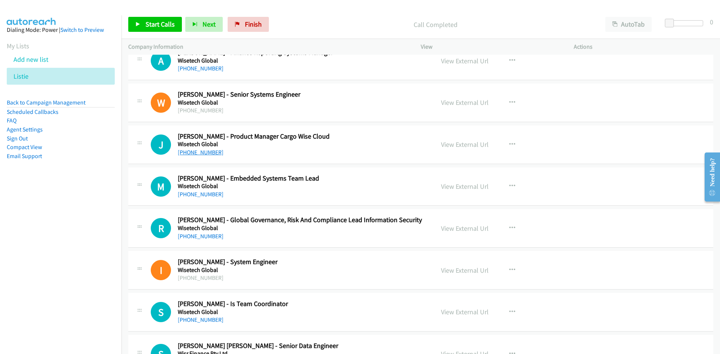
click at [210, 151] on link "[PHONE_NUMBER]" at bounding box center [201, 152] width 46 height 7
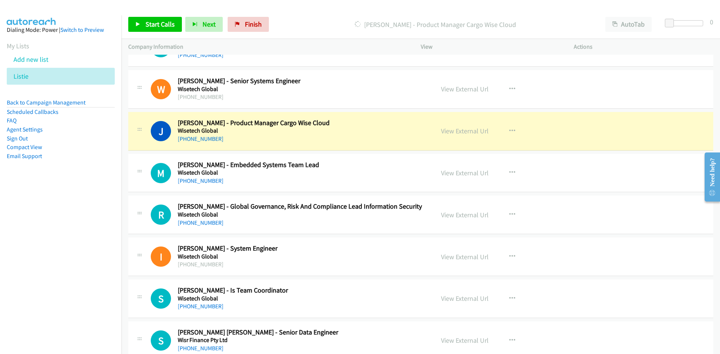
scroll to position [1687, 0]
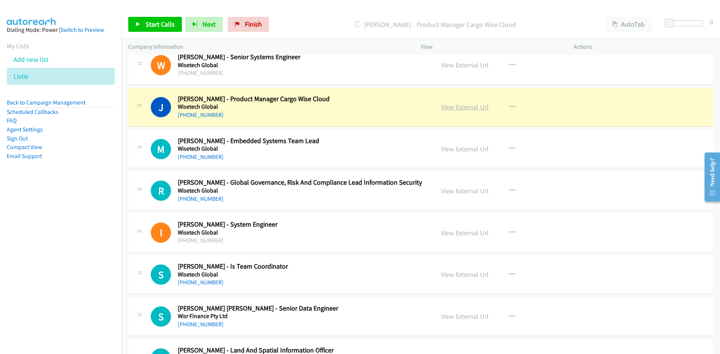
click at [459, 106] on link "View External Url" at bounding box center [465, 107] width 48 height 9
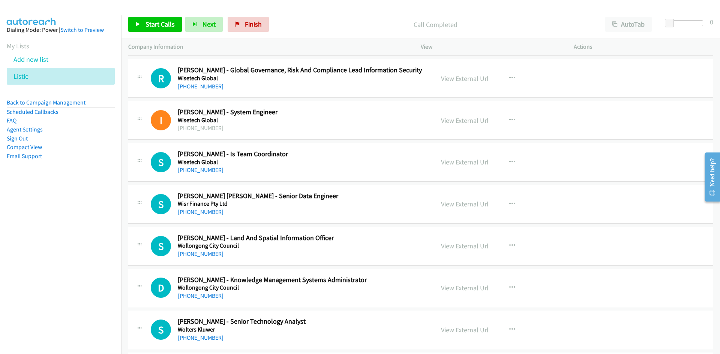
scroll to position [1837, 0]
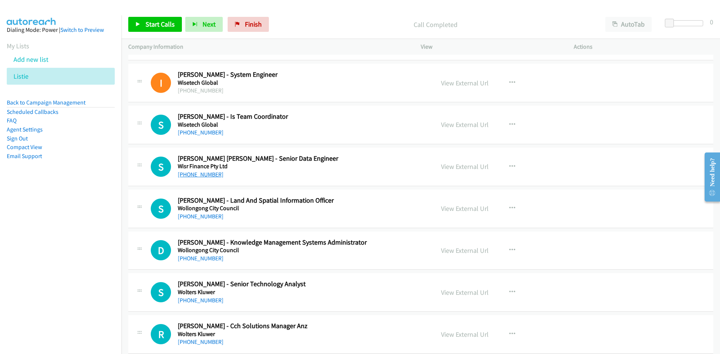
click at [211, 174] on link "[PHONE_NUMBER]" at bounding box center [201, 174] width 46 height 7
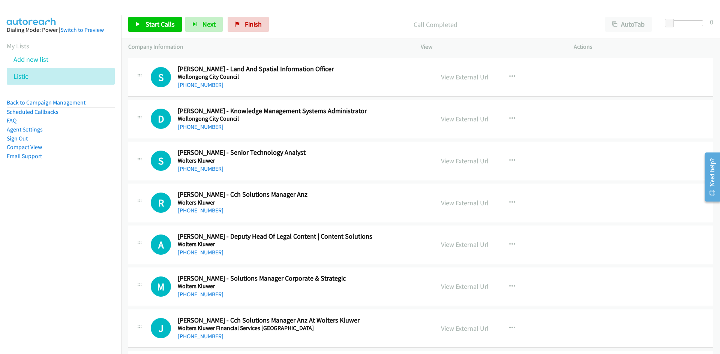
scroll to position [1987, 0]
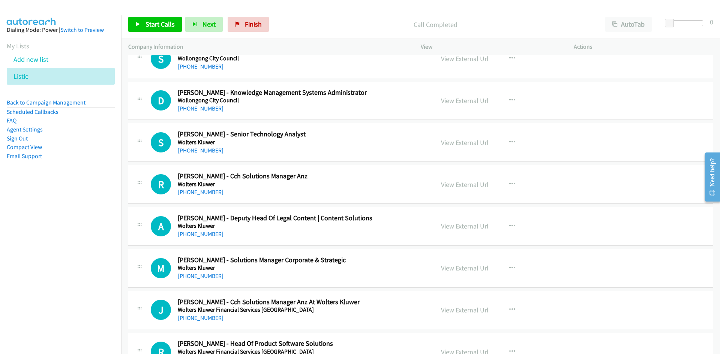
drag, startPoint x: 208, startPoint y: 149, endPoint x: 141, endPoint y: 160, distance: 67.9
click at [208, 149] on link "[PHONE_NUMBER]" at bounding box center [201, 150] width 46 height 7
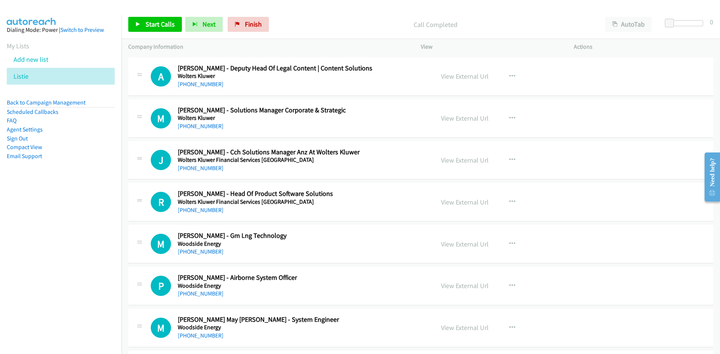
scroll to position [2174, 0]
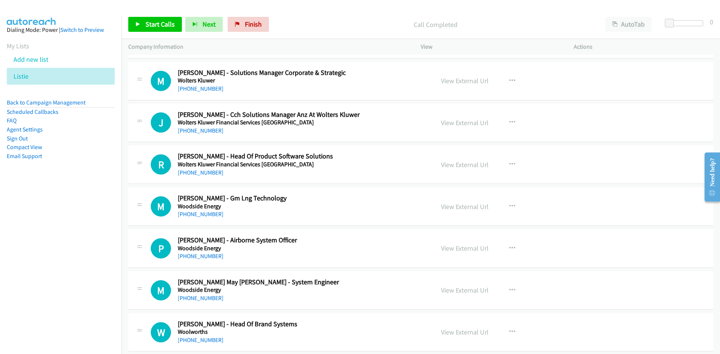
drag, startPoint x: 200, startPoint y: 171, endPoint x: 75, endPoint y: 201, distance: 128.6
click at [200, 171] on link "[PHONE_NUMBER]" at bounding box center [201, 172] width 46 height 7
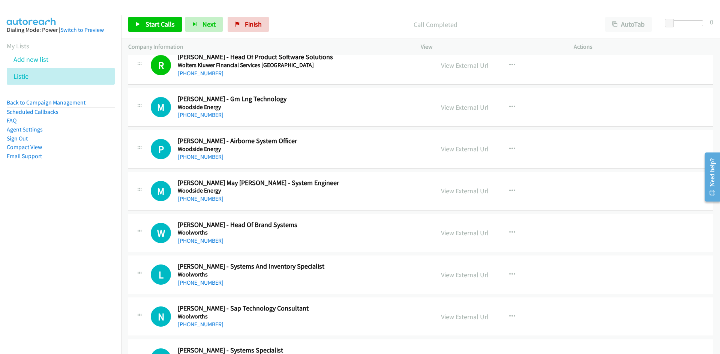
scroll to position [2287, 0]
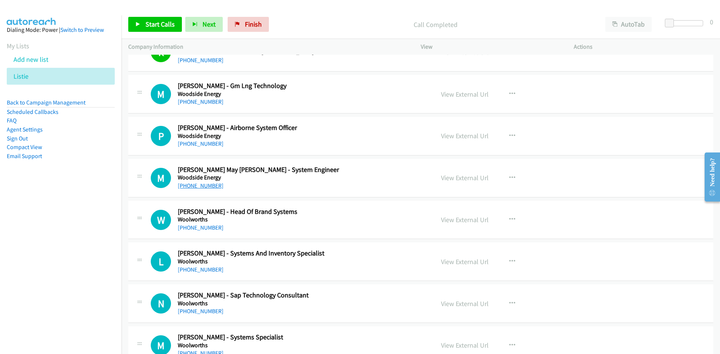
click at [195, 184] on link "[PHONE_NUMBER]" at bounding box center [201, 185] width 46 height 7
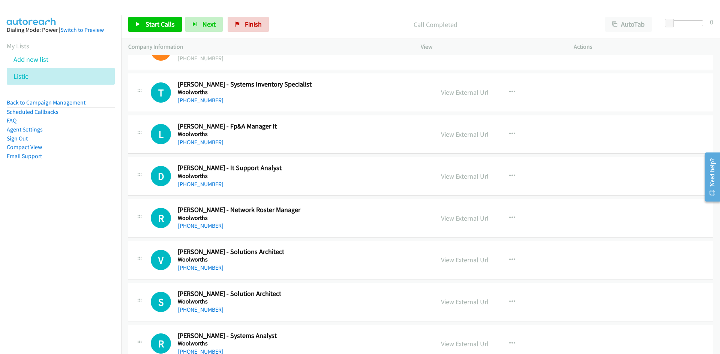
scroll to position [2624, 0]
drag, startPoint x: 198, startPoint y: 142, endPoint x: 112, endPoint y: 153, distance: 87.2
click at [198, 142] on link "[PHONE_NUMBER]" at bounding box center [201, 141] width 46 height 7
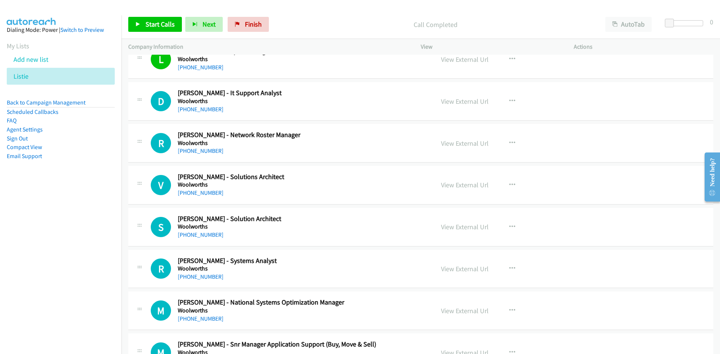
scroll to position [2699, 0]
click at [195, 110] on link "[PHONE_NUMBER]" at bounding box center [201, 108] width 46 height 7
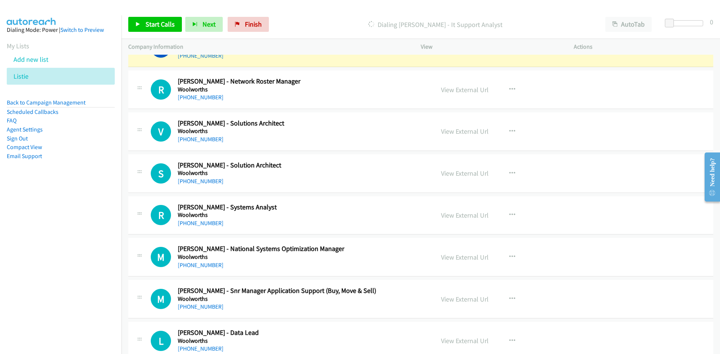
scroll to position [2811, 0]
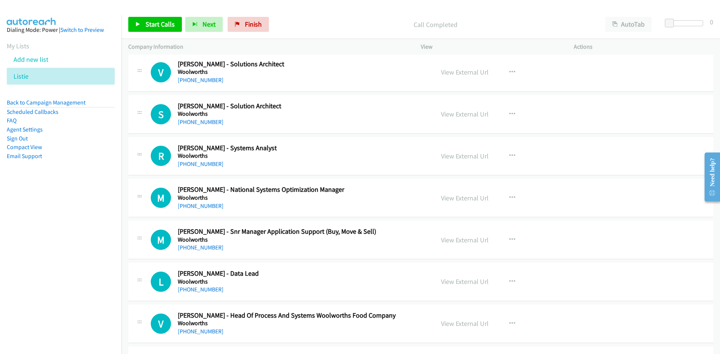
click at [196, 86] on div "V Callback Scheduled [PERSON_NAME] - Solutions Architect Woolworths [GEOGRAPHIC…" at bounding box center [420, 72] width 585 height 39
click at [203, 121] on link "[PHONE_NUMBER]" at bounding box center [201, 121] width 46 height 7
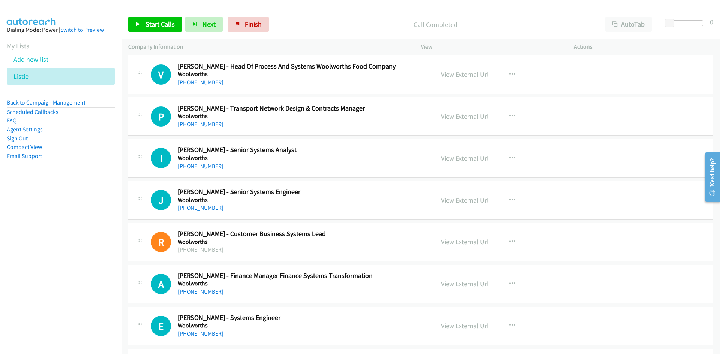
scroll to position [3074, 0]
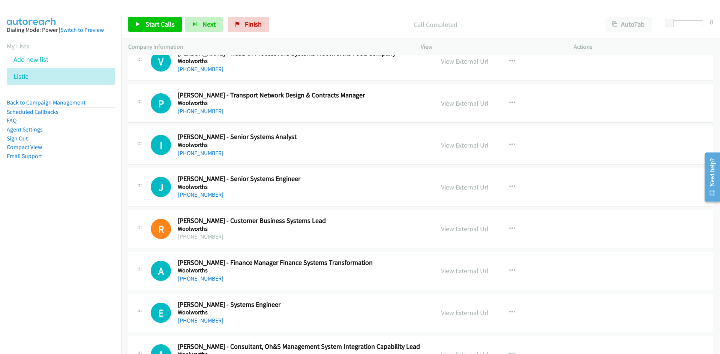
click at [192, 192] on link "[PHONE_NUMBER]" at bounding box center [201, 194] width 46 height 7
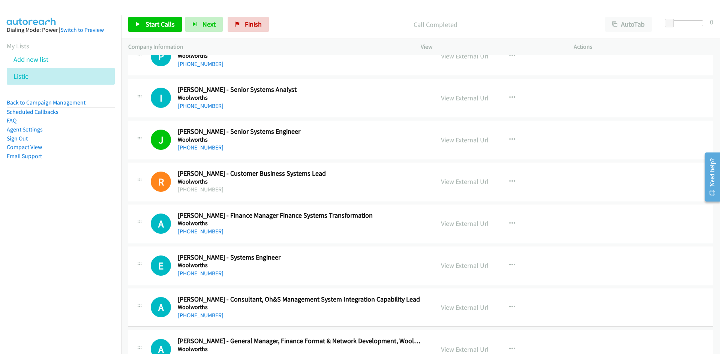
scroll to position [3224, 0]
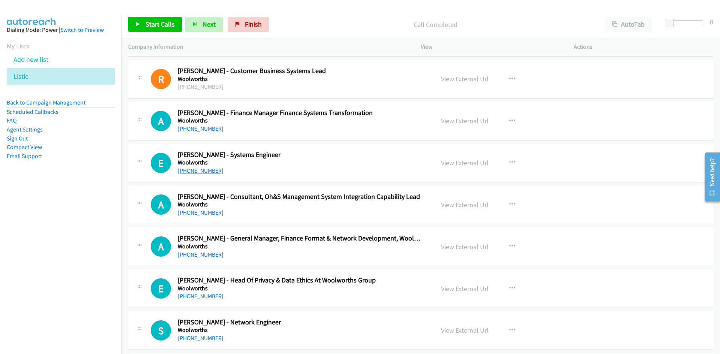
click at [190, 172] on link "[PHONE_NUMBER]" at bounding box center [201, 170] width 46 height 7
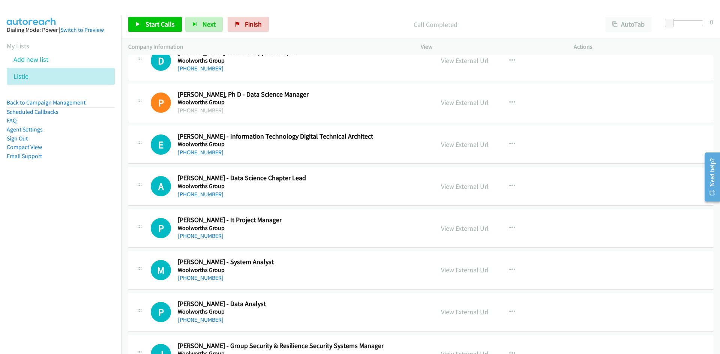
scroll to position [7757, 0]
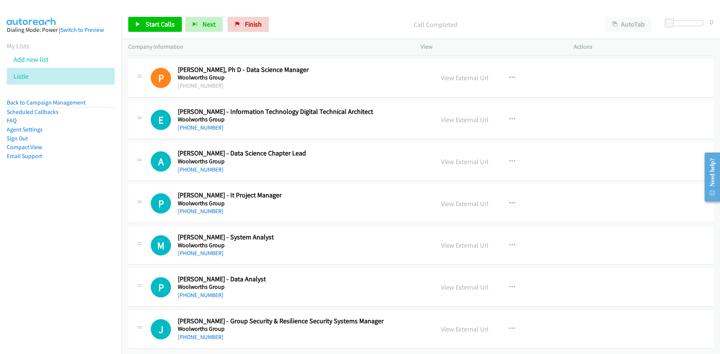
click at [204, 292] on link "[PHONE_NUMBER]" at bounding box center [201, 295] width 46 height 7
click at [190, 250] on link "[PHONE_NUMBER]" at bounding box center [201, 253] width 46 height 7
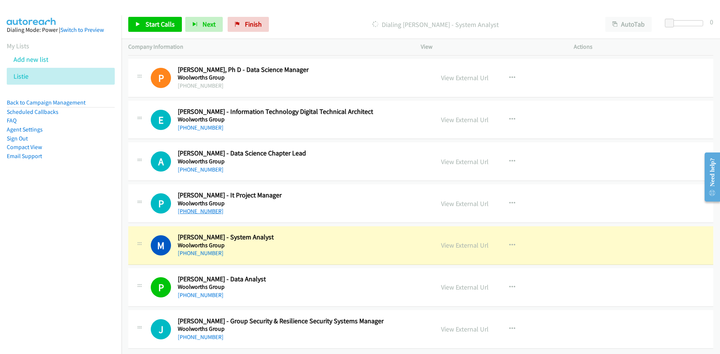
click at [191, 208] on link "[PHONE_NUMBER]" at bounding box center [201, 211] width 46 height 7
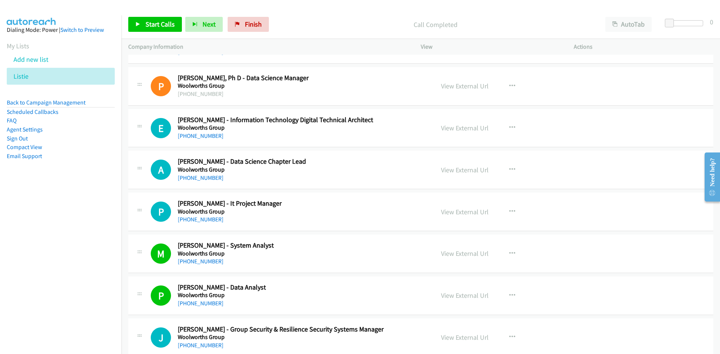
scroll to position [7720, 0]
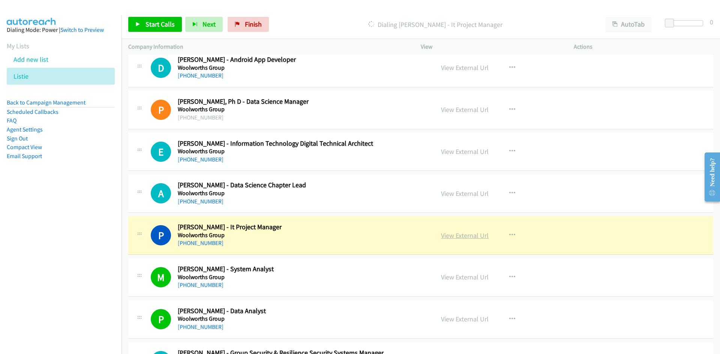
click at [458, 233] on link "View External Url" at bounding box center [465, 235] width 48 height 9
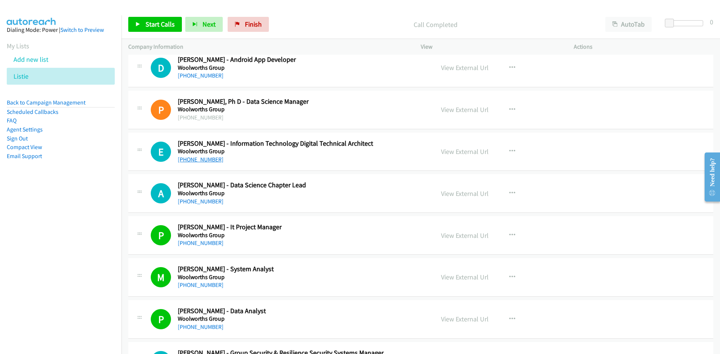
click at [193, 160] on link "[PHONE_NUMBER]" at bounding box center [201, 159] width 46 height 7
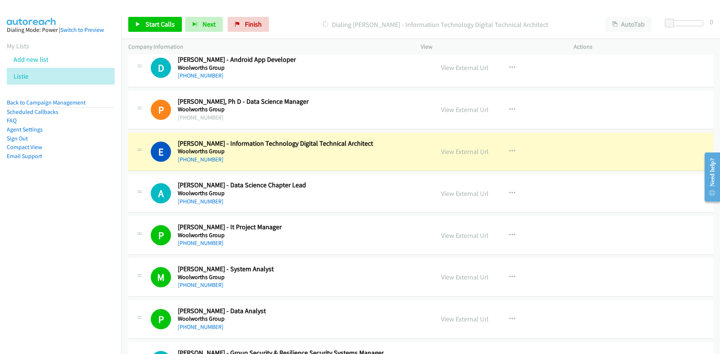
drag, startPoint x: 195, startPoint y: 201, endPoint x: 26, endPoint y: 234, distance: 172.2
click at [195, 201] on link "[PHONE_NUMBER]" at bounding box center [201, 201] width 46 height 7
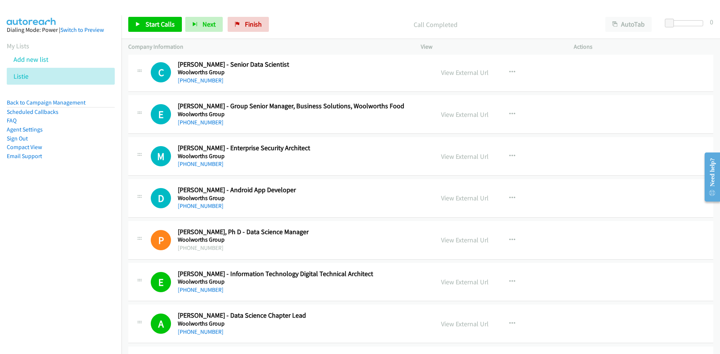
scroll to position [7570, 0]
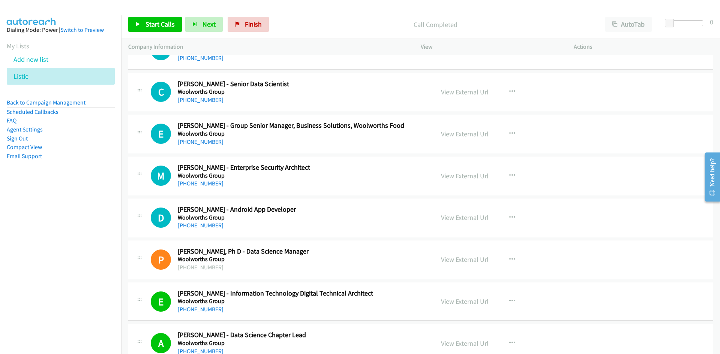
click at [205, 226] on link "[PHONE_NUMBER]" at bounding box center [201, 225] width 46 height 7
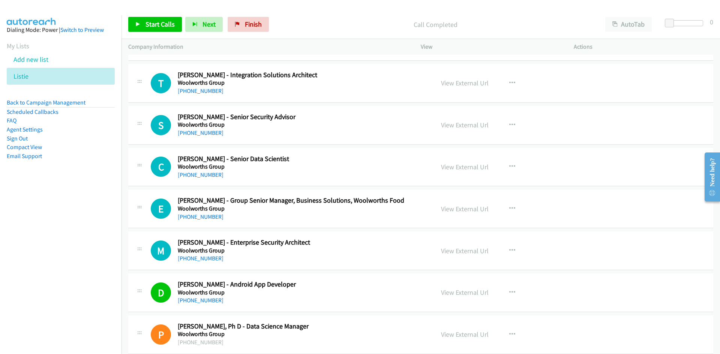
scroll to position [7457, 0]
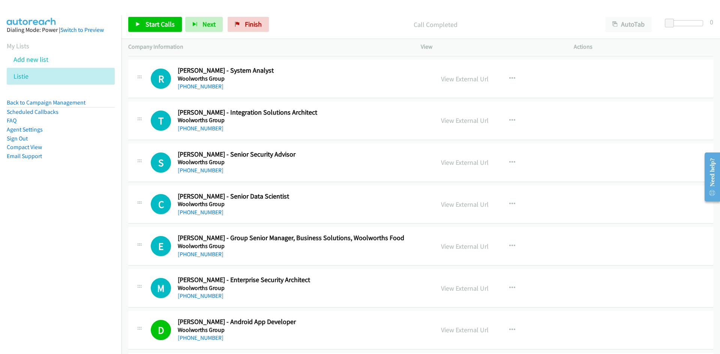
drag, startPoint x: 196, startPoint y: 294, endPoint x: 46, endPoint y: 294, distance: 150.7
click at [196, 294] on link "[PHONE_NUMBER]" at bounding box center [201, 295] width 46 height 7
drag, startPoint x: 196, startPoint y: 211, endPoint x: 25, endPoint y: 248, distance: 174.8
click at [196, 211] on link "[PHONE_NUMBER]" at bounding box center [201, 212] width 46 height 7
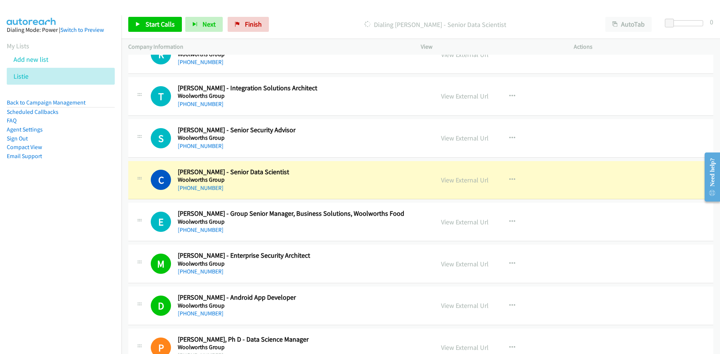
scroll to position [7495, 0]
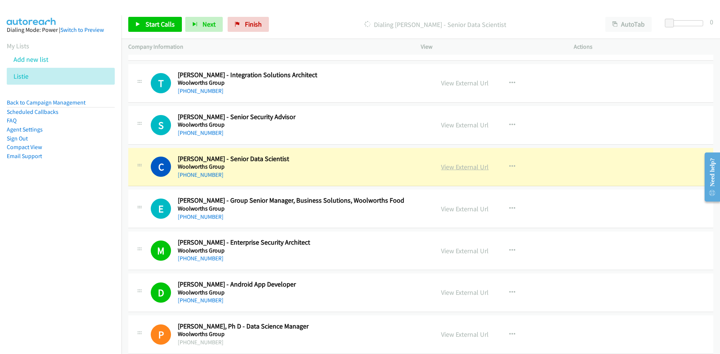
click at [454, 168] on link "View External Url" at bounding box center [465, 167] width 48 height 9
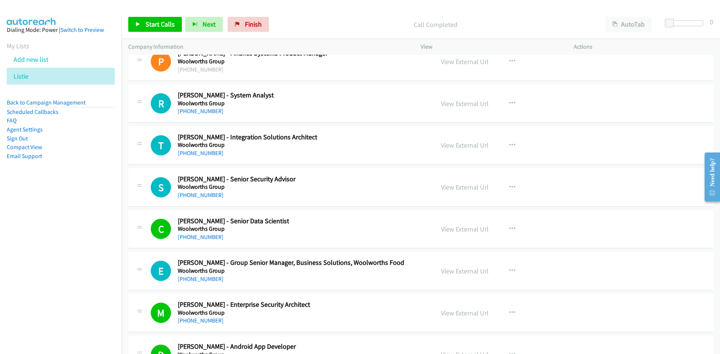
scroll to position [7420, 0]
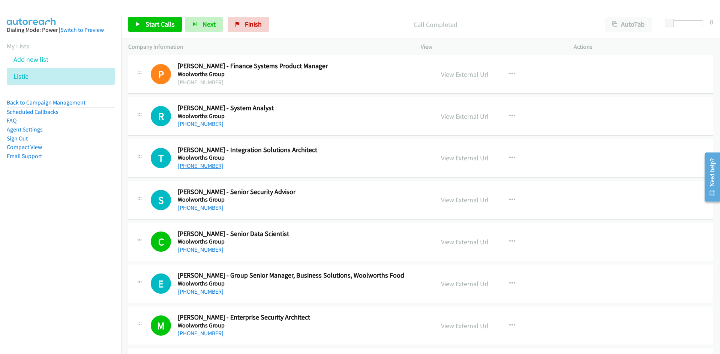
click at [207, 166] on link "[PHONE_NUMBER]" at bounding box center [201, 165] width 46 height 7
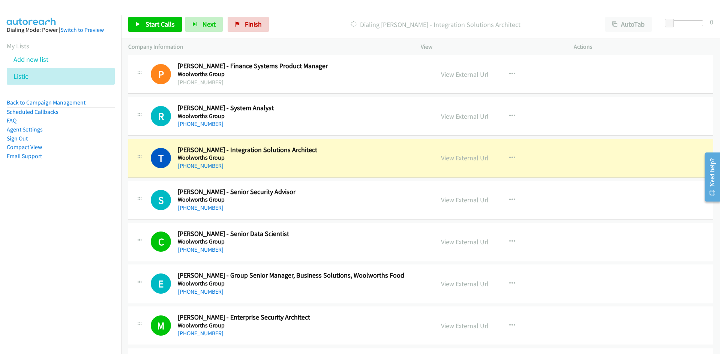
scroll to position [7382, 0]
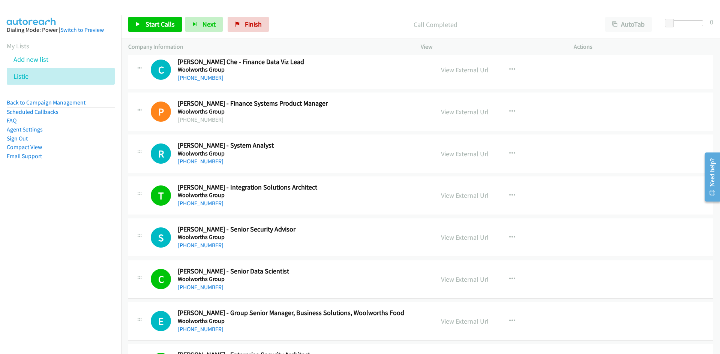
drag, startPoint x: 208, startPoint y: 78, endPoint x: 142, endPoint y: 92, distance: 67.0
click at [208, 78] on link "[PHONE_NUMBER]" at bounding box center [201, 77] width 46 height 7
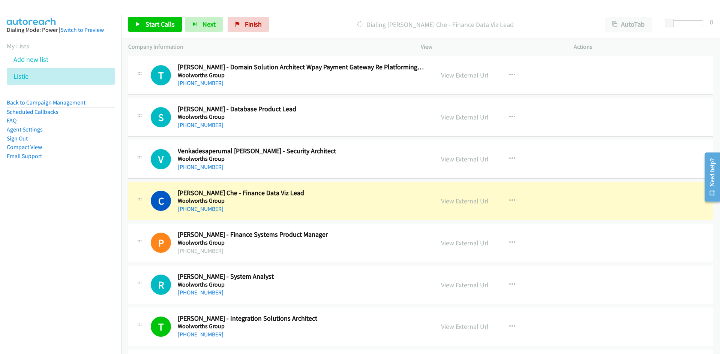
scroll to position [7232, 0]
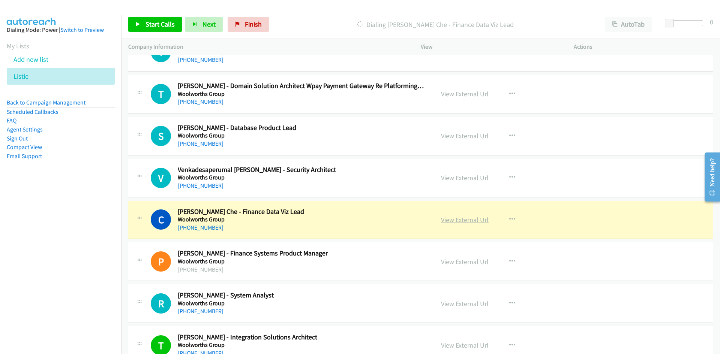
click at [467, 218] on link "View External Url" at bounding box center [465, 220] width 48 height 9
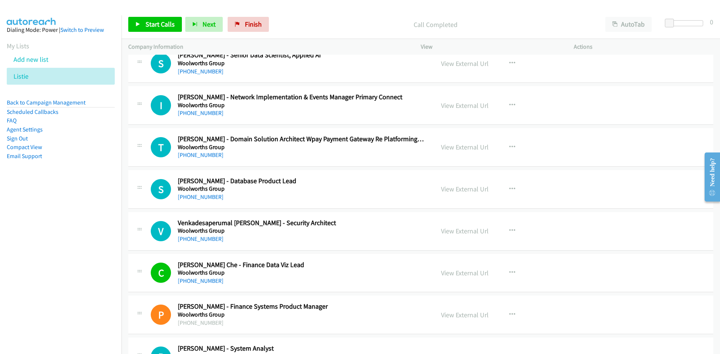
scroll to position [7157, 0]
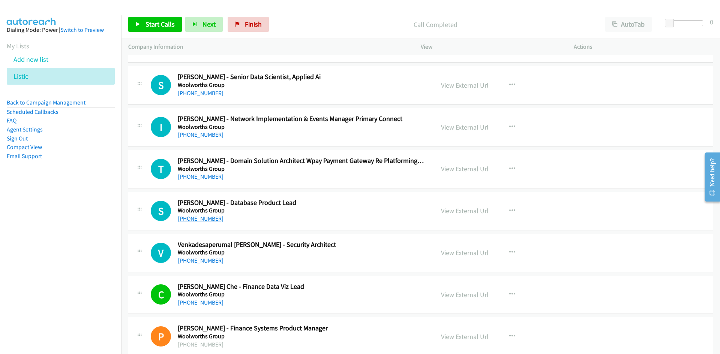
click at [198, 220] on link "[PHONE_NUMBER]" at bounding box center [201, 218] width 46 height 7
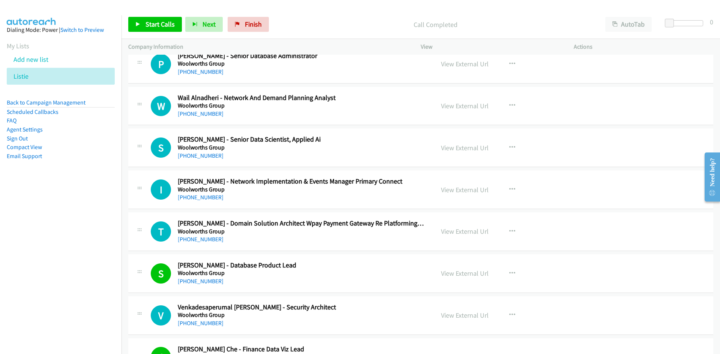
scroll to position [7082, 0]
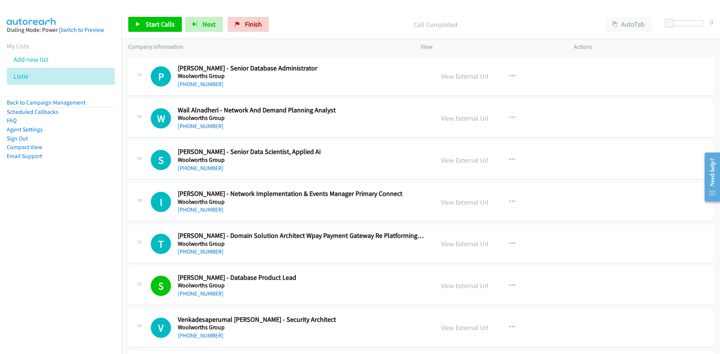
drag, startPoint x: 192, startPoint y: 168, endPoint x: 83, endPoint y: 198, distance: 112.9
click at [192, 168] on link "[PHONE_NUMBER]" at bounding box center [201, 168] width 46 height 7
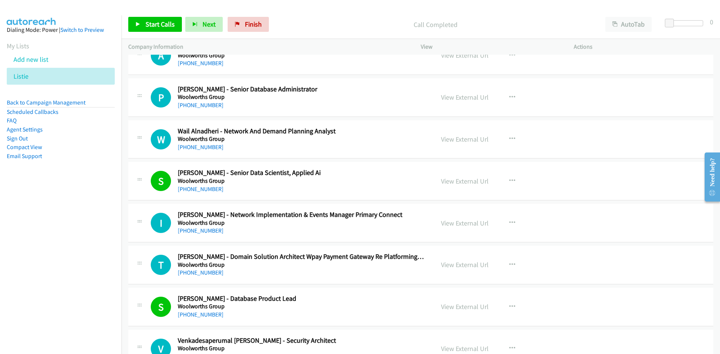
scroll to position [7007, 0]
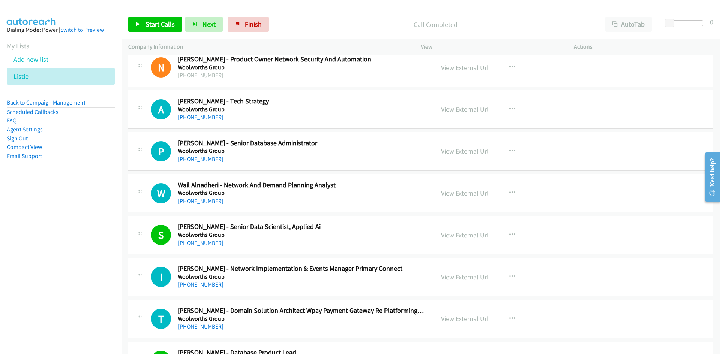
drag, startPoint x: 204, startPoint y: 199, endPoint x: 78, endPoint y: 229, distance: 130.2
click at [204, 199] on link "[PHONE_NUMBER]" at bounding box center [201, 201] width 46 height 7
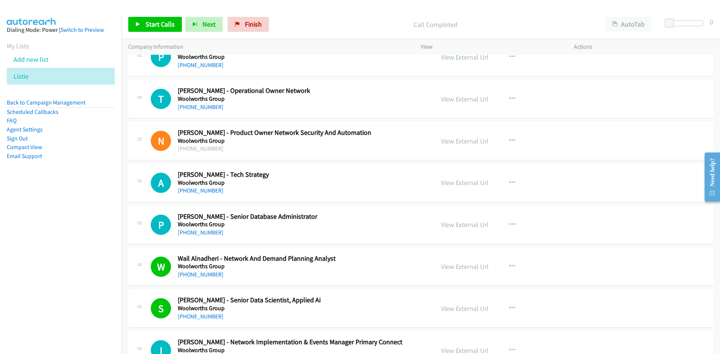
scroll to position [6932, 0]
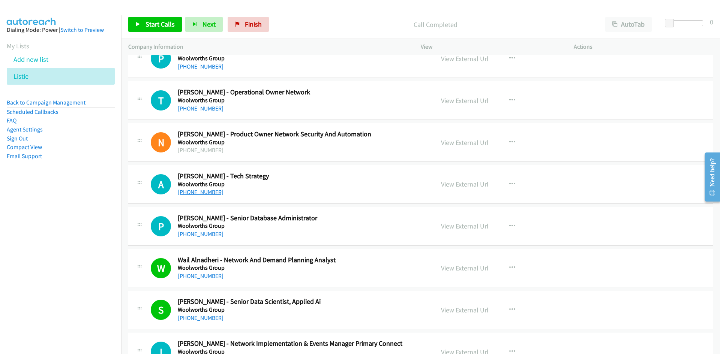
click at [189, 194] on link "[PHONE_NUMBER]" at bounding box center [201, 192] width 46 height 7
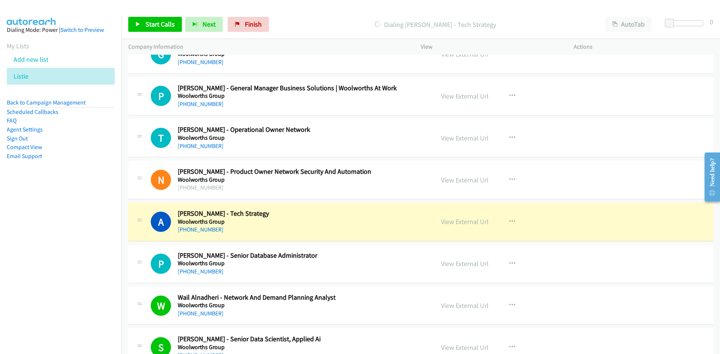
scroll to position [6857, 0]
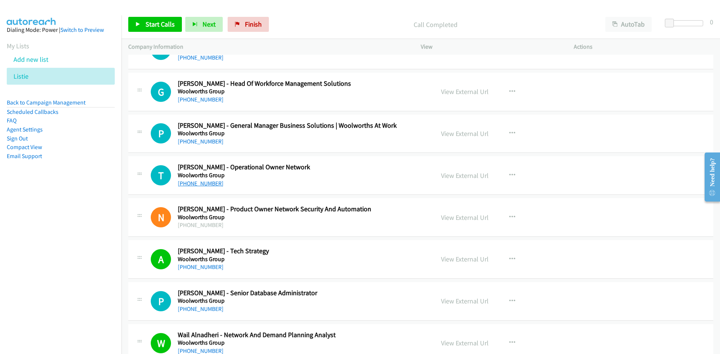
drag, startPoint x: 208, startPoint y: 180, endPoint x: 204, endPoint y: 182, distance: 4.7
click at [208, 180] on link "[PHONE_NUMBER]" at bounding box center [201, 183] width 46 height 7
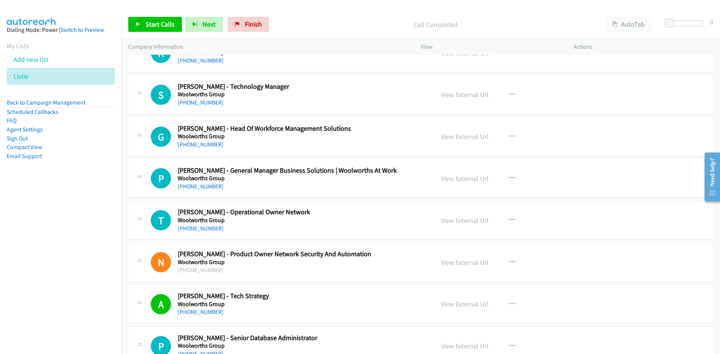
scroll to position [6782, 0]
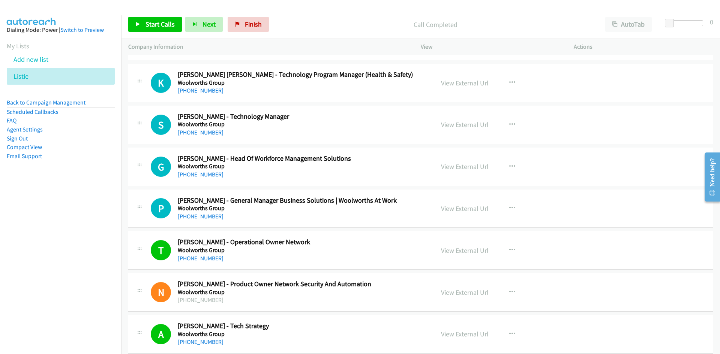
drag, startPoint x: 207, startPoint y: 213, endPoint x: 165, endPoint y: 223, distance: 43.6
click at [207, 213] on link "[PHONE_NUMBER]" at bounding box center [201, 216] width 46 height 7
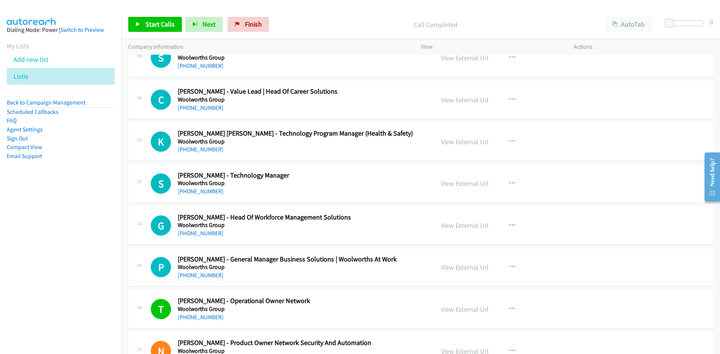
scroll to position [6708, 0]
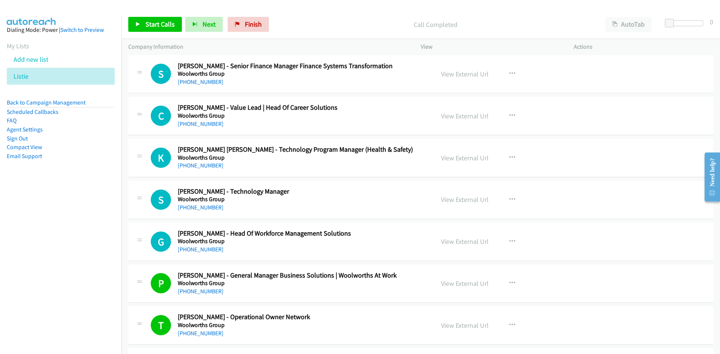
drag, startPoint x: 201, startPoint y: 209, endPoint x: 36, endPoint y: 234, distance: 166.5
click at [201, 209] on link "[PHONE_NUMBER]" at bounding box center [201, 207] width 46 height 7
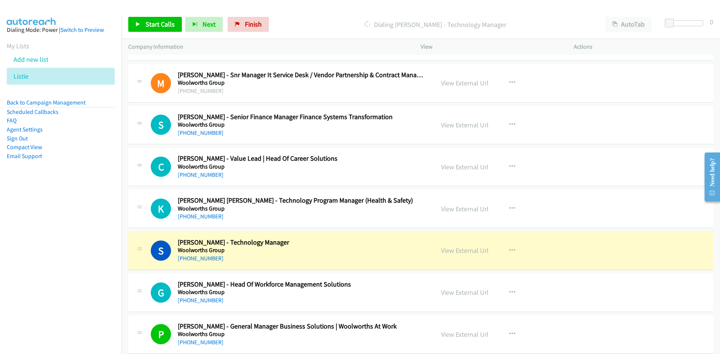
scroll to position [6633, 0]
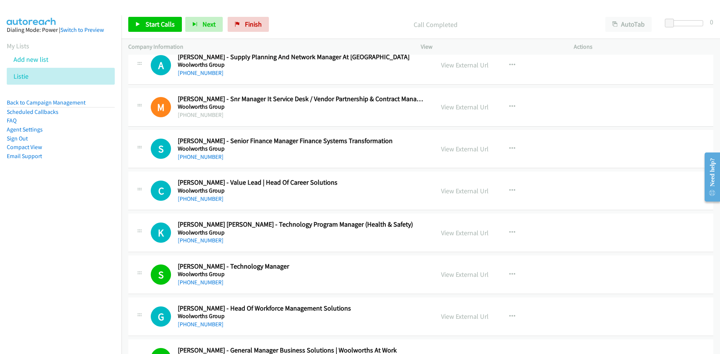
drag, startPoint x: 194, startPoint y: 237, endPoint x: 53, endPoint y: 259, distance: 142.7
click at [194, 237] on link "[PHONE_NUMBER]" at bounding box center [201, 240] width 46 height 7
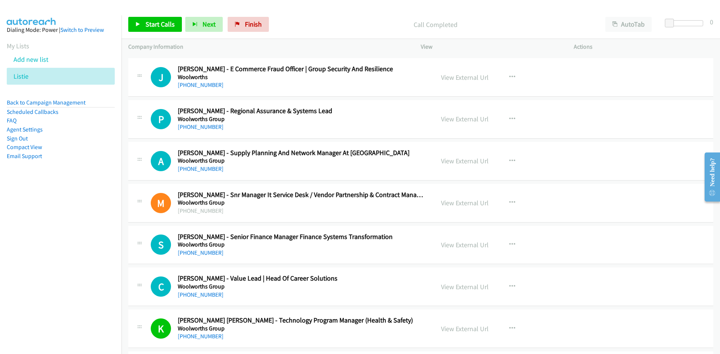
scroll to position [6483, 0]
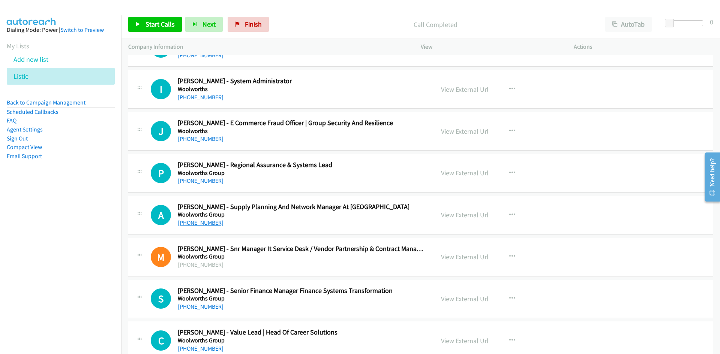
click at [204, 225] on link "[PHONE_NUMBER]" at bounding box center [201, 222] width 46 height 7
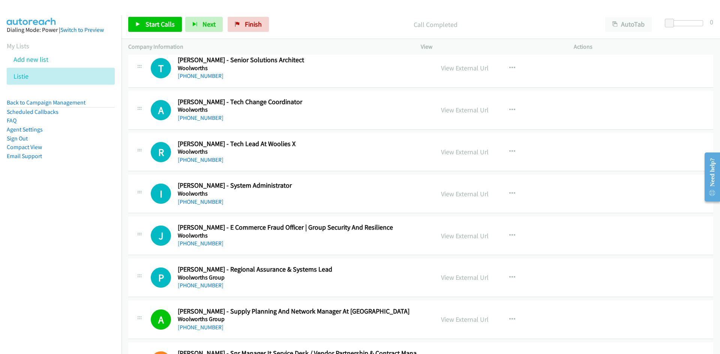
scroll to position [6333, 0]
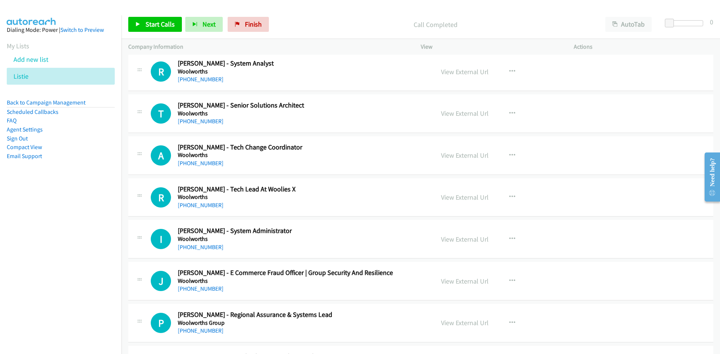
drag, startPoint x: 203, startPoint y: 207, endPoint x: 136, endPoint y: 217, distance: 67.4
click at [203, 207] on link "[PHONE_NUMBER]" at bounding box center [201, 205] width 46 height 7
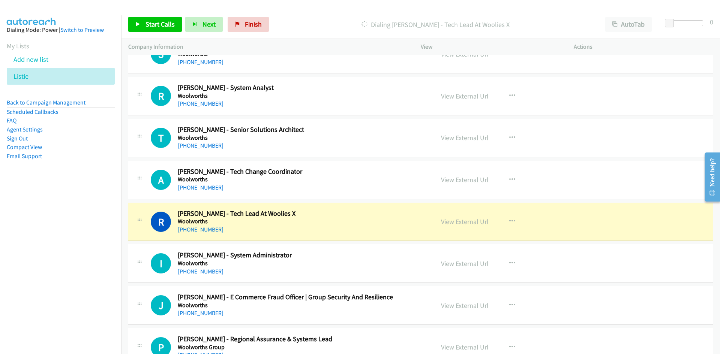
scroll to position [6295, 0]
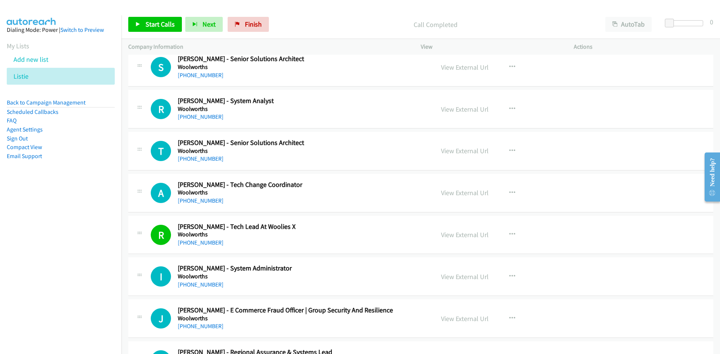
drag, startPoint x: 207, startPoint y: 201, endPoint x: 67, endPoint y: 235, distance: 144.2
click at [207, 201] on link "[PHONE_NUMBER]" at bounding box center [201, 200] width 46 height 7
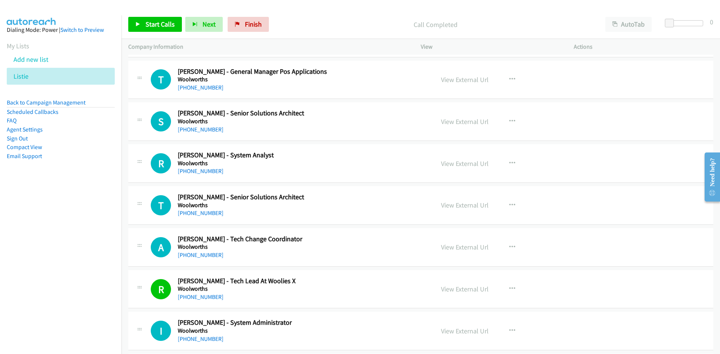
scroll to position [6220, 0]
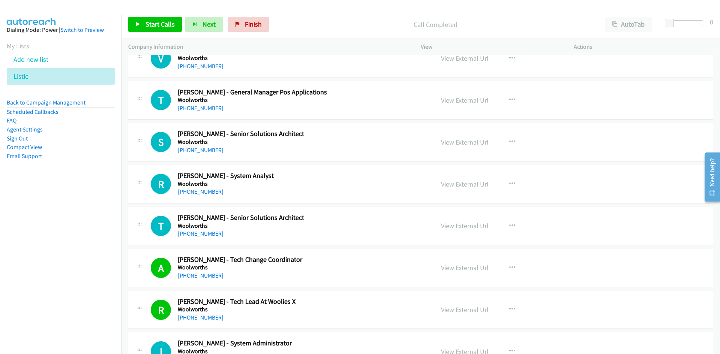
click at [209, 236] on link "[PHONE_NUMBER]" at bounding box center [201, 233] width 46 height 7
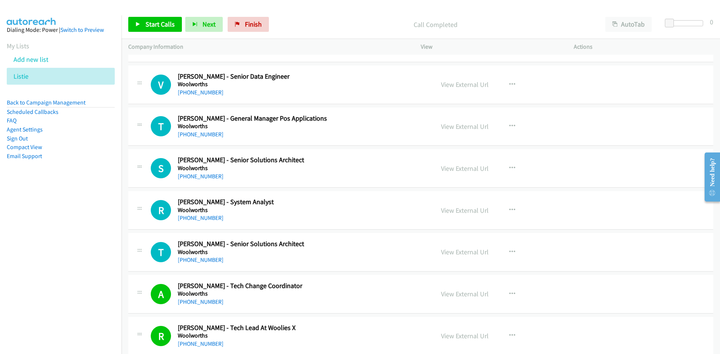
scroll to position [6183, 0]
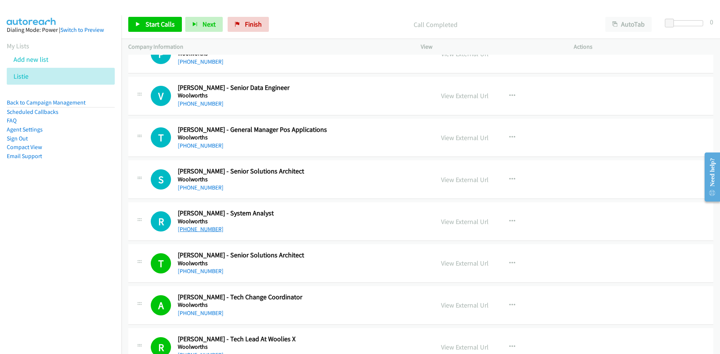
click at [186, 230] on link "[PHONE_NUMBER]" at bounding box center [201, 229] width 46 height 7
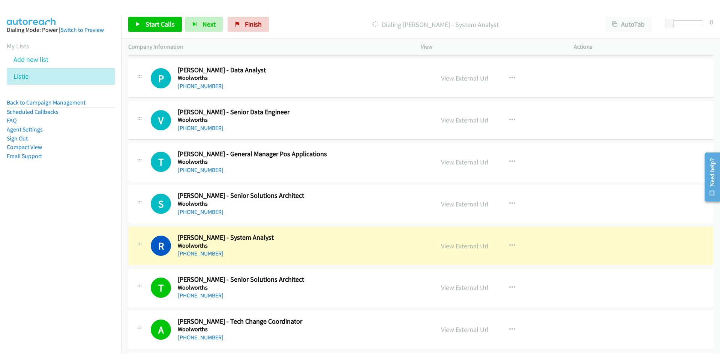
scroll to position [6145, 0]
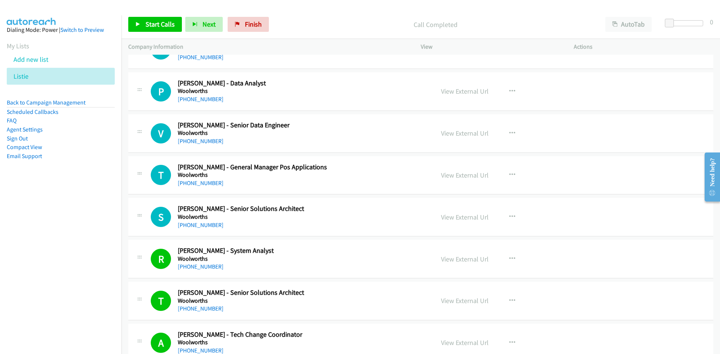
drag, startPoint x: 193, startPoint y: 225, endPoint x: 74, endPoint y: 228, distance: 119.6
click at [193, 225] on link "[PHONE_NUMBER]" at bounding box center [201, 225] width 46 height 7
drag, startPoint x: 185, startPoint y: 143, endPoint x: 145, endPoint y: 160, distance: 43.0
click at [185, 143] on link "[PHONE_NUMBER]" at bounding box center [201, 141] width 46 height 7
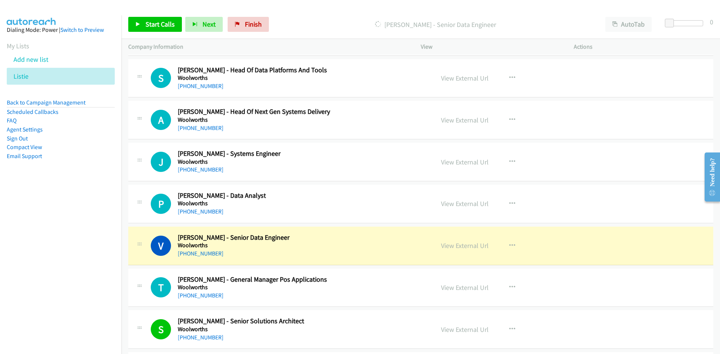
scroll to position [5995, 0]
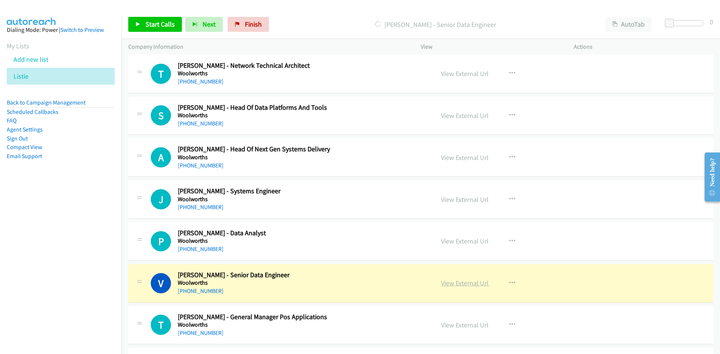
click at [459, 282] on link "View External Url" at bounding box center [465, 283] width 48 height 9
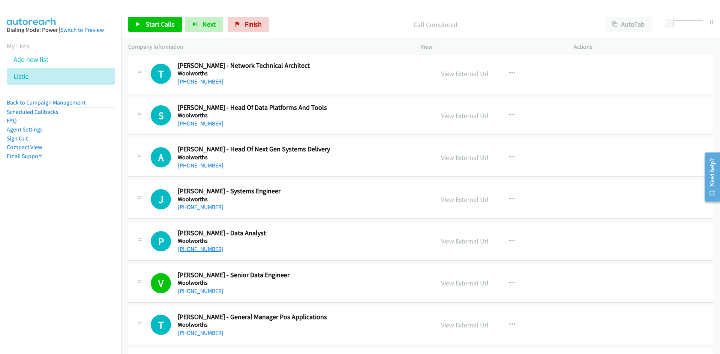
click at [203, 250] on link "[PHONE_NUMBER]" at bounding box center [201, 249] width 46 height 7
drag, startPoint x: 207, startPoint y: 209, endPoint x: 101, endPoint y: 214, distance: 105.8
click at [207, 209] on link "[PHONE_NUMBER]" at bounding box center [201, 207] width 46 height 7
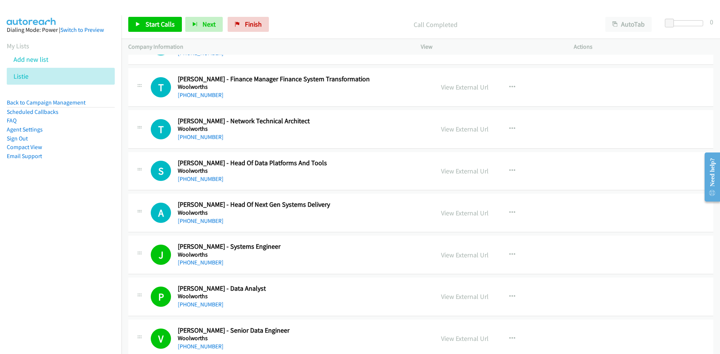
scroll to position [5920, 0]
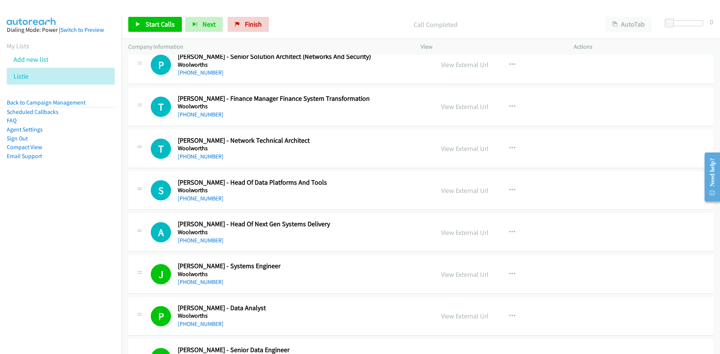
drag, startPoint x: 203, startPoint y: 240, endPoint x: 56, endPoint y: 255, distance: 147.7
click at [203, 240] on link "[PHONE_NUMBER]" at bounding box center [201, 240] width 46 height 7
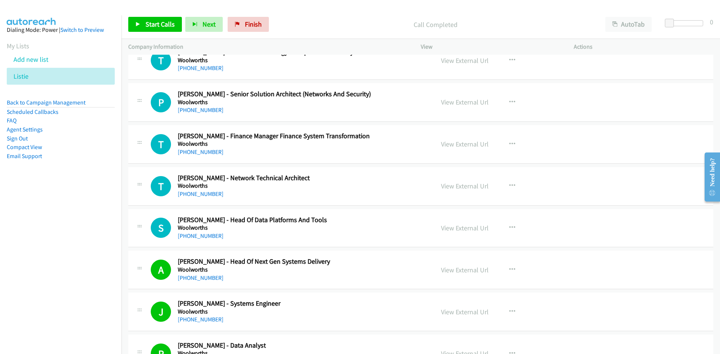
drag, startPoint x: 199, startPoint y: 237, endPoint x: 143, endPoint y: 241, distance: 56.4
click at [199, 237] on link "[PHONE_NUMBER]" at bounding box center [201, 235] width 46 height 7
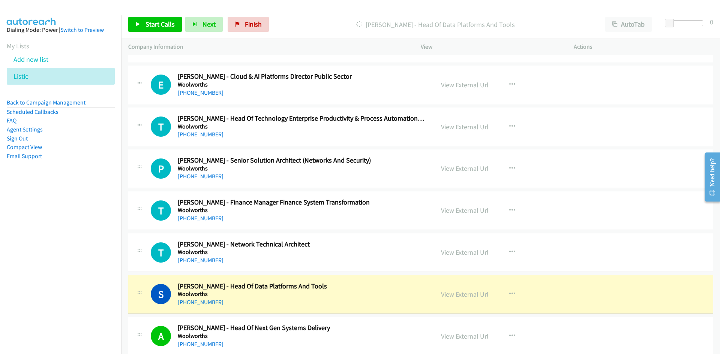
scroll to position [5808, 0]
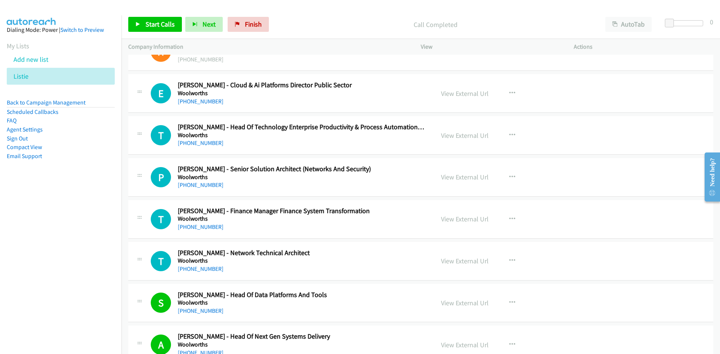
drag, startPoint x: 200, startPoint y: 266, endPoint x: 103, endPoint y: 268, distance: 97.1
click at [196, 266] on link "[PHONE_NUMBER]" at bounding box center [201, 268] width 46 height 7
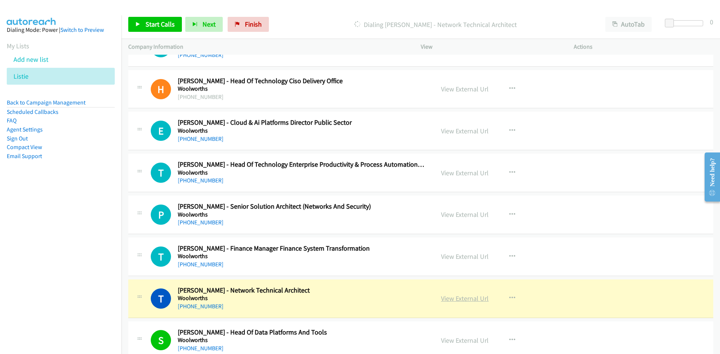
click at [450, 295] on link "View External Url" at bounding box center [465, 298] width 48 height 9
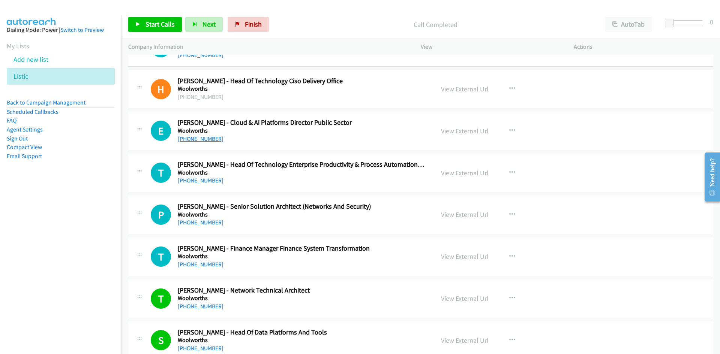
click at [190, 141] on link "[PHONE_NUMBER]" at bounding box center [201, 138] width 46 height 7
click at [196, 181] on link "[PHONE_NUMBER]" at bounding box center [201, 180] width 46 height 7
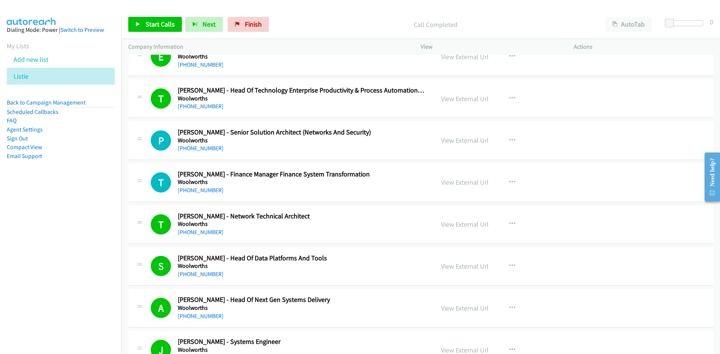
scroll to position [5845, 0]
click at [196, 146] on link "[PHONE_NUMBER]" at bounding box center [201, 147] width 46 height 7
click at [196, 188] on link "[PHONE_NUMBER]" at bounding box center [201, 189] width 46 height 7
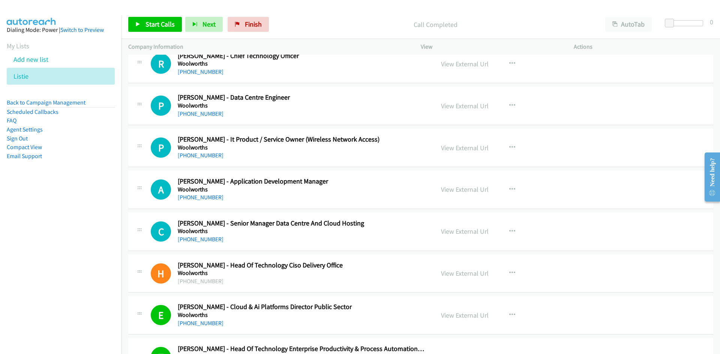
scroll to position [5583, 0]
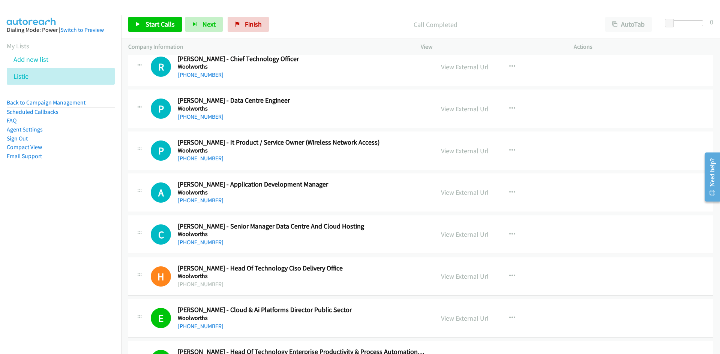
drag, startPoint x: 194, startPoint y: 241, endPoint x: 128, endPoint y: 248, distance: 66.4
click at [209, 241] on link "[PHONE_NUMBER]" at bounding box center [201, 242] width 46 height 7
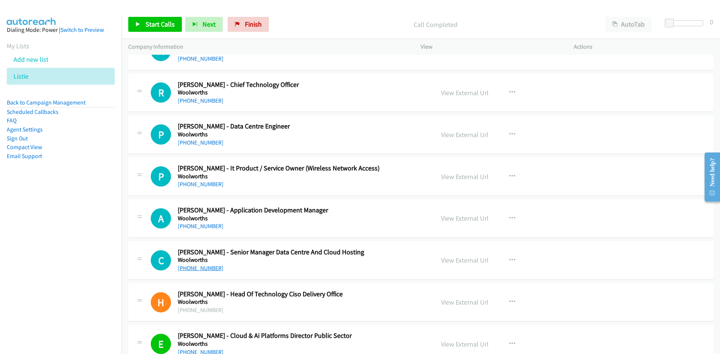
scroll to position [5545, 0]
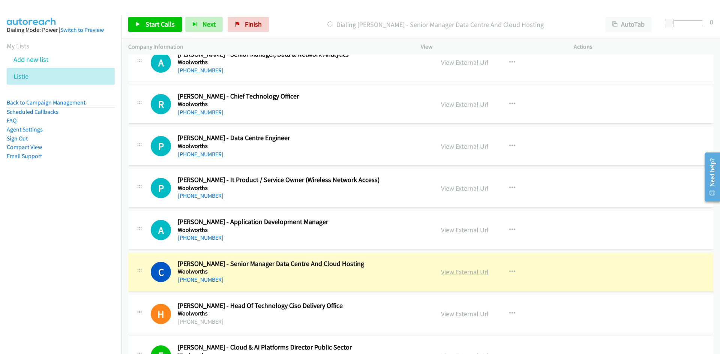
click at [461, 276] on link "View External Url" at bounding box center [465, 272] width 48 height 9
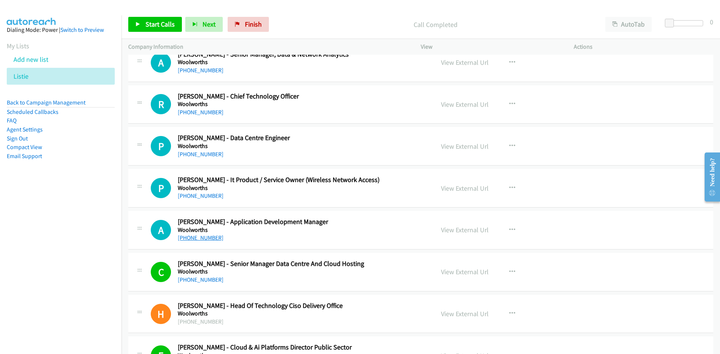
click at [211, 238] on link "[PHONE_NUMBER]" at bounding box center [201, 237] width 46 height 7
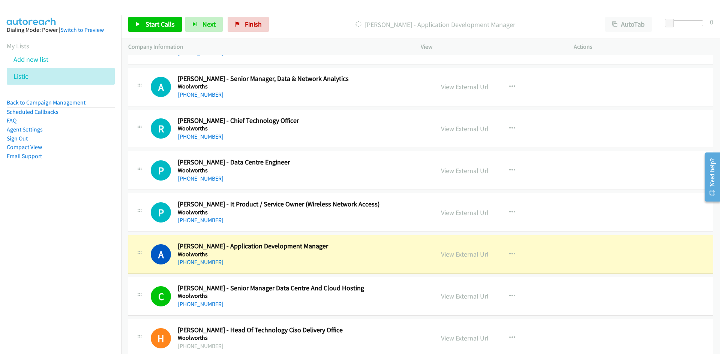
scroll to position [5508, 0]
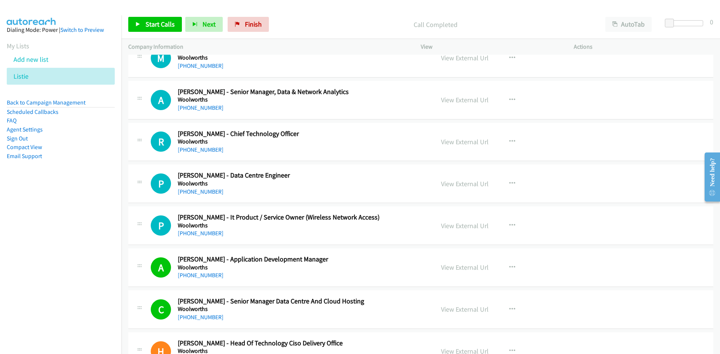
drag, startPoint x: 207, startPoint y: 233, endPoint x: 139, endPoint y: 244, distance: 68.4
click at [207, 233] on link "[PHONE_NUMBER]" at bounding box center [201, 233] width 46 height 7
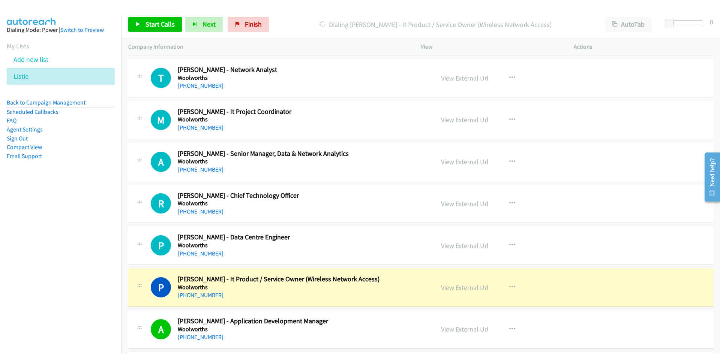
scroll to position [5433, 0]
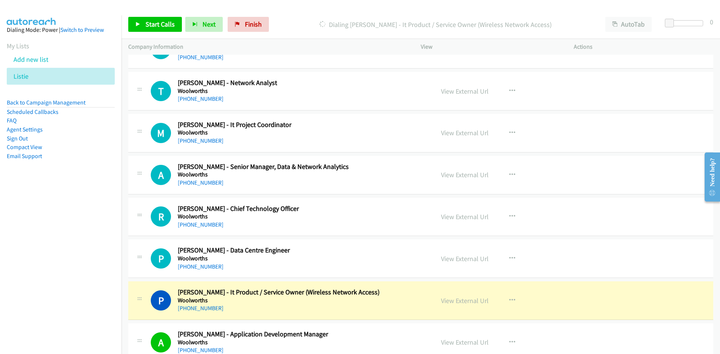
drag, startPoint x: 207, startPoint y: 267, endPoint x: 6, endPoint y: 292, distance: 202.4
click at [207, 267] on link "[PHONE_NUMBER]" at bounding box center [201, 266] width 46 height 7
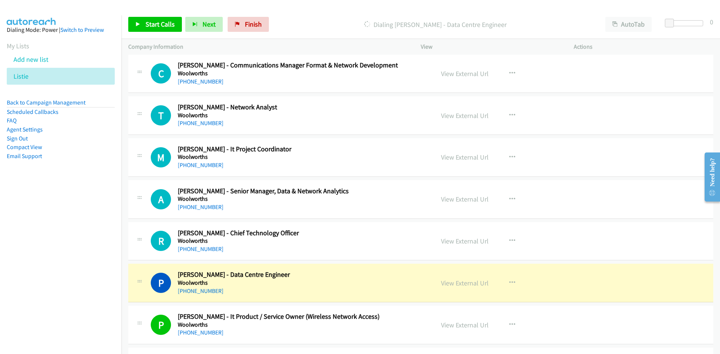
scroll to position [5396, 0]
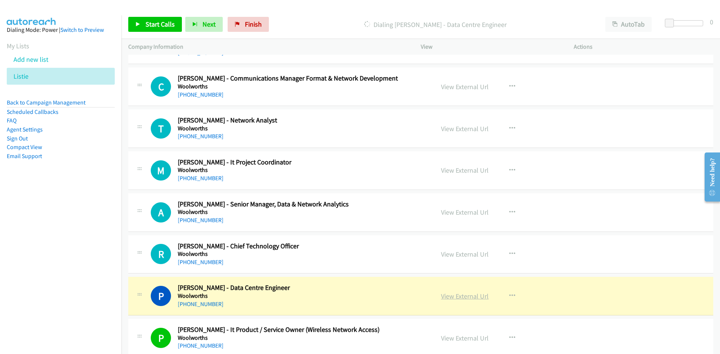
click at [465, 297] on link "View External Url" at bounding box center [465, 296] width 48 height 9
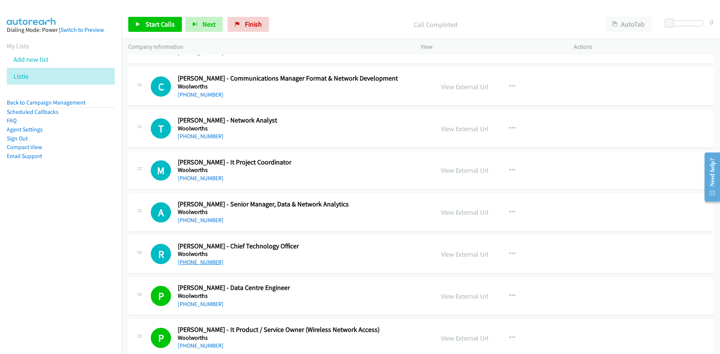
click at [205, 262] on link "[PHONE_NUMBER]" at bounding box center [201, 262] width 46 height 7
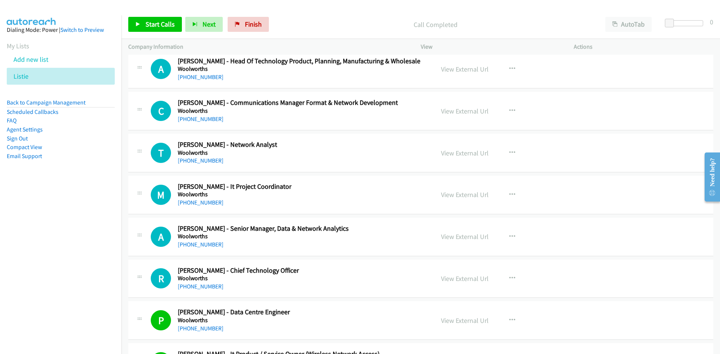
scroll to position [5358, 0]
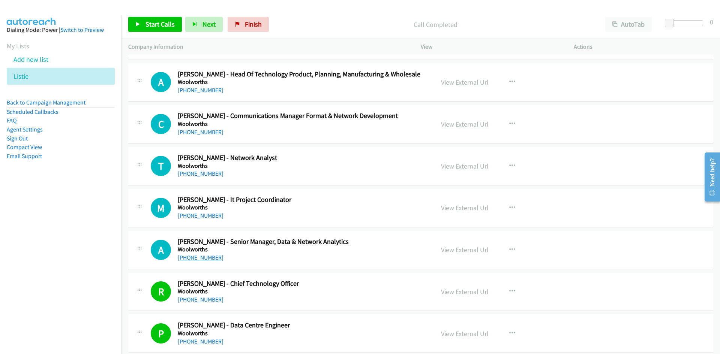
drag, startPoint x: 193, startPoint y: 257, endPoint x: 78, endPoint y: 261, distance: 115.9
click at [193, 257] on link "[PHONE_NUMBER]" at bounding box center [201, 257] width 46 height 7
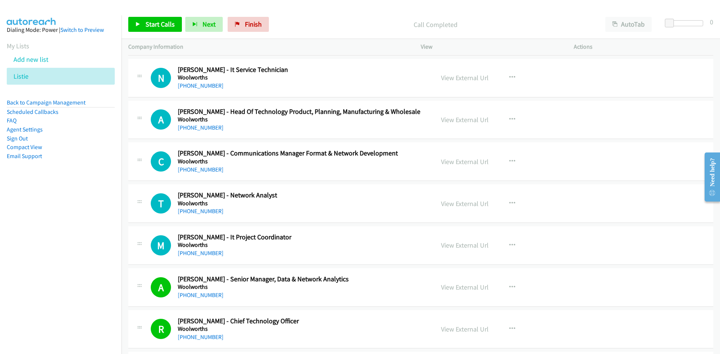
drag, startPoint x: 204, startPoint y: 253, endPoint x: 137, endPoint y: 259, distance: 67.0
click at [204, 253] on link "[PHONE_NUMBER]" at bounding box center [201, 253] width 46 height 7
click at [207, 209] on link "[PHONE_NUMBER]" at bounding box center [201, 211] width 46 height 7
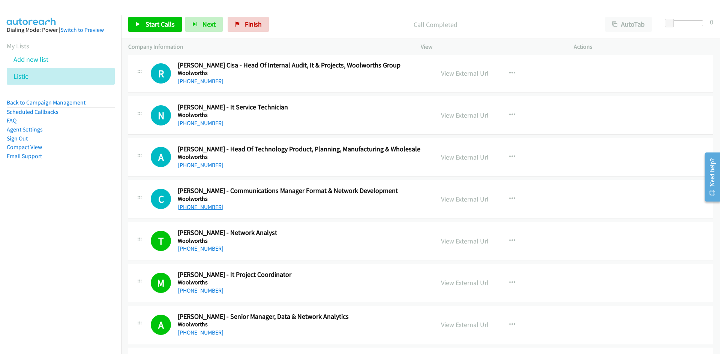
click at [204, 207] on link "[PHONE_NUMBER]" at bounding box center [201, 207] width 46 height 7
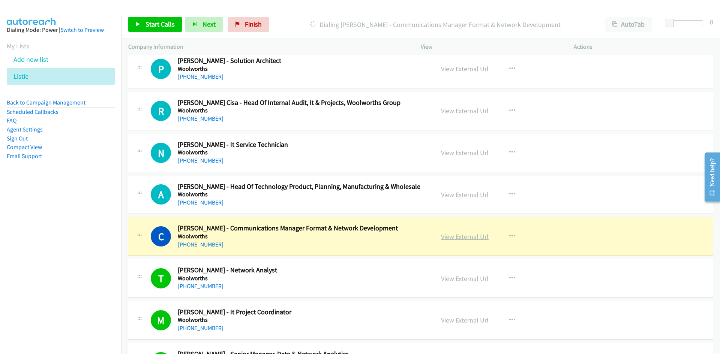
click at [461, 236] on link "View External Url" at bounding box center [465, 236] width 48 height 9
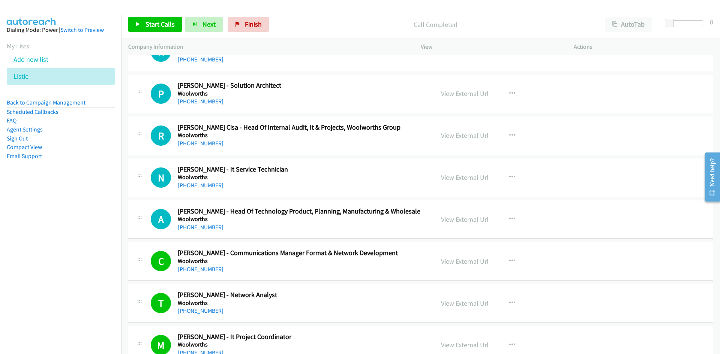
scroll to position [5208, 0]
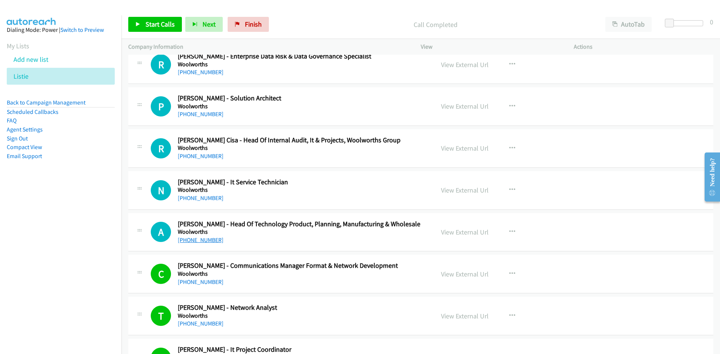
click at [200, 241] on link "[PHONE_NUMBER]" at bounding box center [201, 240] width 46 height 7
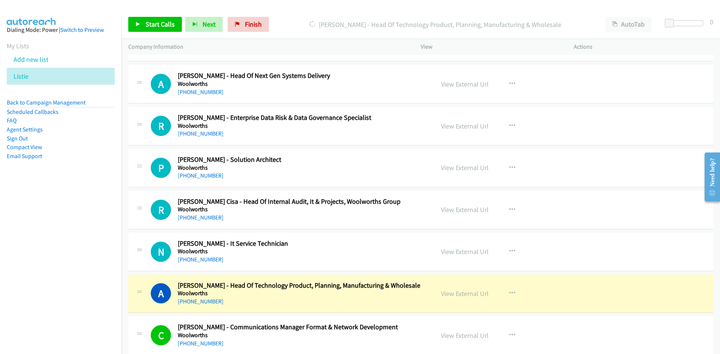
scroll to position [5133, 0]
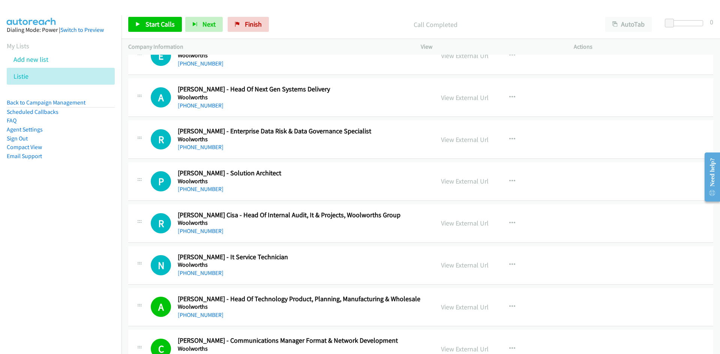
drag, startPoint x: 192, startPoint y: 274, endPoint x: 173, endPoint y: 273, distance: 19.2
click at [192, 274] on link "[PHONE_NUMBER]" at bounding box center [201, 273] width 46 height 7
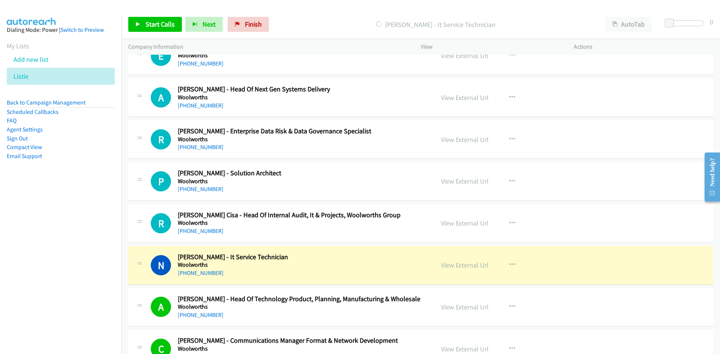
scroll to position [5096, 0]
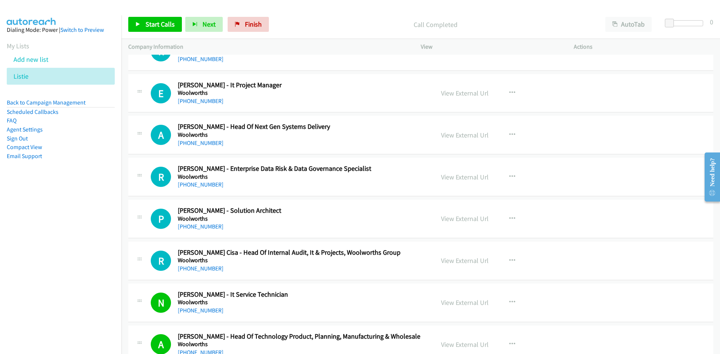
drag, startPoint x: 207, startPoint y: 269, endPoint x: 151, endPoint y: 285, distance: 58.1
click at [207, 269] on link "[PHONE_NUMBER]" at bounding box center [201, 268] width 46 height 7
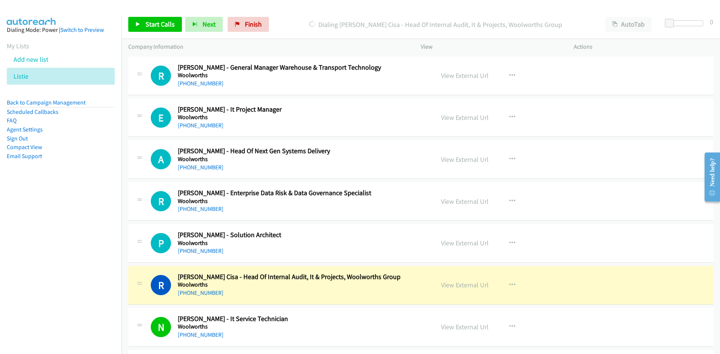
scroll to position [5058, 0]
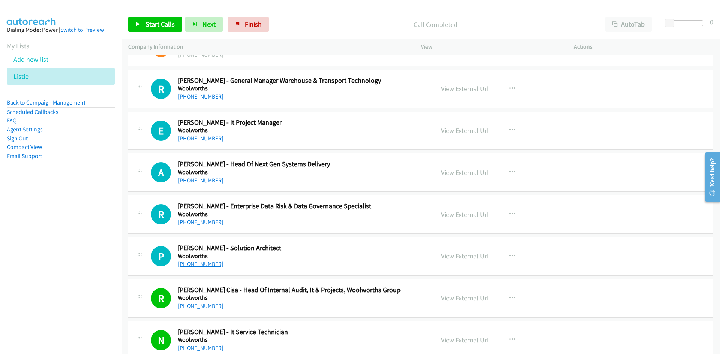
click at [204, 263] on link "[PHONE_NUMBER]" at bounding box center [201, 264] width 46 height 7
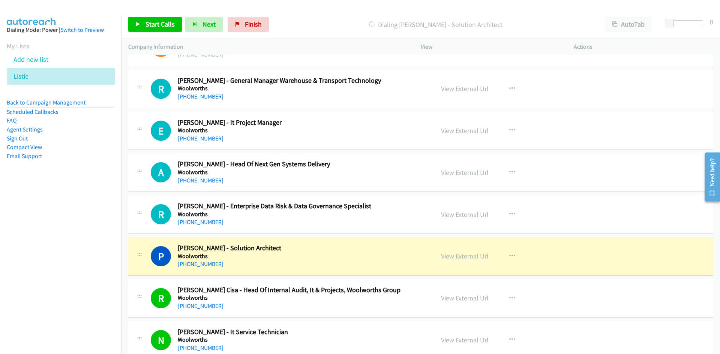
click at [460, 257] on link "View External Url" at bounding box center [465, 256] width 48 height 9
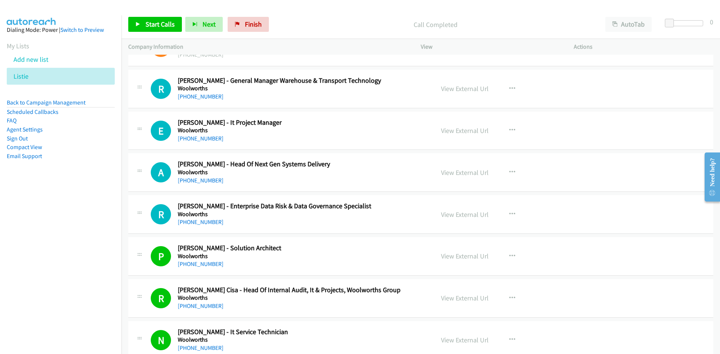
drag, startPoint x: 197, startPoint y: 139, endPoint x: 14, endPoint y: 177, distance: 187.2
click at [197, 139] on link "[PHONE_NUMBER]" at bounding box center [201, 138] width 46 height 7
click at [204, 222] on link "[PHONE_NUMBER]" at bounding box center [201, 222] width 46 height 7
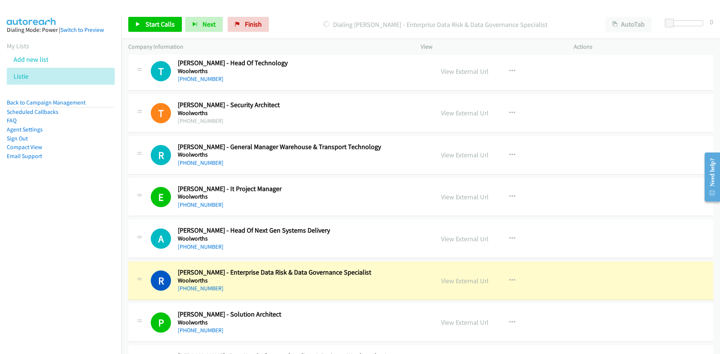
scroll to position [4983, 0]
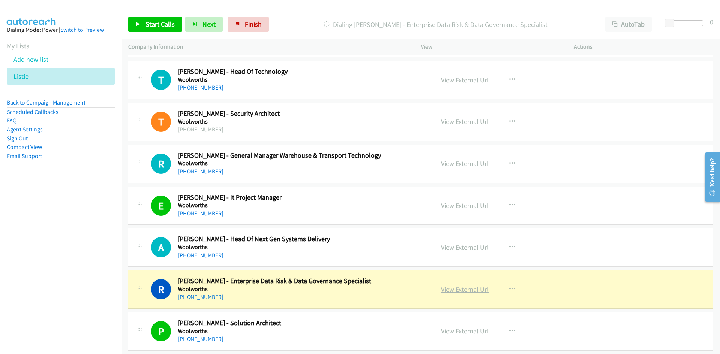
click at [468, 289] on link "View External Url" at bounding box center [465, 289] width 48 height 9
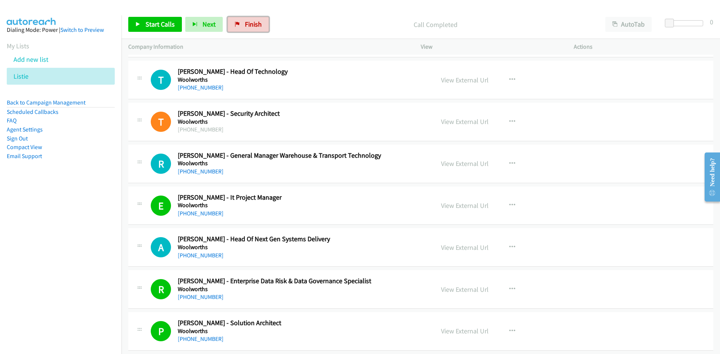
drag, startPoint x: 238, startPoint y: 22, endPoint x: 315, endPoint y: 73, distance: 92.5
click at [238, 22] on link "Finish" at bounding box center [248, 24] width 41 height 15
